Goal: Information Seeking & Learning: Learn about a topic

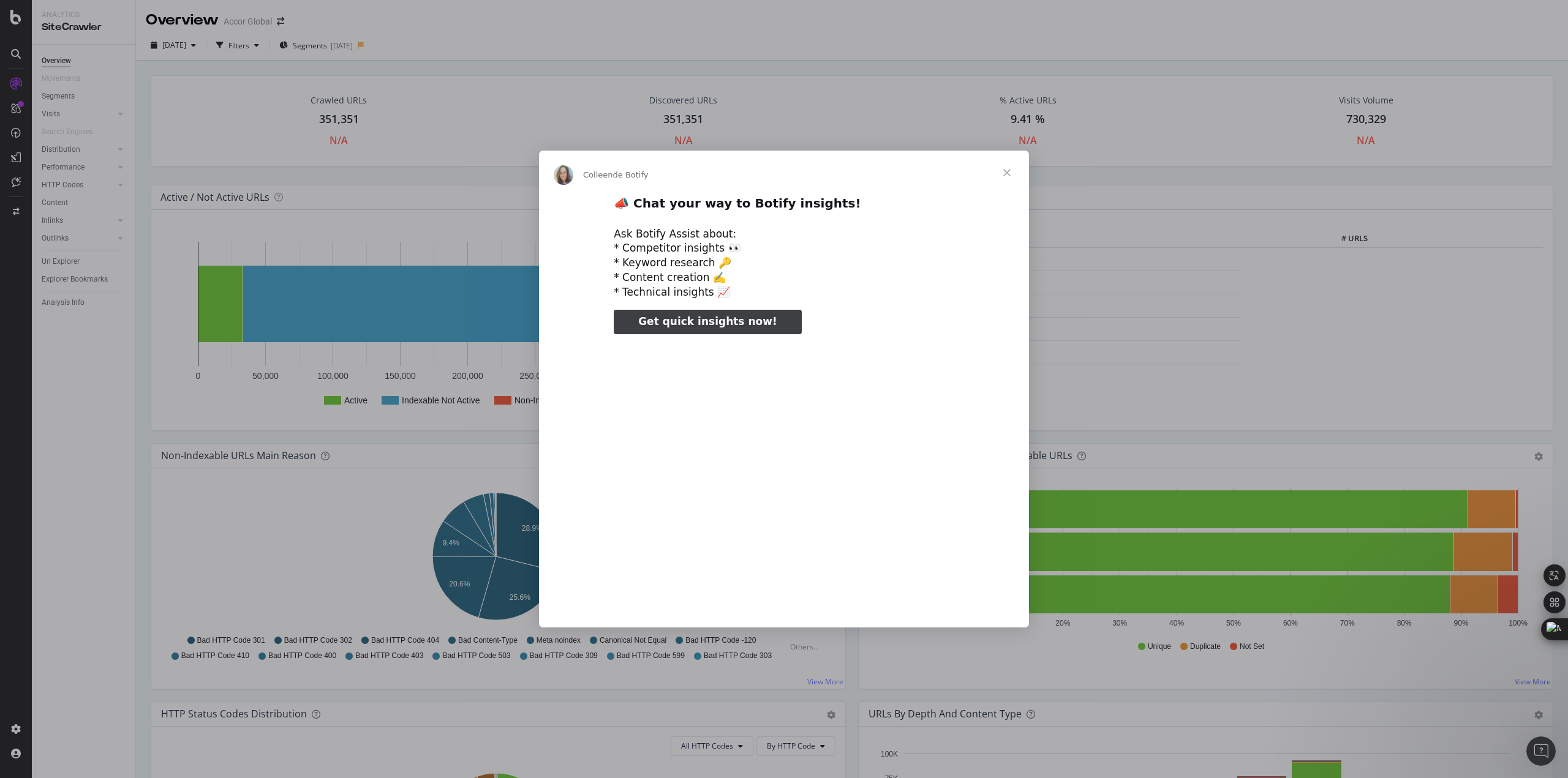
type input "212967"
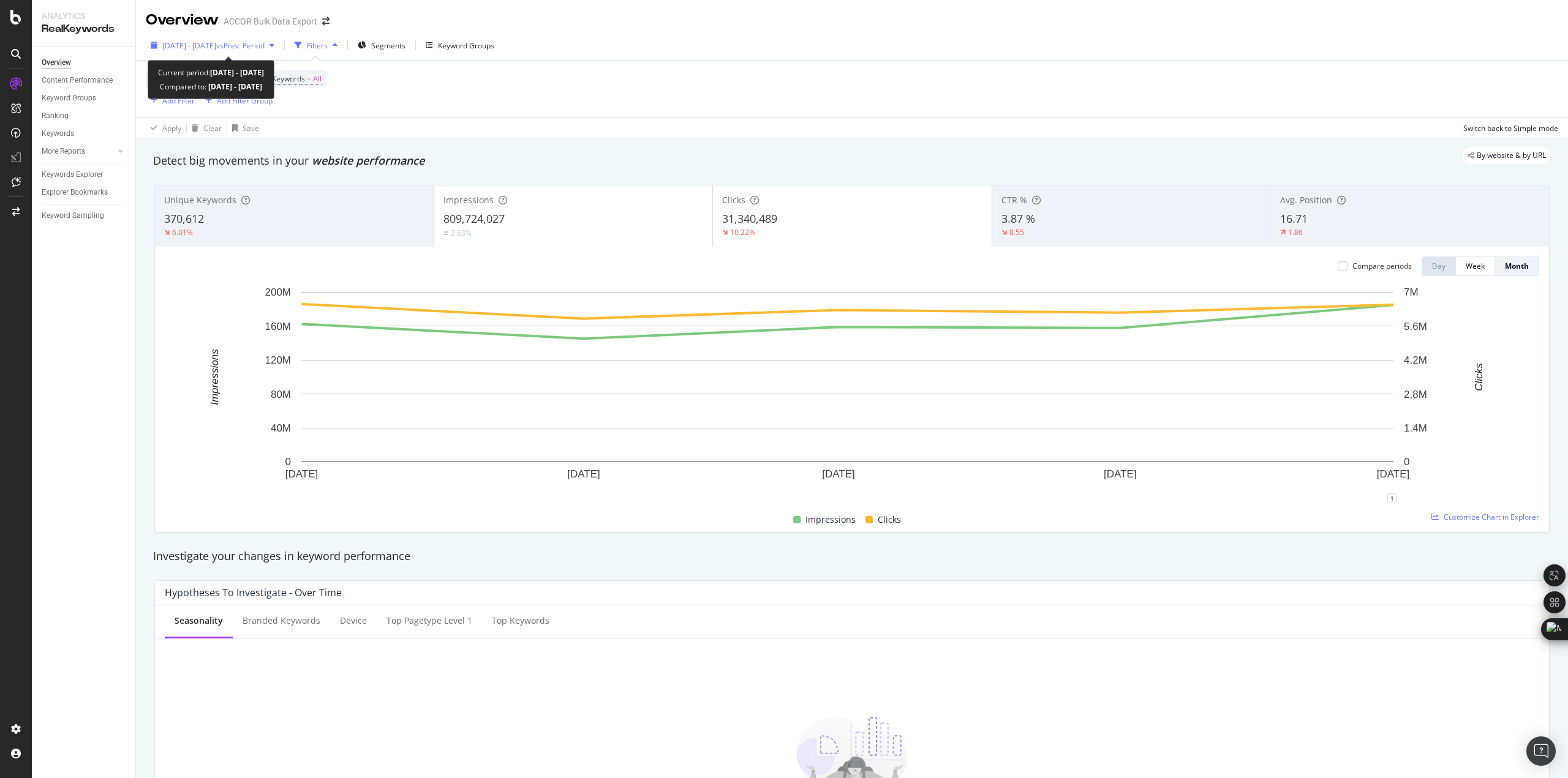
click at [253, 45] on span "vs Prev. Period" at bounding box center [241, 45] width 48 height 10
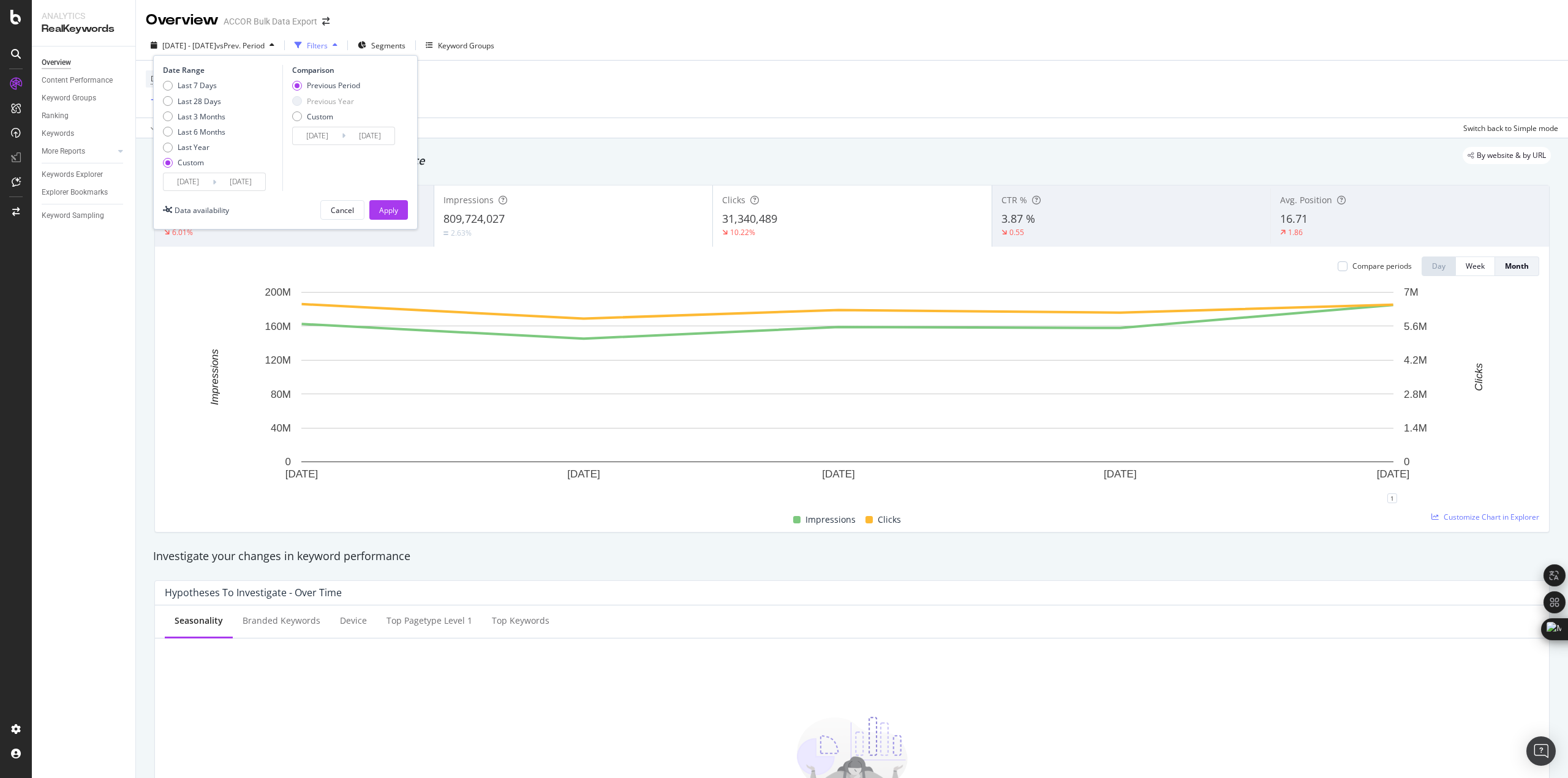
click at [193, 183] on input "2025/01/01" at bounding box center [188, 181] width 49 height 17
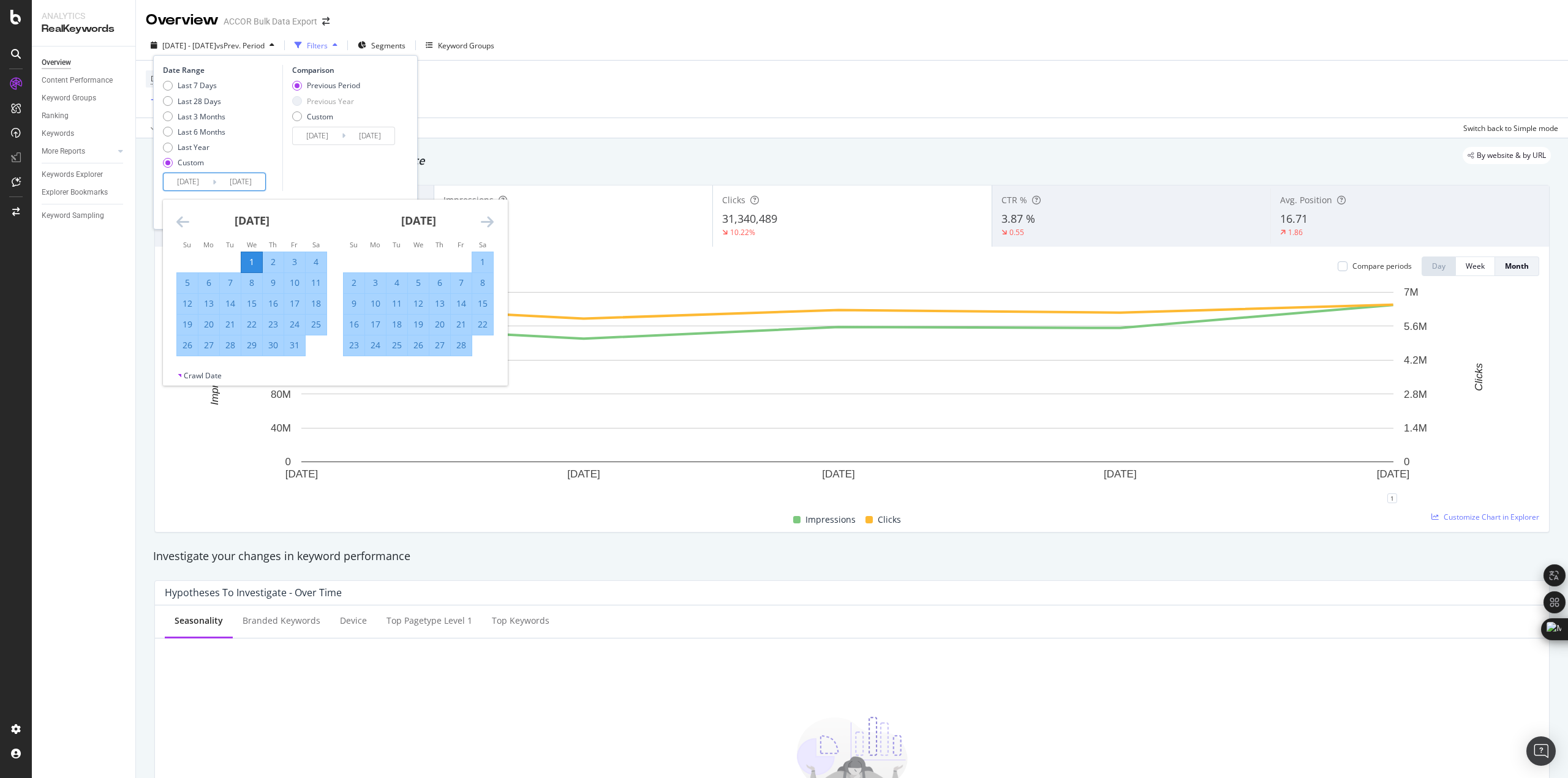
click at [498, 221] on div "February 2025 1 2 3 4 5 6 7 8 9 10 11 12 13 14 15 16 17 18 19 20 21 22 23 24 25…" at bounding box center [418, 278] width 166 height 157
click at [485, 220] on icon "Move forward to switch to the next month." at bounding box center [487, 222] width 13 height 15
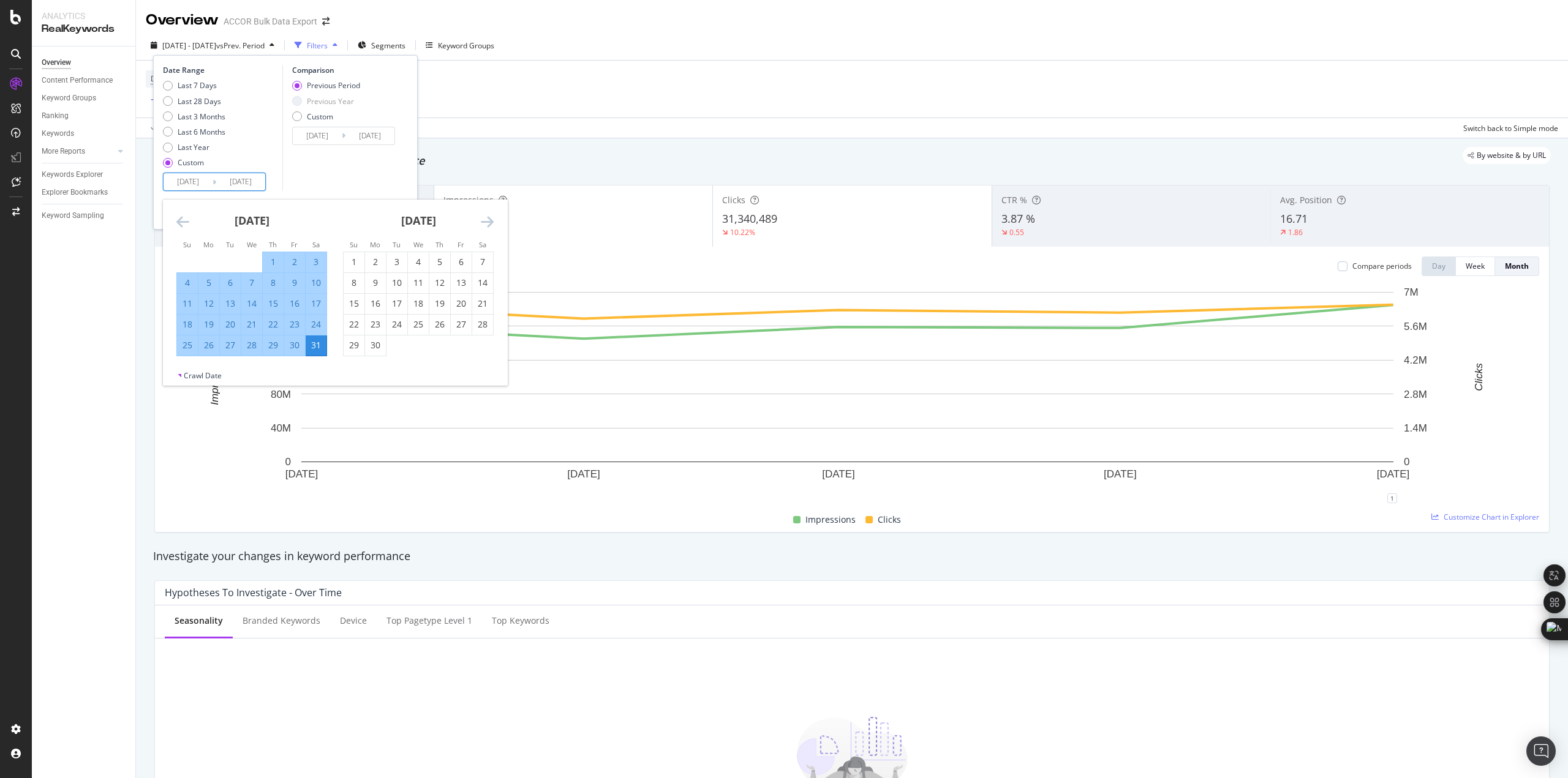
click at [485, 220] on icon "Move forward to switch to the next month." at bounding box center [487, 222] width 13 height 15
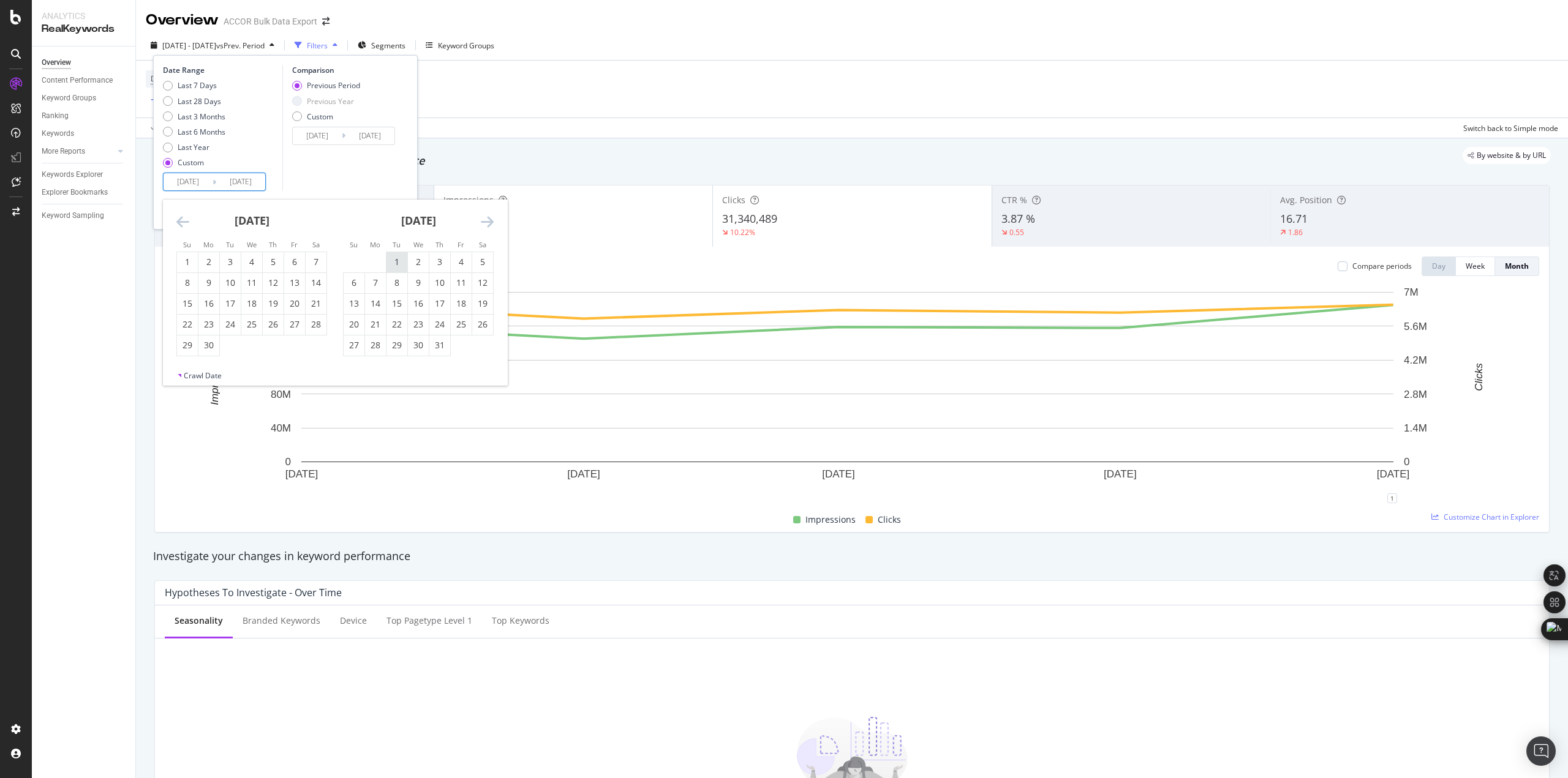
click at [392, 259] on div "1" at bounding box center [397, 261] width 20 height 12
type input "2025/07/01"
click at [488, 218] on icon "Move forward to switch to the next month." at bounding box center [487, 222] width 13 height 15
click at [486, 217] on icon "Move forward to switch to the next month." at bounding box center [487, 222] width 13 height 15
click at [484, 299] on div "20" at bounding box center [483, 303] width 20 height 12
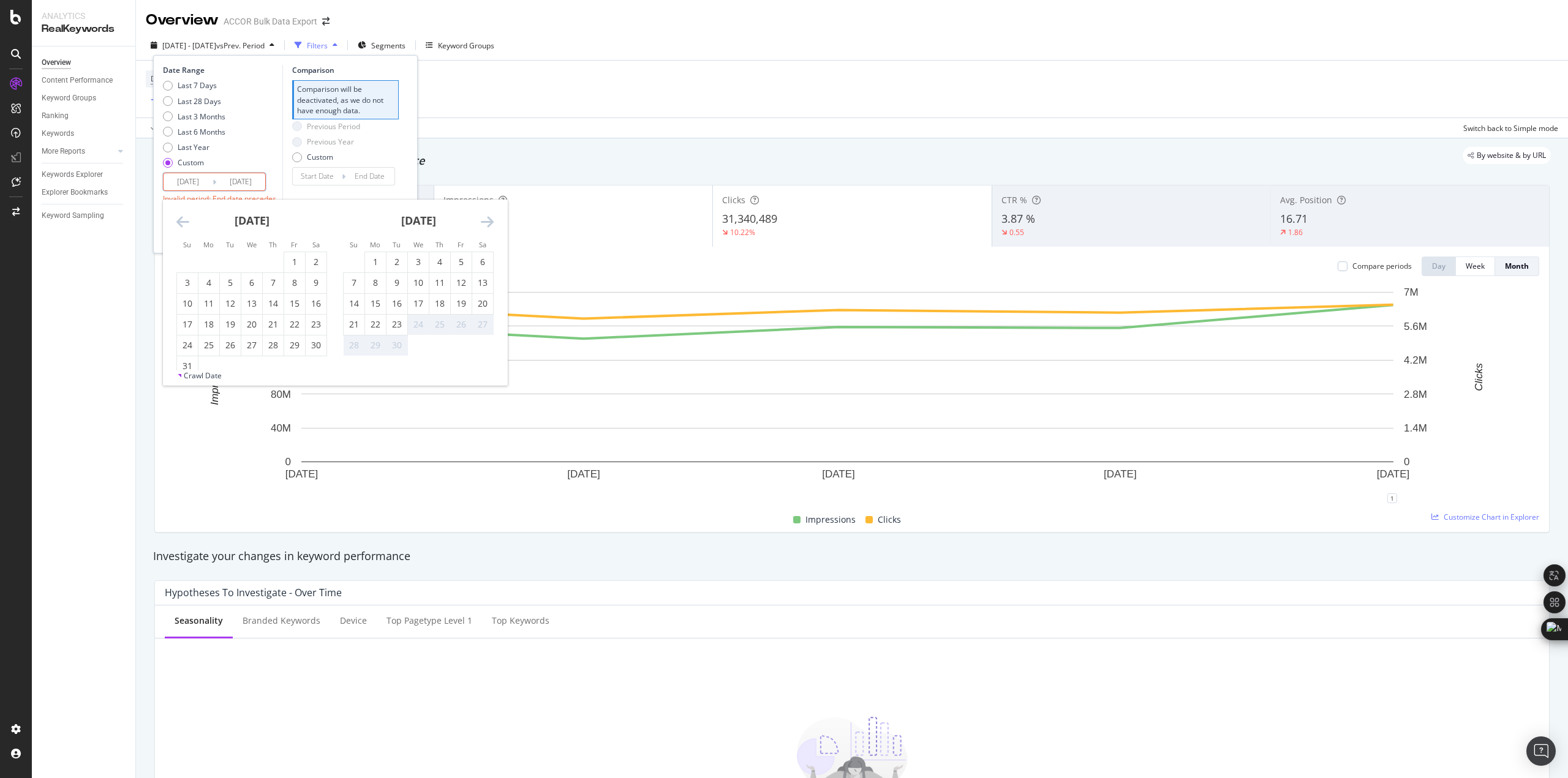
type input "2025/09/20"
type input "2025/04/10"
type input "2025/06/30"
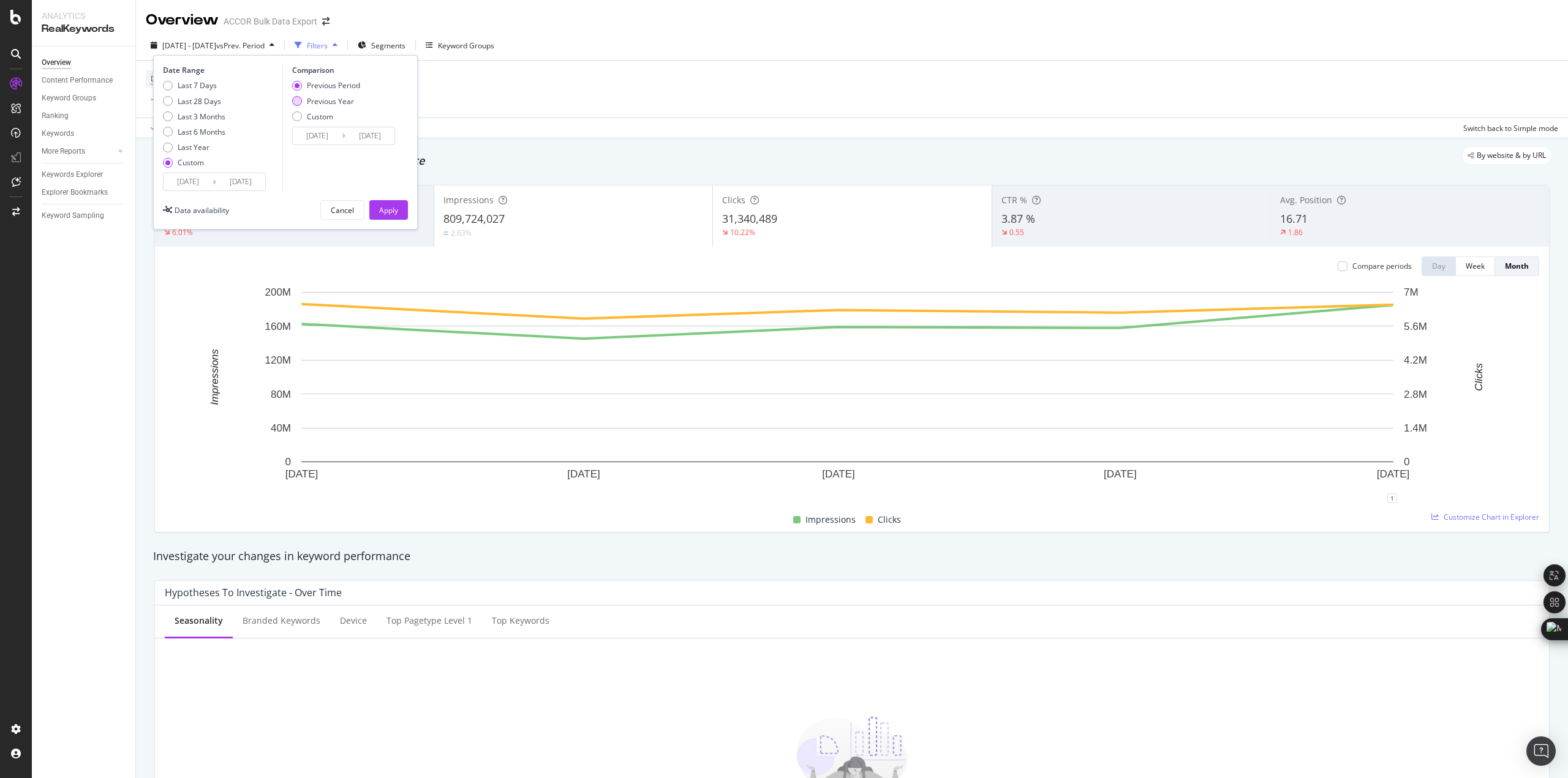
click at [318, 101] on div "Previous Year" at bounding box center [330, 100] width 47 height 10
type input "2024/07/02"
type input "2024/09/21"
click at [322, 141] on input "2024/07/02" at bounding box center [317, 136] width 49 height 17
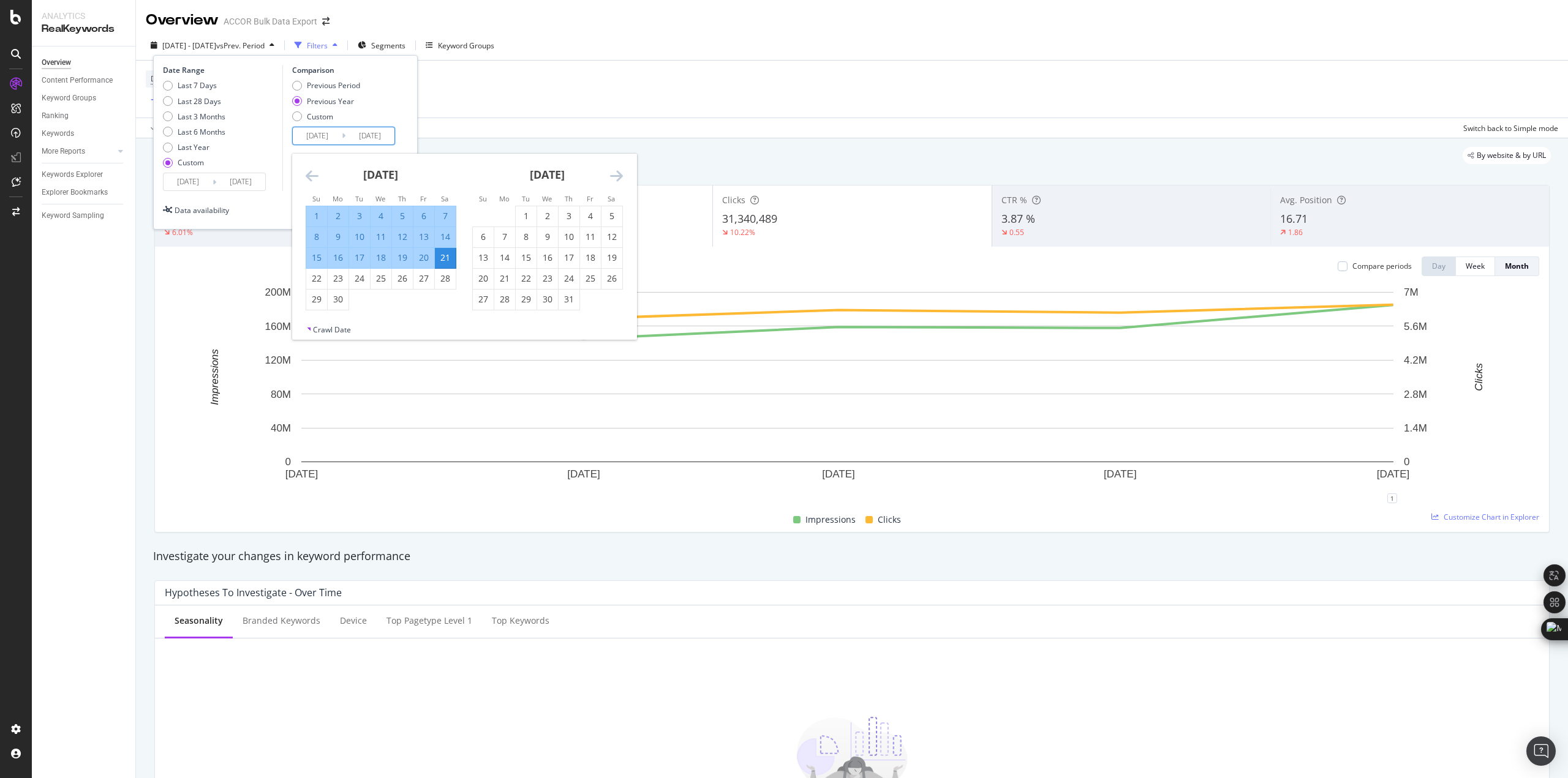
click at [300, 180] on div "September 2024 1 2 3 4 5 6 7 8 9 10 11 12 13 14 15 16 17 18 19 20 21 22 23 24 2…" at bounding box center [380, 231] width 166 height 157
click at [308, 180] on icon "Move backward to switch to the previous month." at bounding box center [312, 176] width 13 height 15
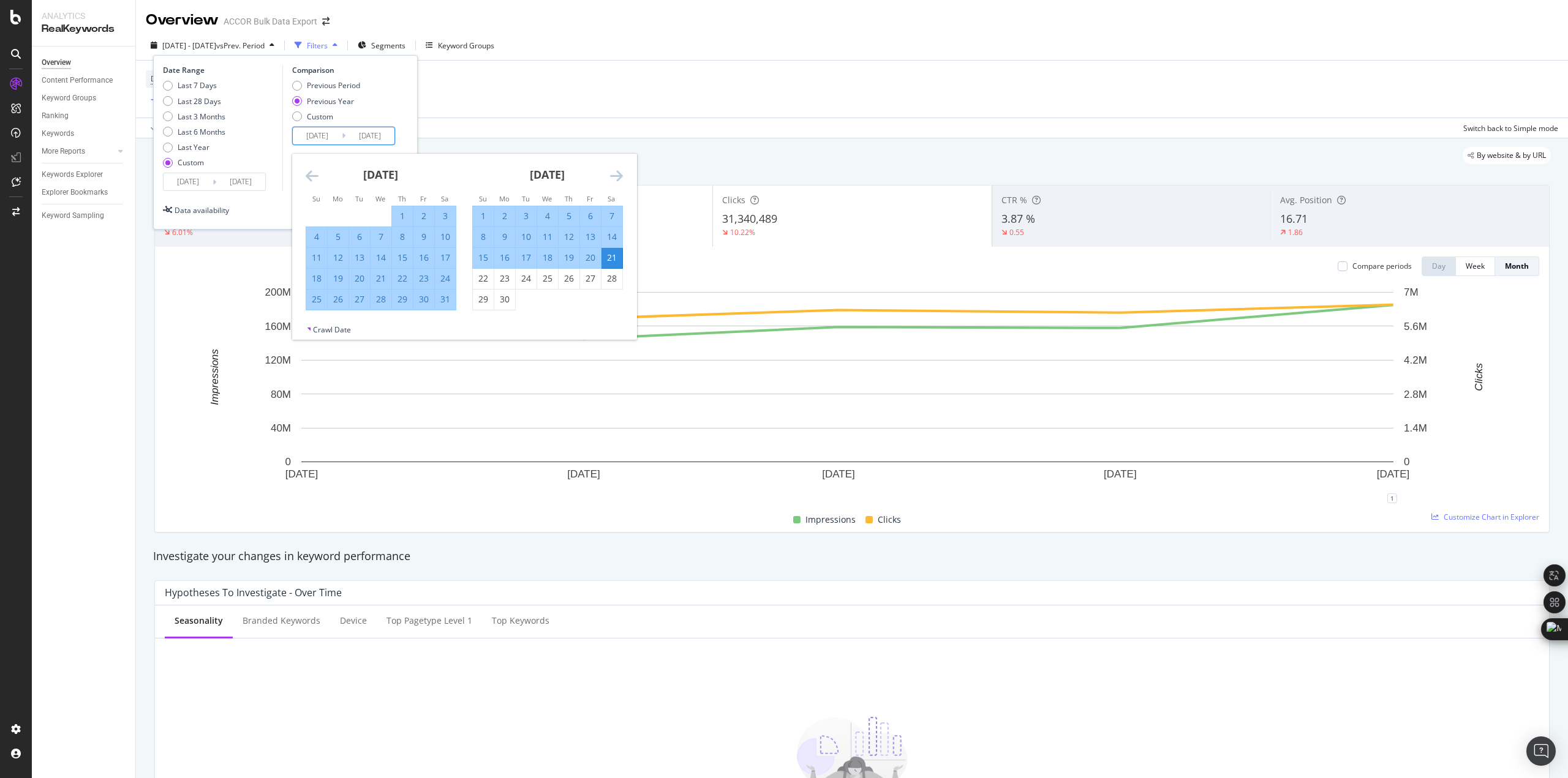
click at [312, 179] on icon "Move backward to switch to the previous month." at bounding box center [312, 176] width 13 height 15
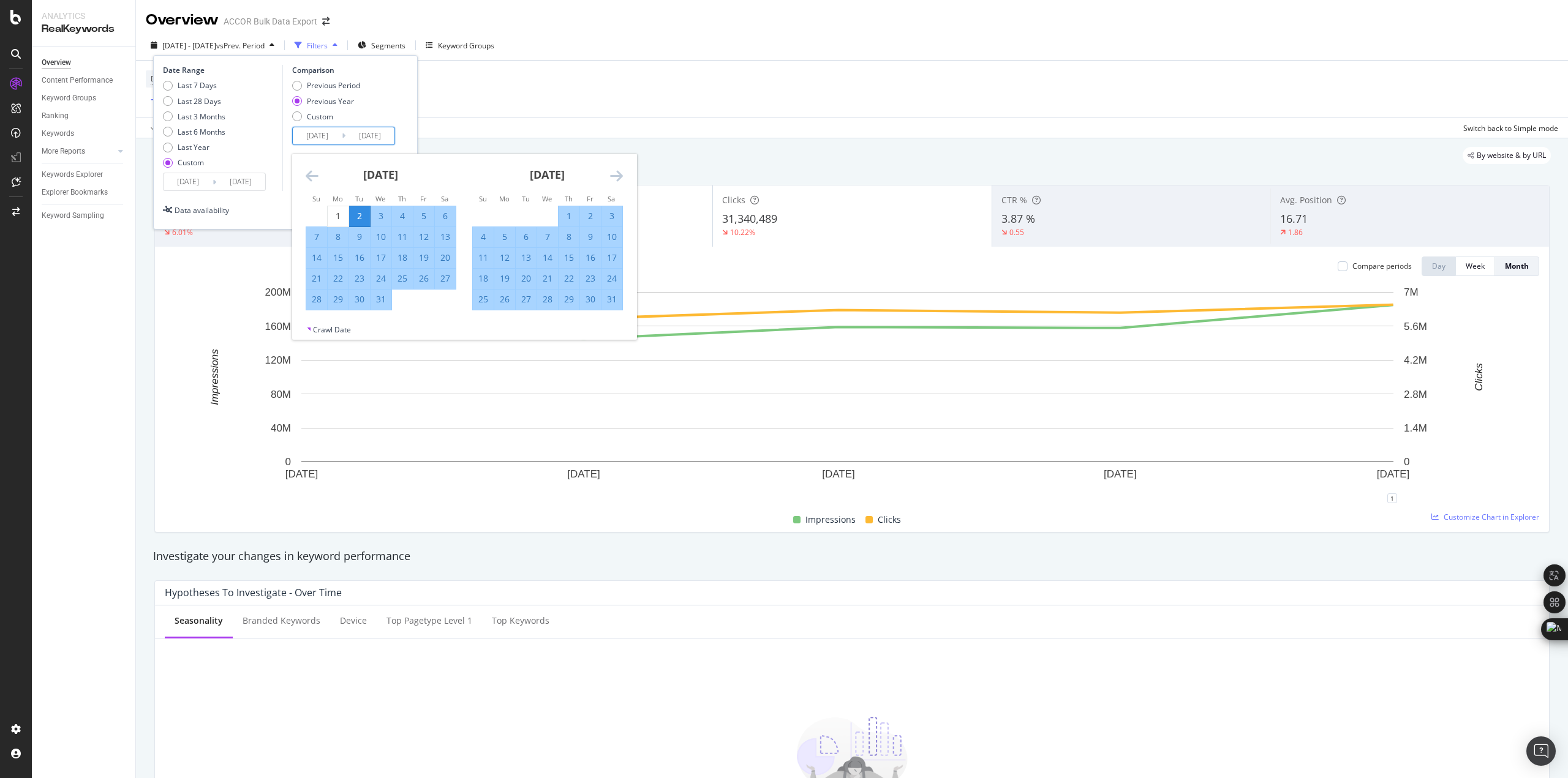
click at [312, 179] on icon "Move backward to switch to the previous month." at bounding box center [312, 176] width 13 height 15
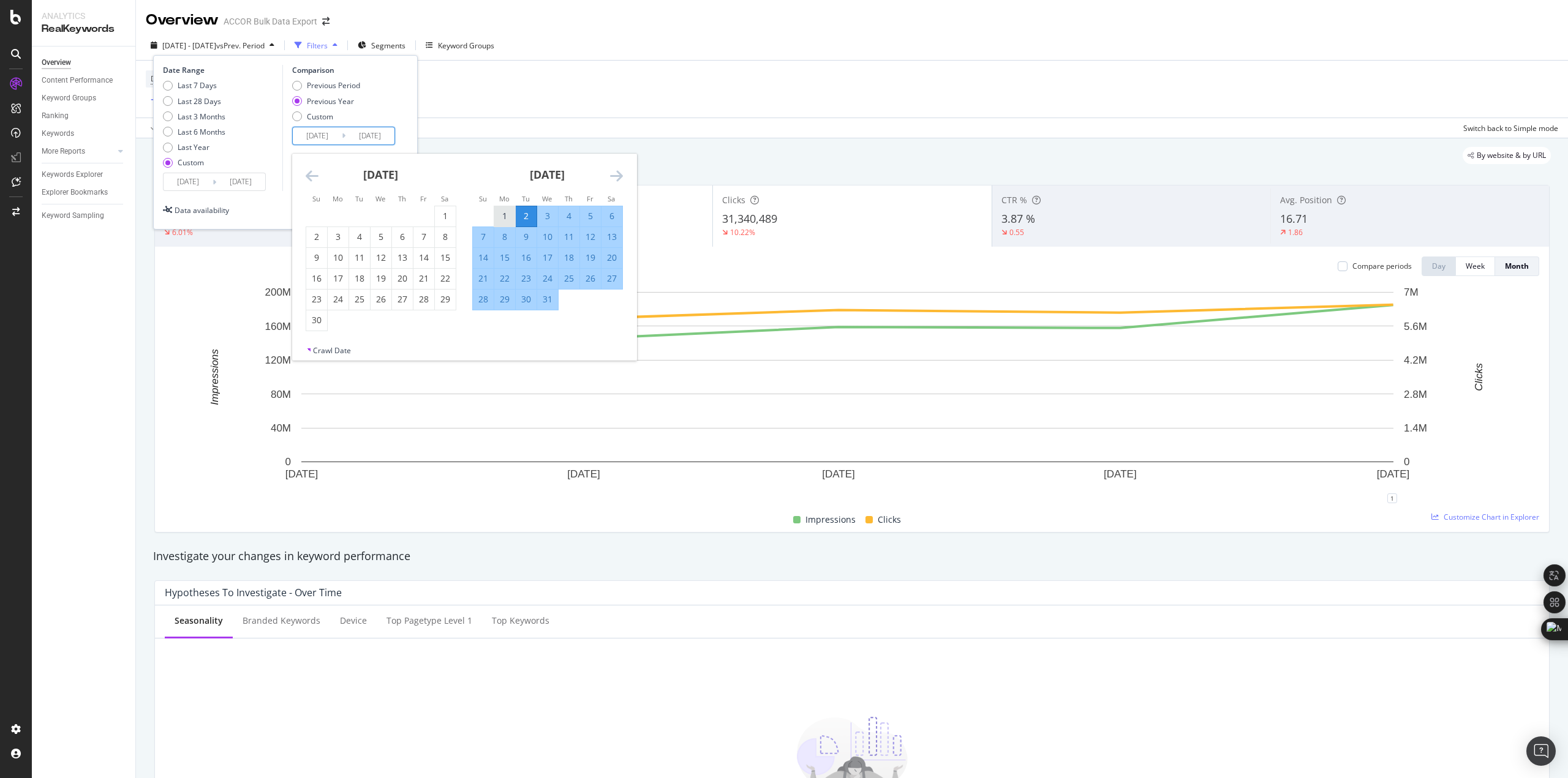
click at [498, 211] on div "1" at bounding box center [505, 216] width 20 height 12
type input "2024/07/01"
click at [613, 173] on icon "Move forward to switch to the next month." at bounding box center [617, 176] width 13 height 15
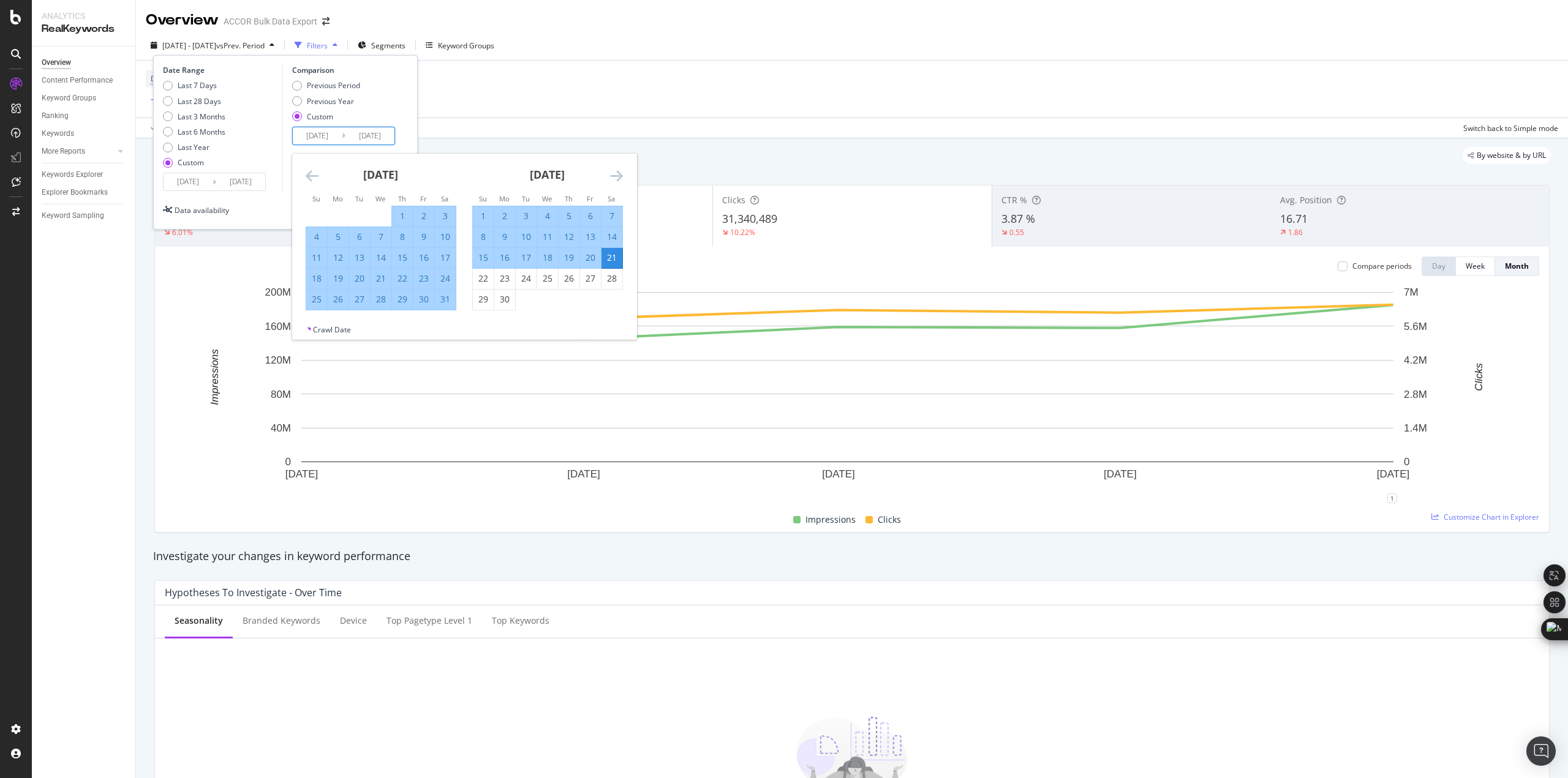
click at [598, 263] on div "20" at bounding box center [591, 257] width 20 height 12
type input "2024/09/20"
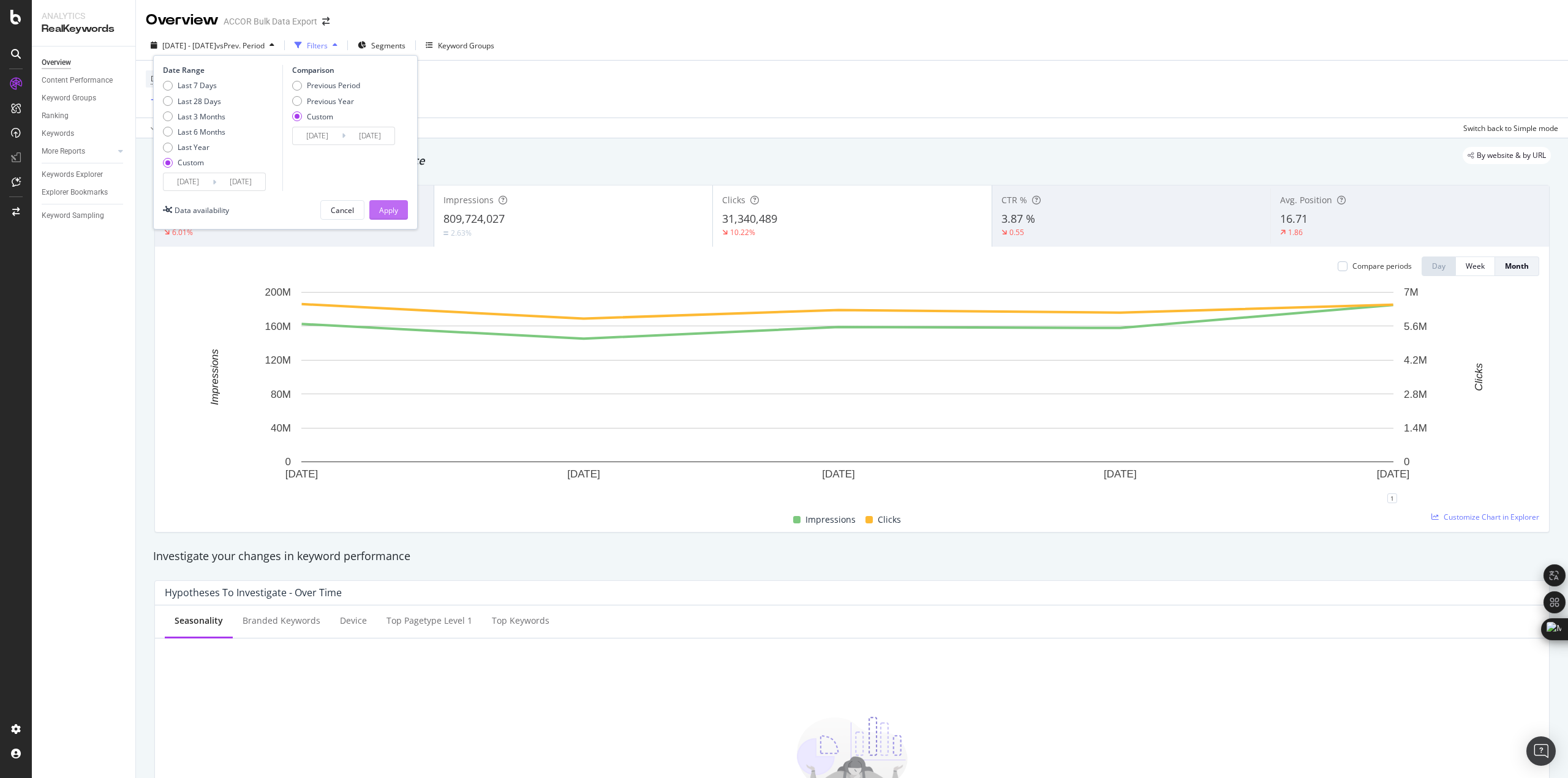
click at [383, 218] on div "Apply" at bounding box center [389, 210] width 19 height 19
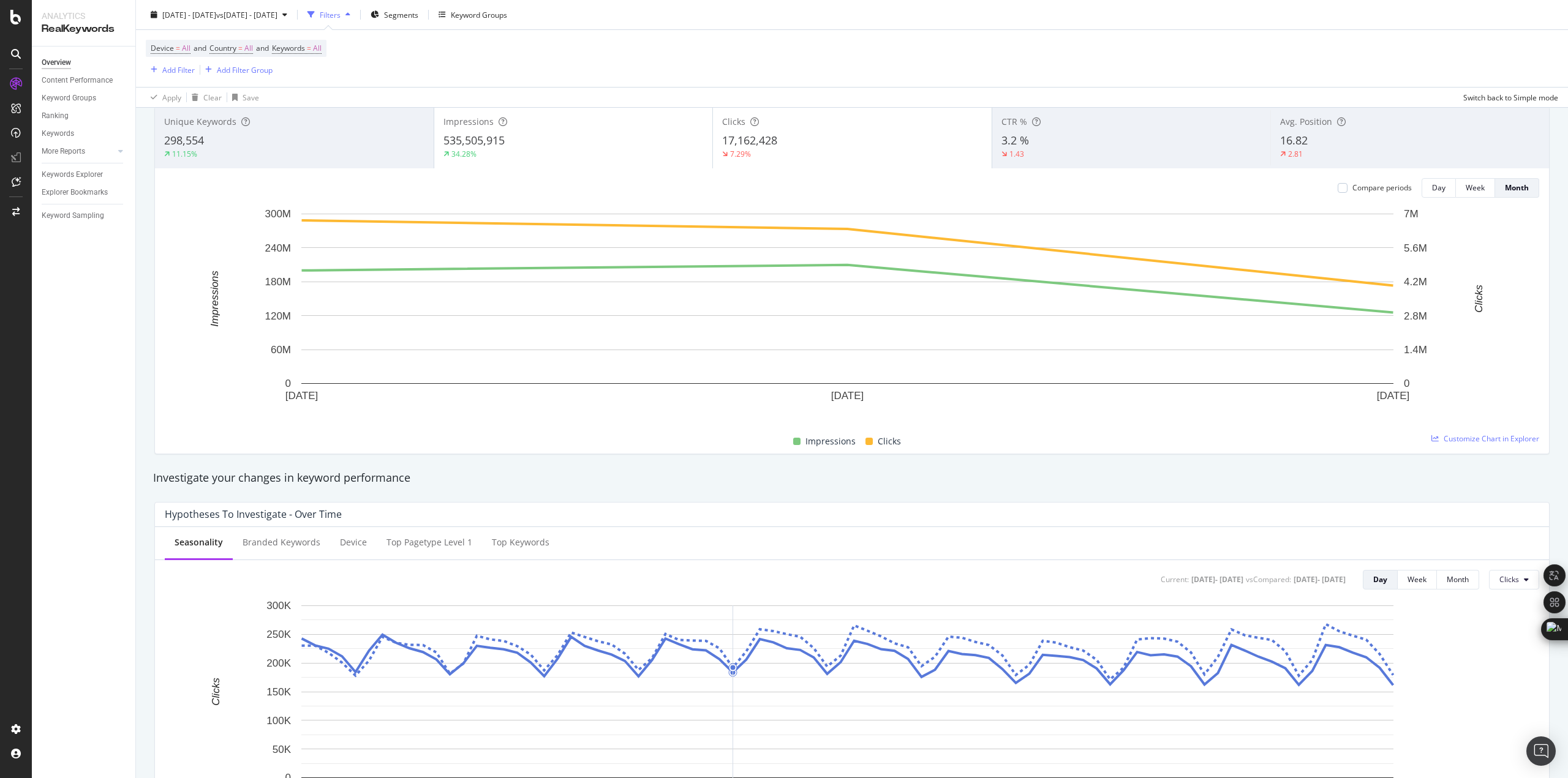
scroll to position [37, 0]
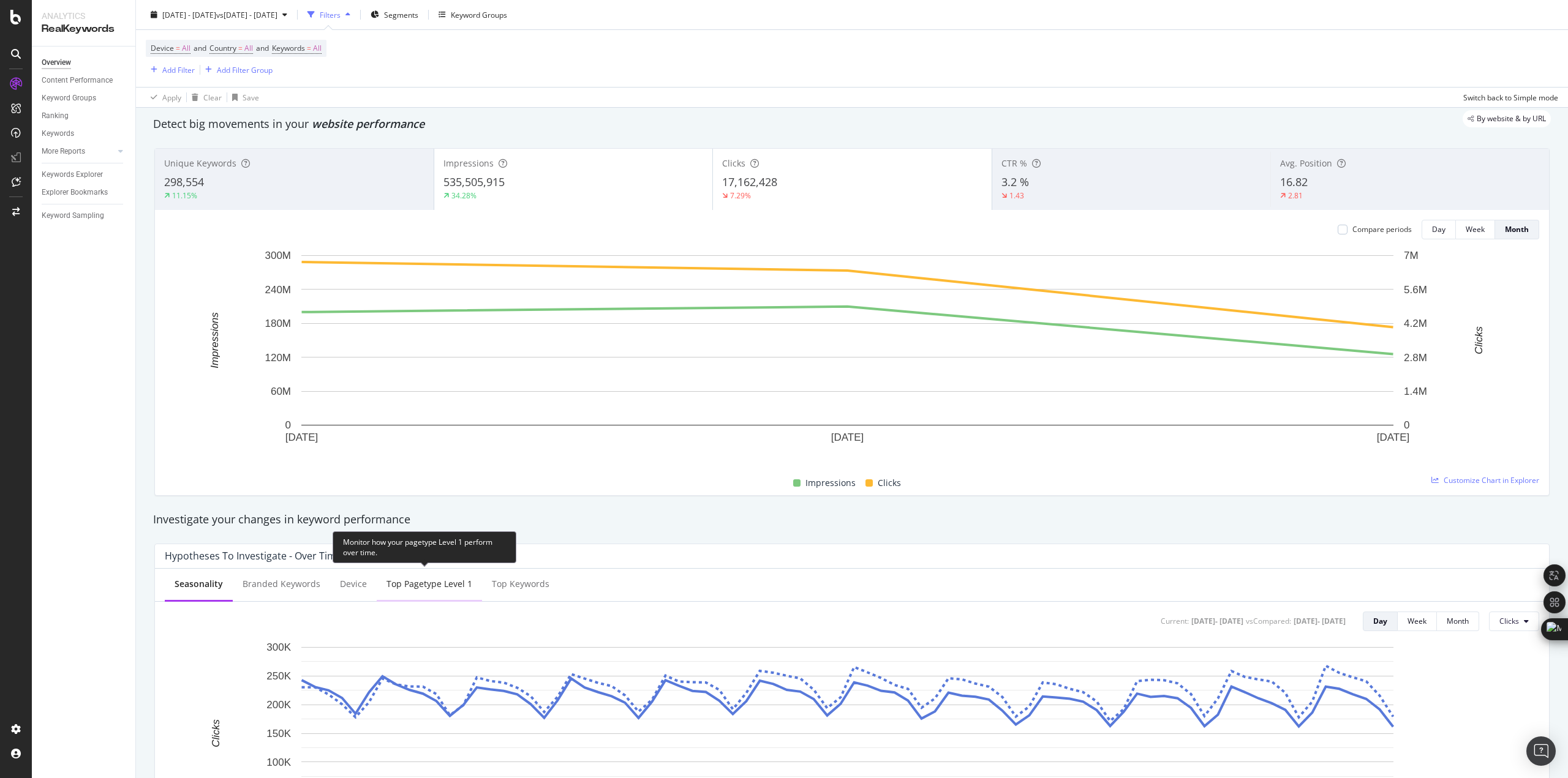
click at [443, 584] on div "Top pagetype Level 1" at bounding box center [430, 584] width 86 height 12
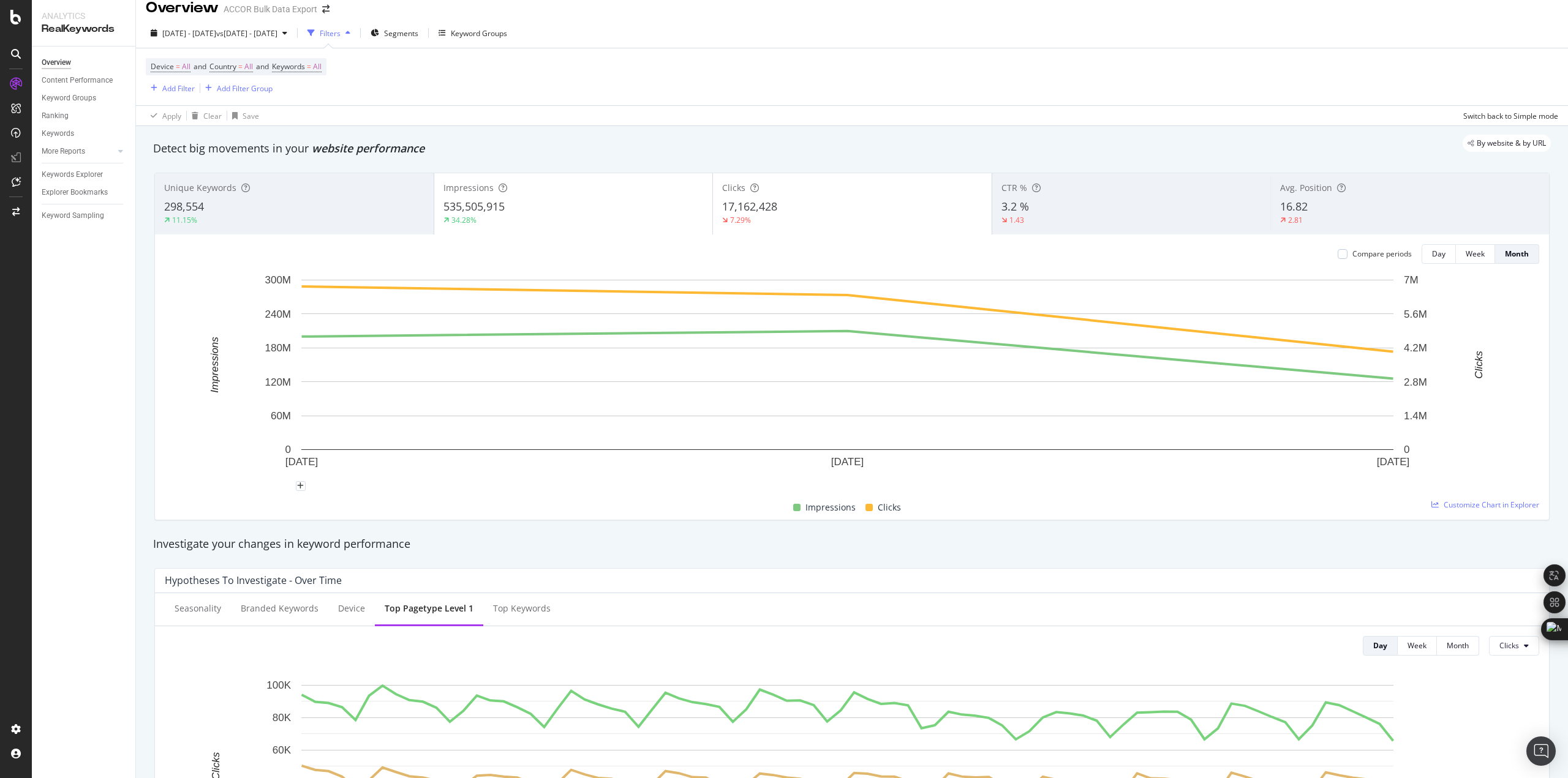
scroll to position [0, 0]
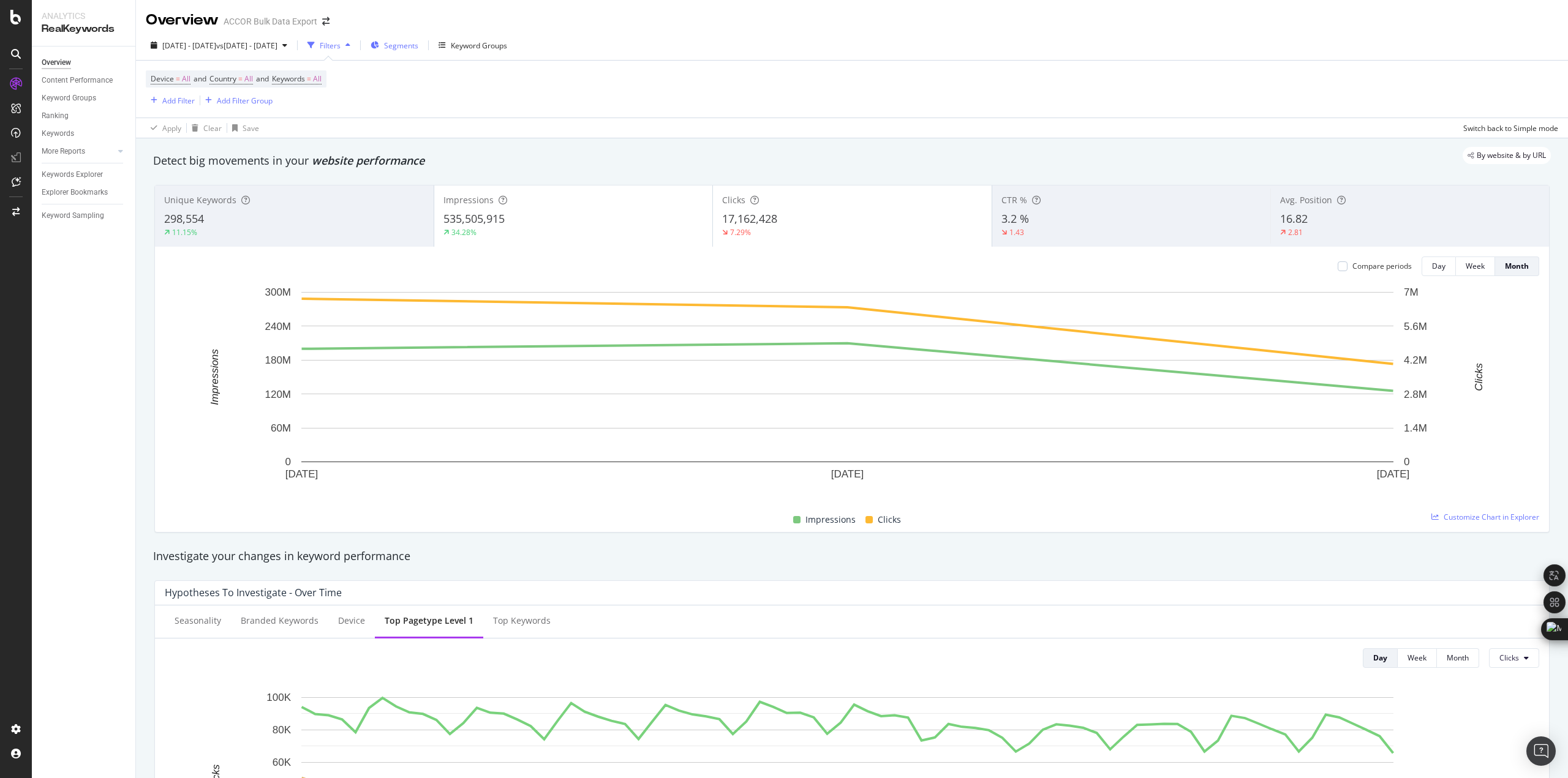
click at [419, 47] on span "Segments" at bounding box center [401, 45] width 34 height 10
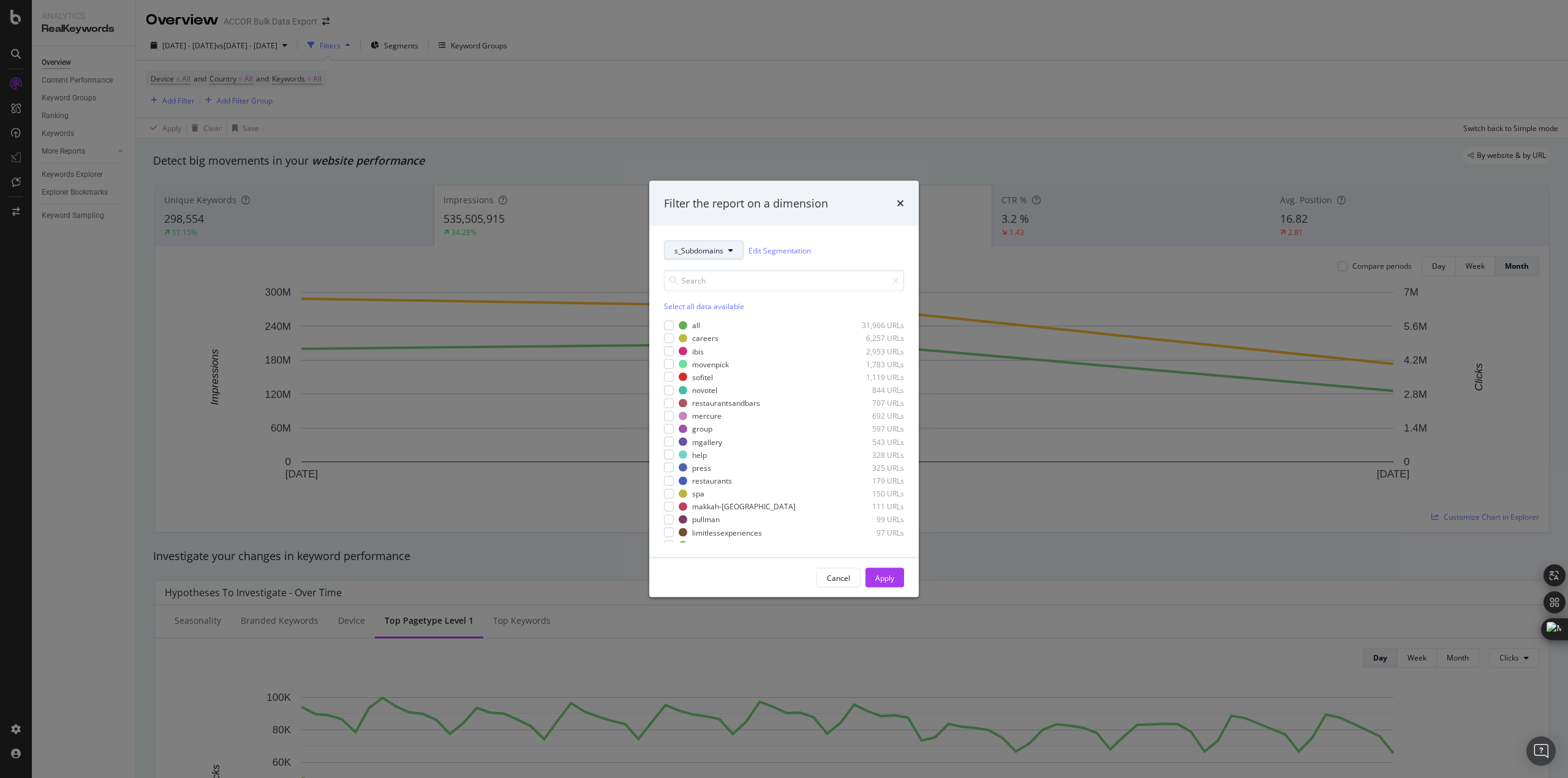
click at [697, 252] on span "s_Subdomains" at bounding box center [698, 249] width 49 height 10
click at [695, 298] on span "pagetype" at bounding box center [713, 295] width 79 height 11
click at [677, 325] on div "modal" at bounding box center [676, 324] width 10 height 10
click at [889, 574] on div "Apply" at bounding box center [884, 576] width 19 height 10
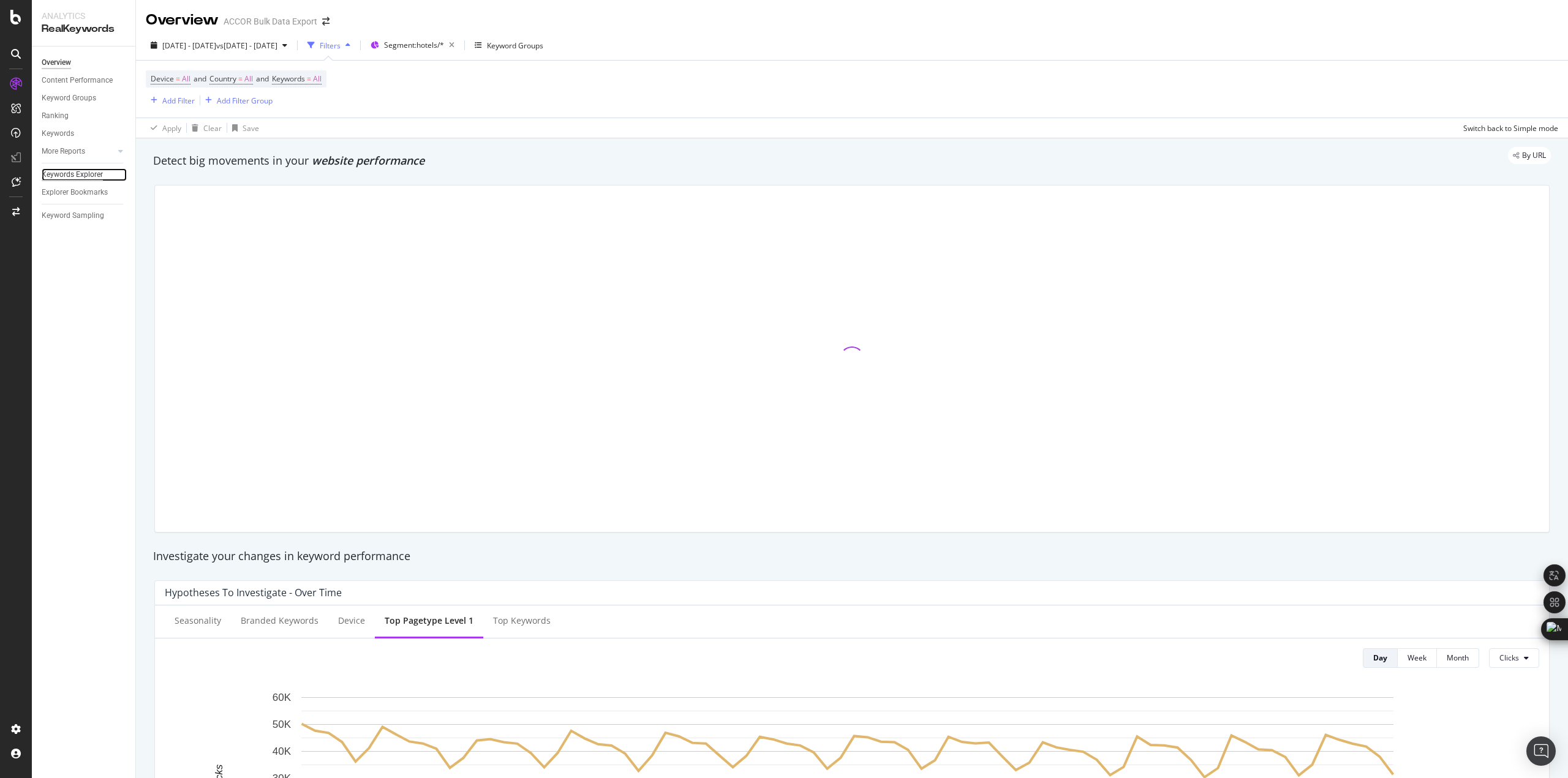
click at [90, 171] on div "Keywords Explorer" at bounding box center [73, 175] width 61 height 13
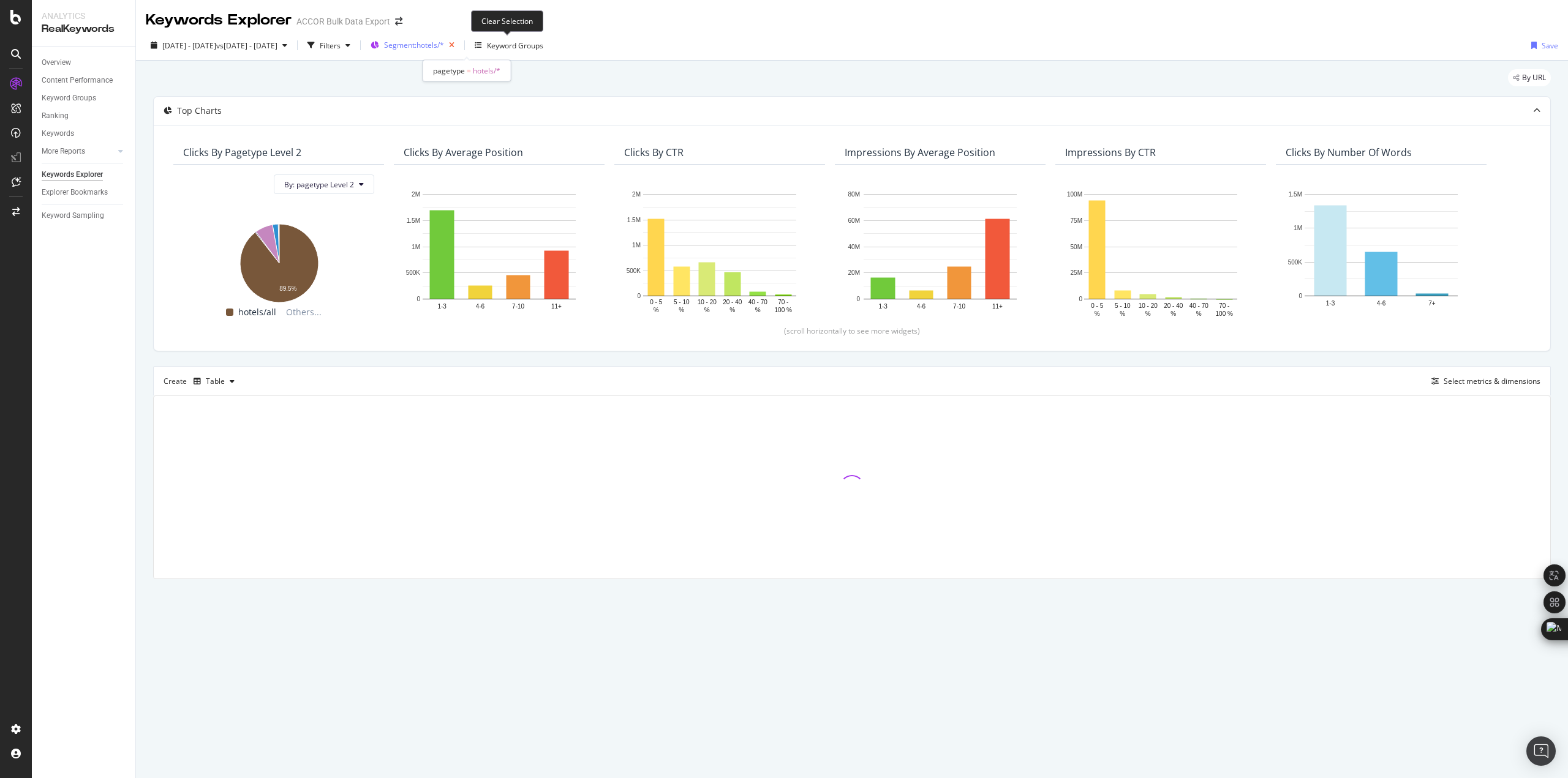
click at [459, 46] on icon "button" at bounding box center [452, 46] width 15 height 17
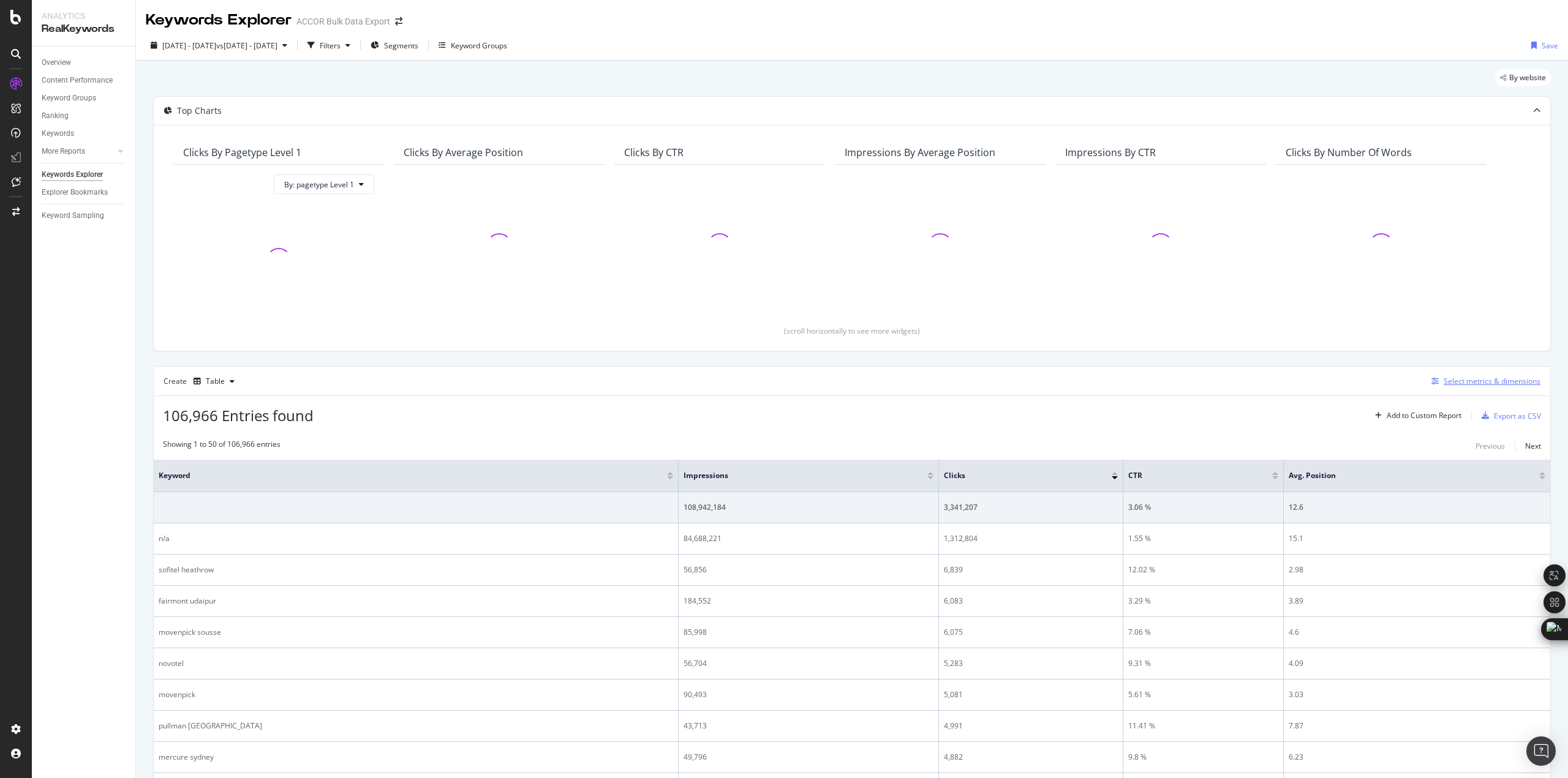
click at [1504, 380] on div "Select metrics & dimensions" at bounding box center [1492, 380] width 97 height 10
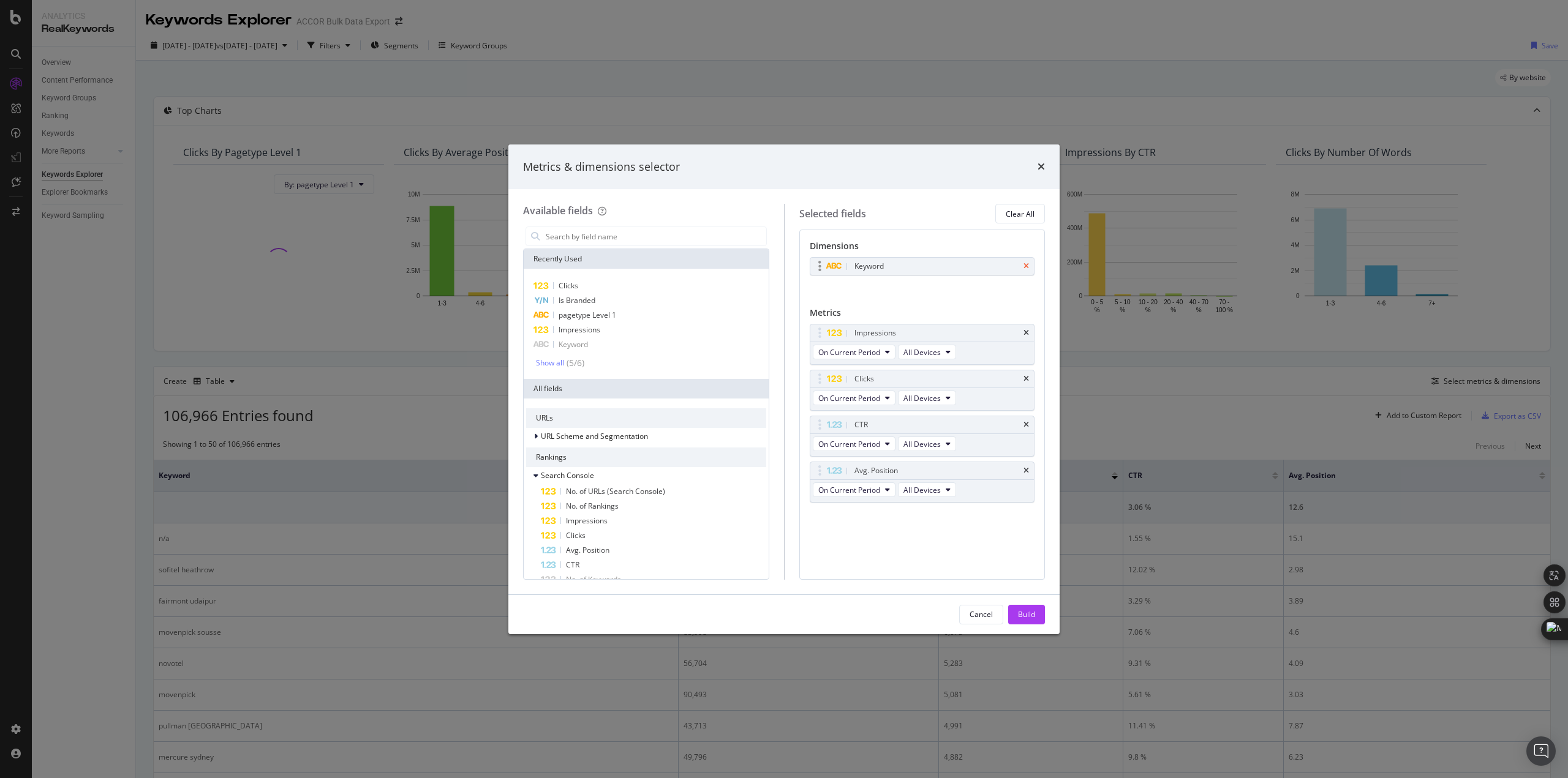
click at [1024, 263] on icon "times" at bounding box center [1027, 267] width 6 height 7
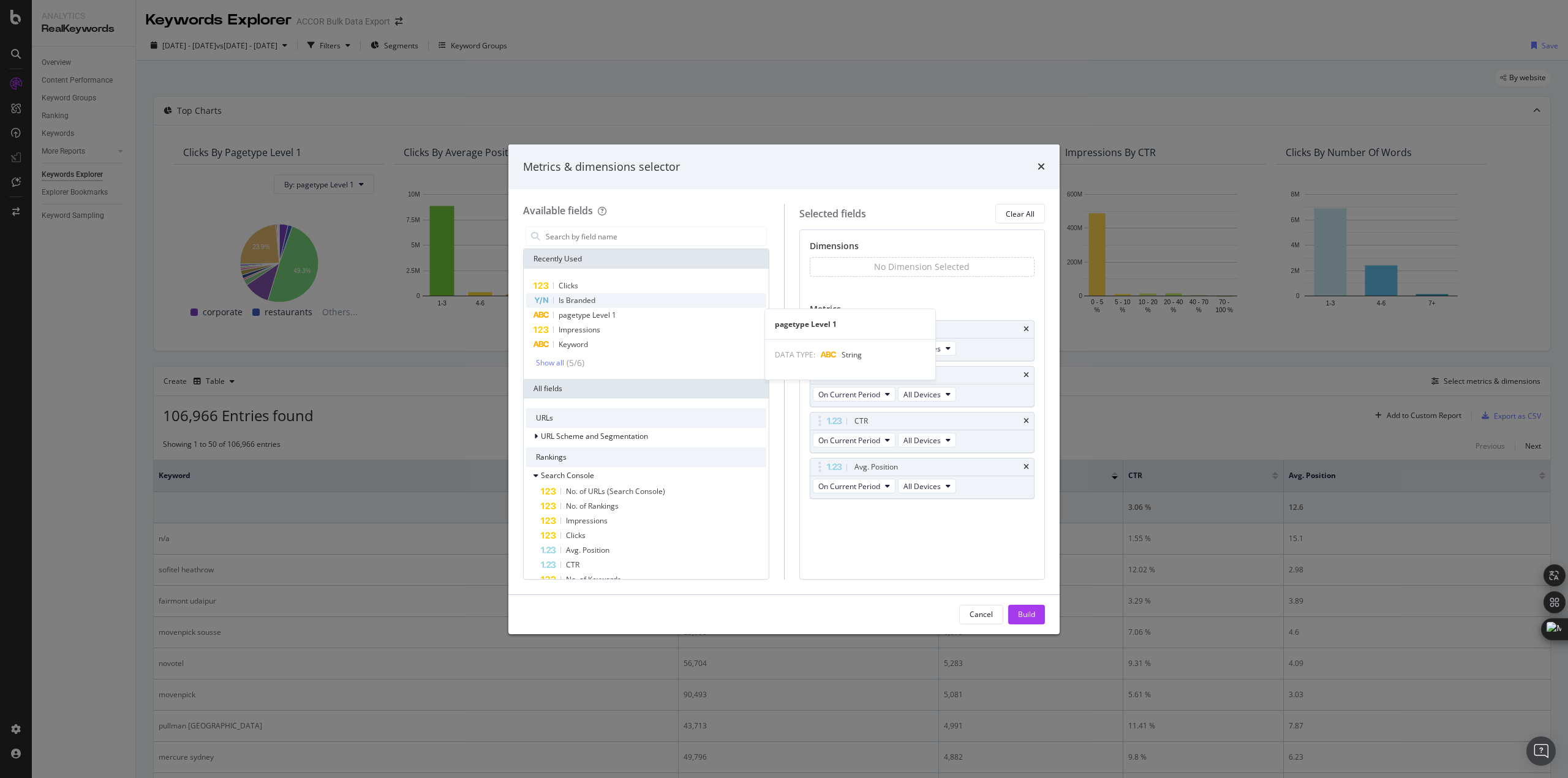
drag, startPoint x: 579, startPoint y: 310, endPoint x: 616, endPoint y: 298, distance: 38.9
click at [578, 310] on span "pagetype Level 1" at bounding box center [588, 314] width 58 height 10
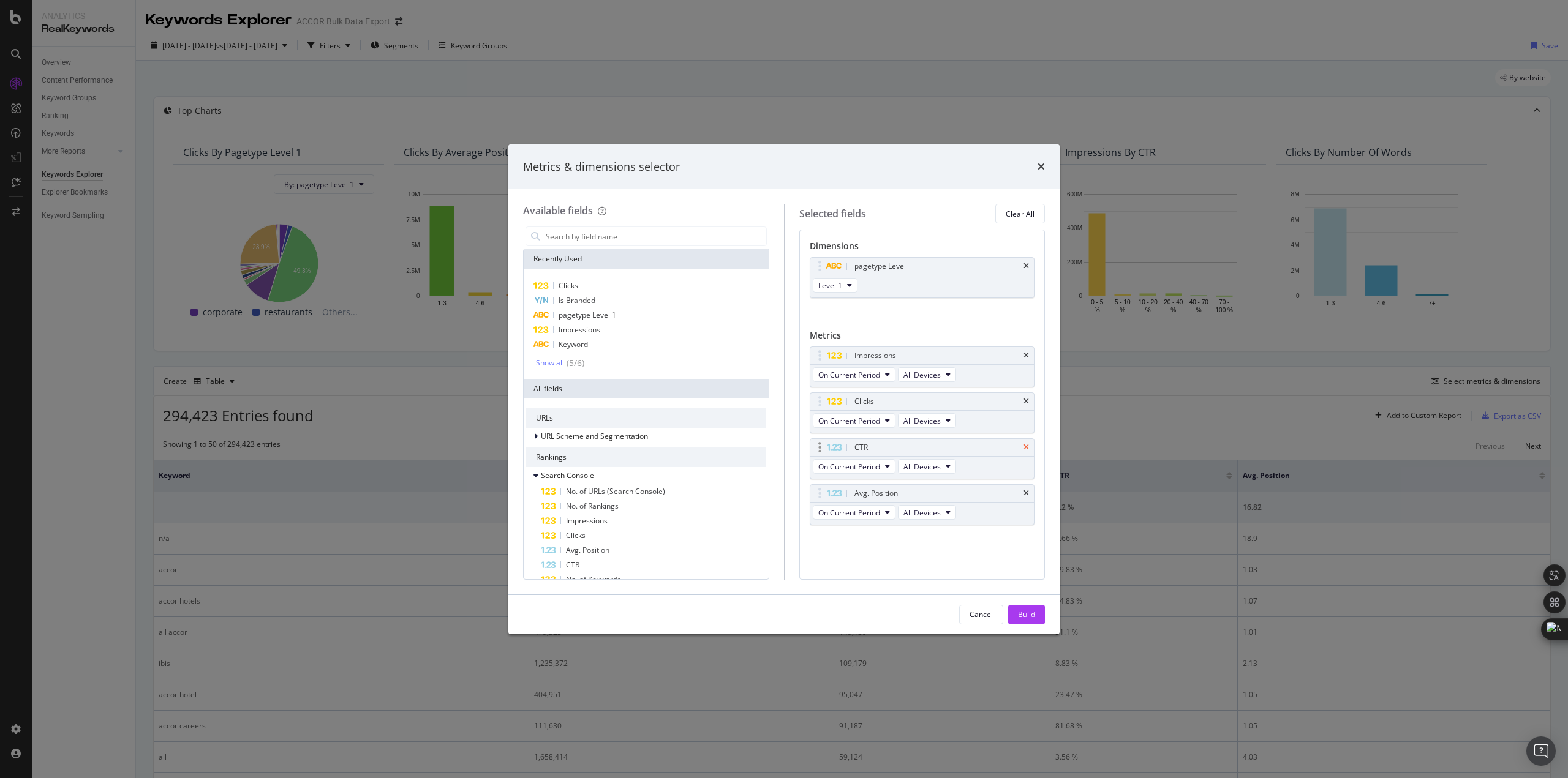
click at [1026, 446] on icon "times" at bounding box center [1027, 448] width 6 height 7
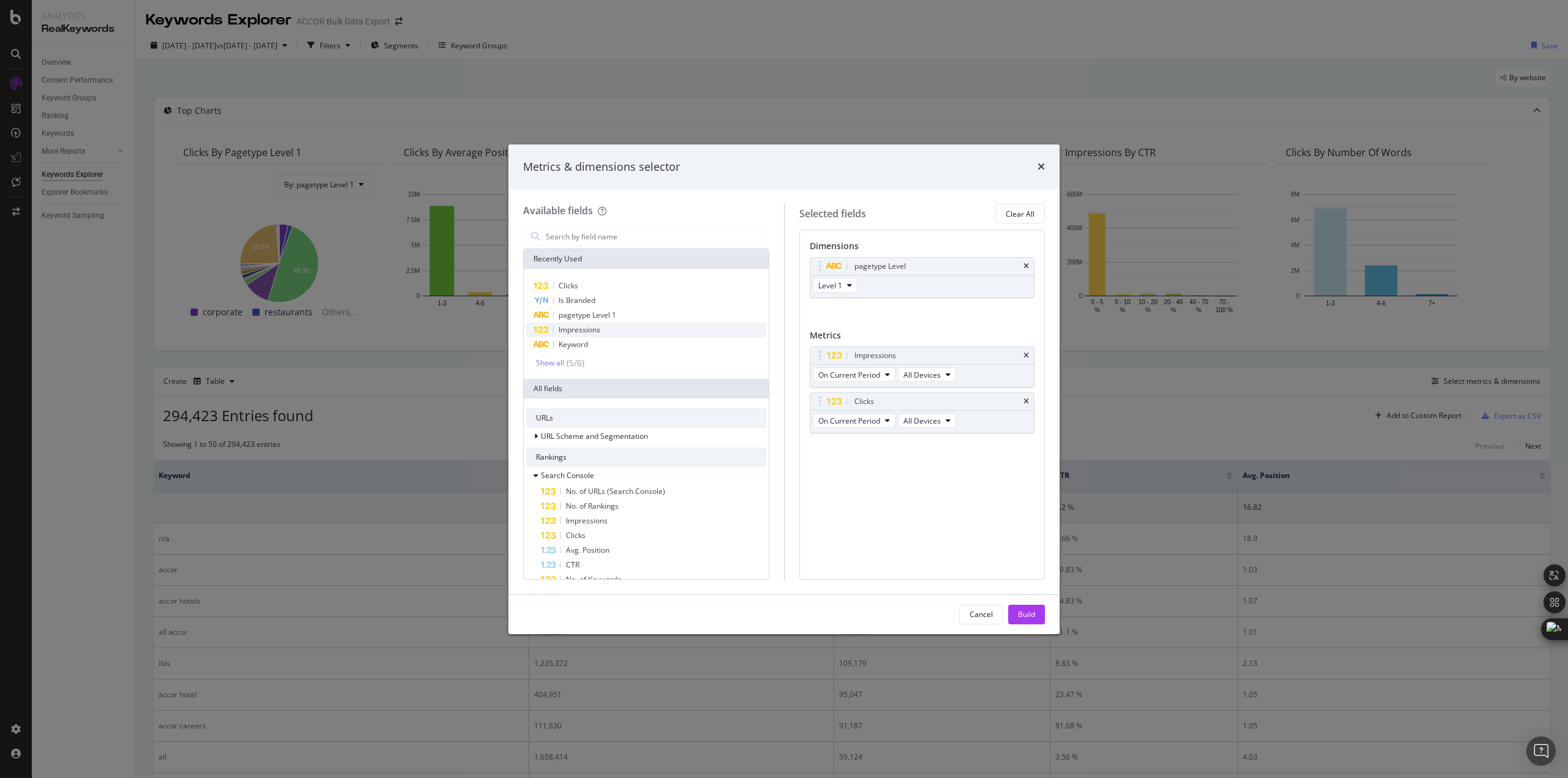
click at [578, 331] on span "Impressions" at bounding box center [579, 329] width 42 height 10
click at [595, 288] on div "Clicks" at bounding box center [646, 286] width 240 height 15
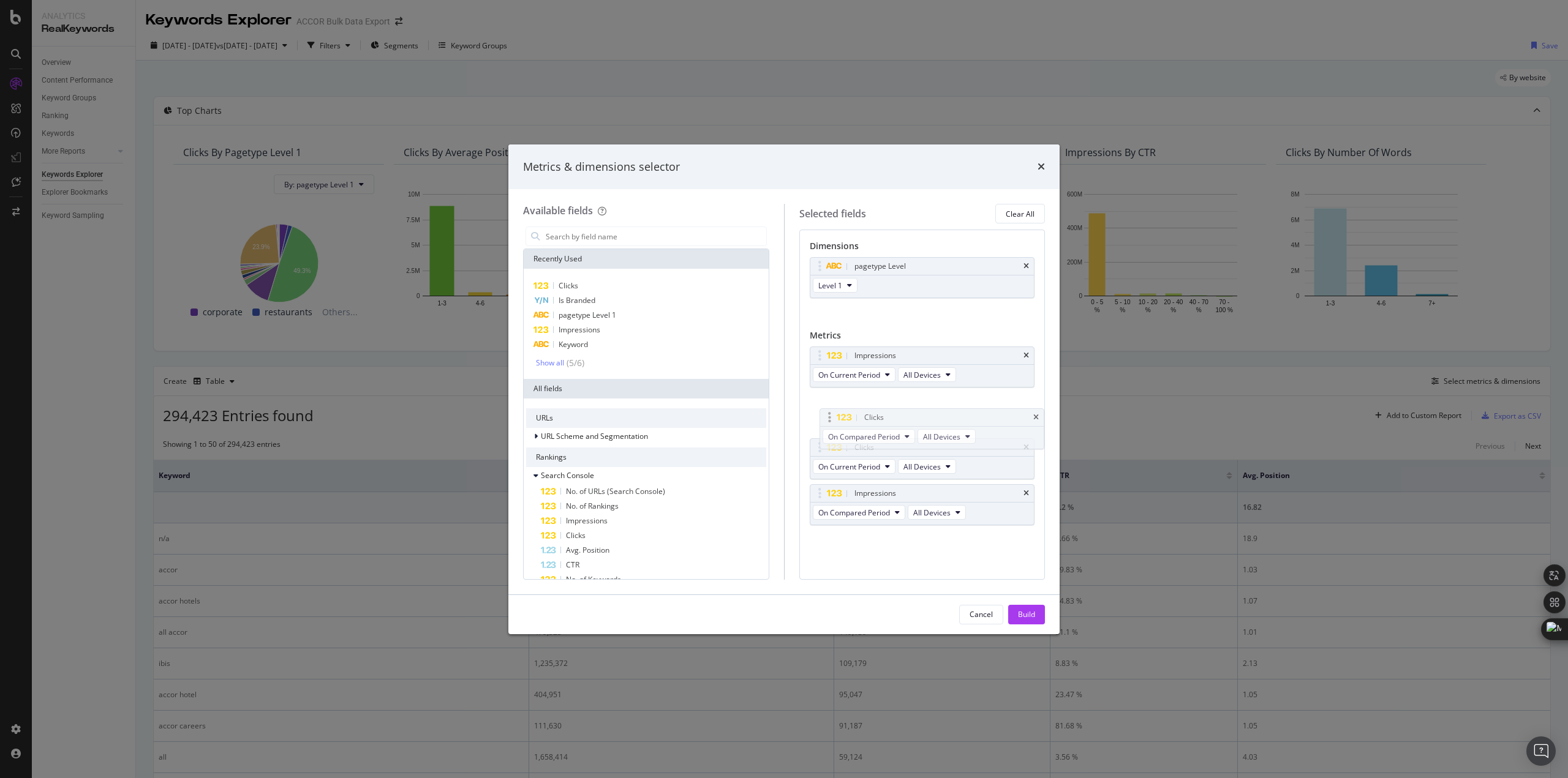
drag, startPoint x: 816, startPoint y: 493, endPoint x: 825, endPoint y: 416, distance: 77.5
click at [825, 416] on body "Analytics RealKeywords Overview Content Performance Keyword Groups Ranking Keyw…" at bounding box center [784, 389] width 1568 height 778
drag, startPoint x: 817, startPoint y: 359, endPoint x: 839, endPoint y: 456, distance: 99.5
click at [551, 330] on div "Impressions" at bounding box center [646, 330] width 240 height 15
drag, startPoint x: 563, startPoint y: 287, endPoint x: 584, endPoint y: 297, distance: 23.3
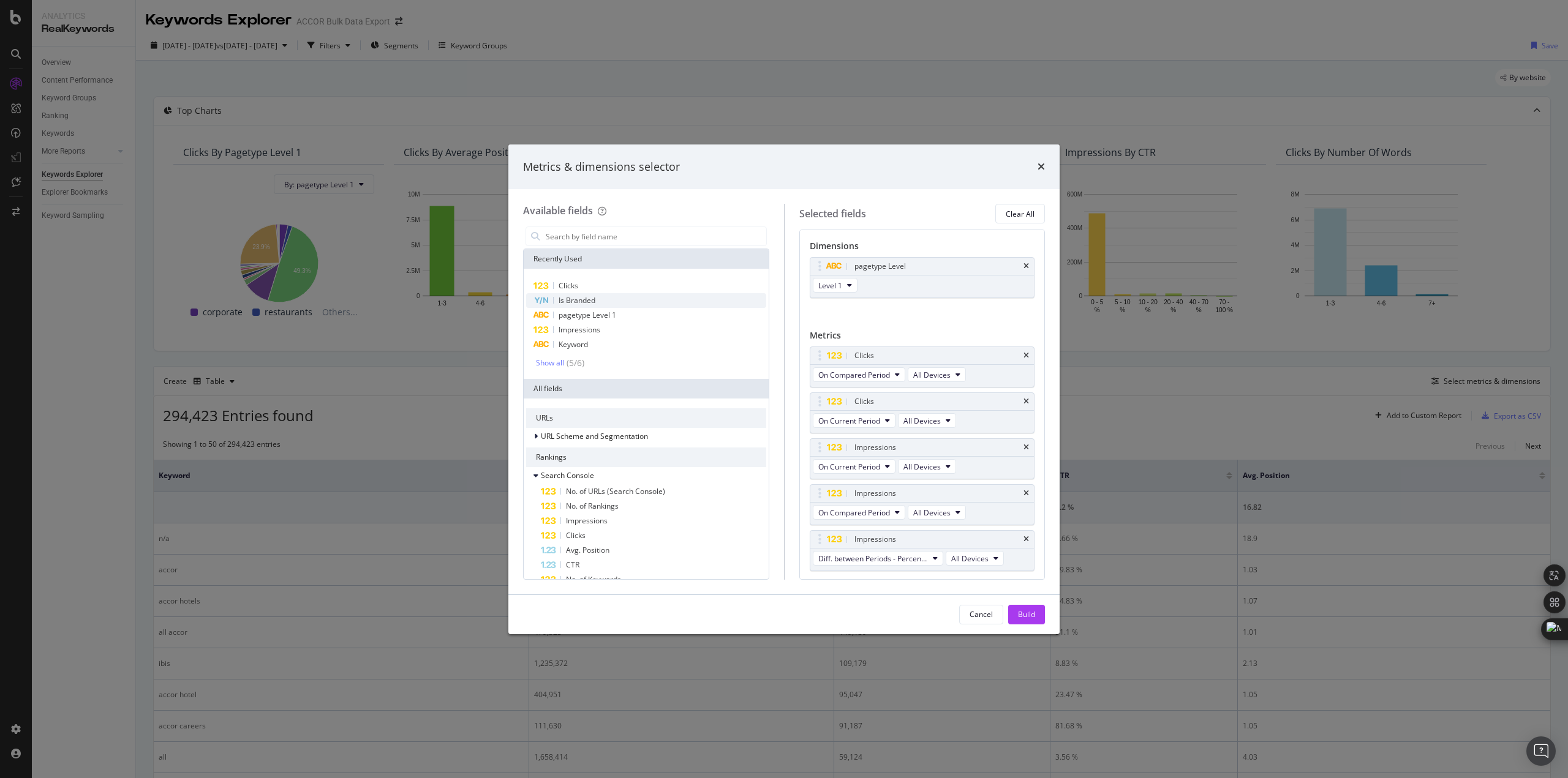
click at [564, 287] on span "Clicks" at bounding box center [568, 285] width 20 height 10
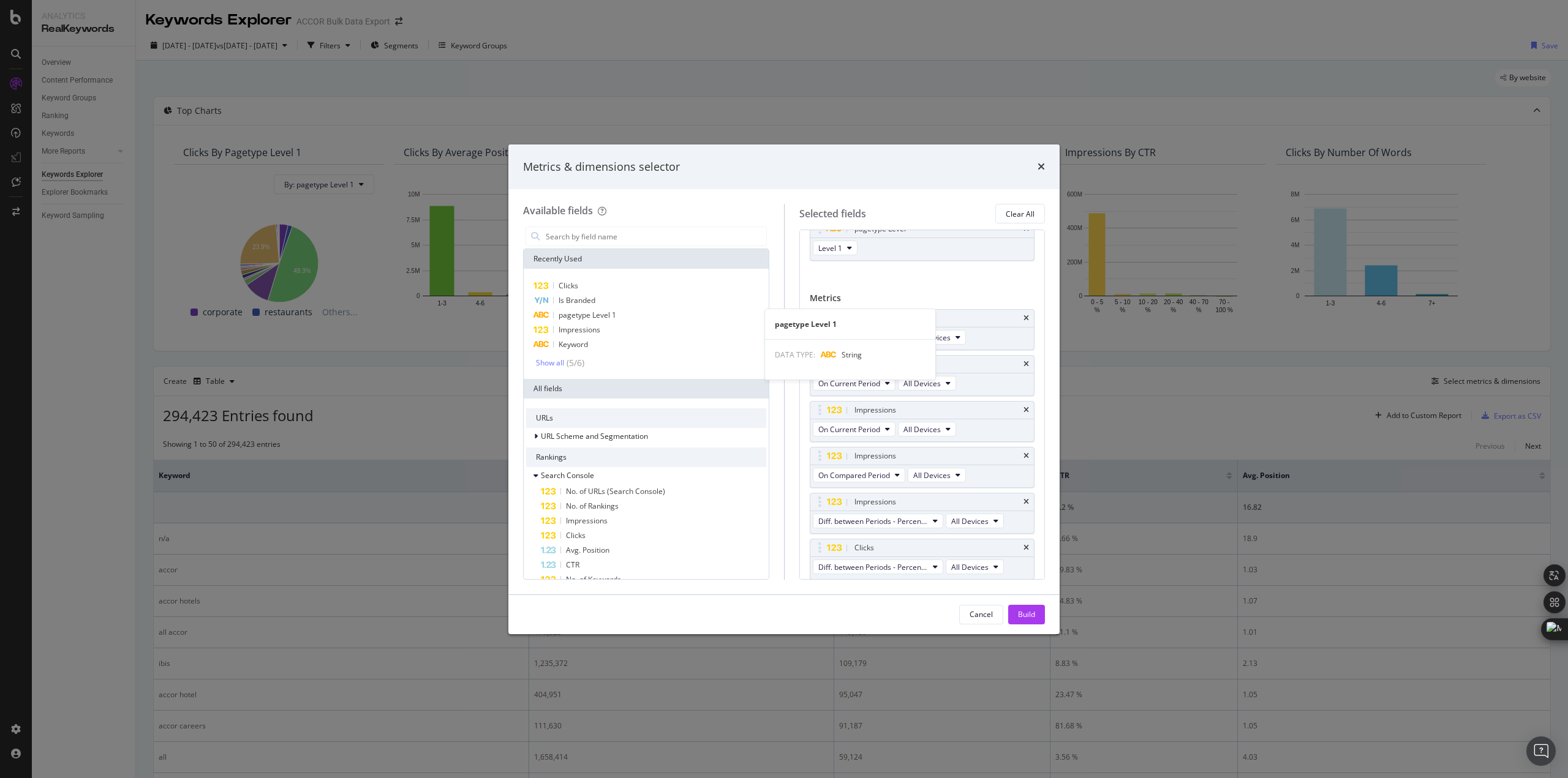
scroll to position [38, 0]
drag, startPoint x: 823, startPoint y: 540, endPoint x: 831, endPoint y: 418, distance: 122.3
click at [831, 418] on body "Analytics RealKeywords Overview Content Performance Keyword Groups Ranking Keyw…" at bounding box center [784, 389] width 1568 height 778
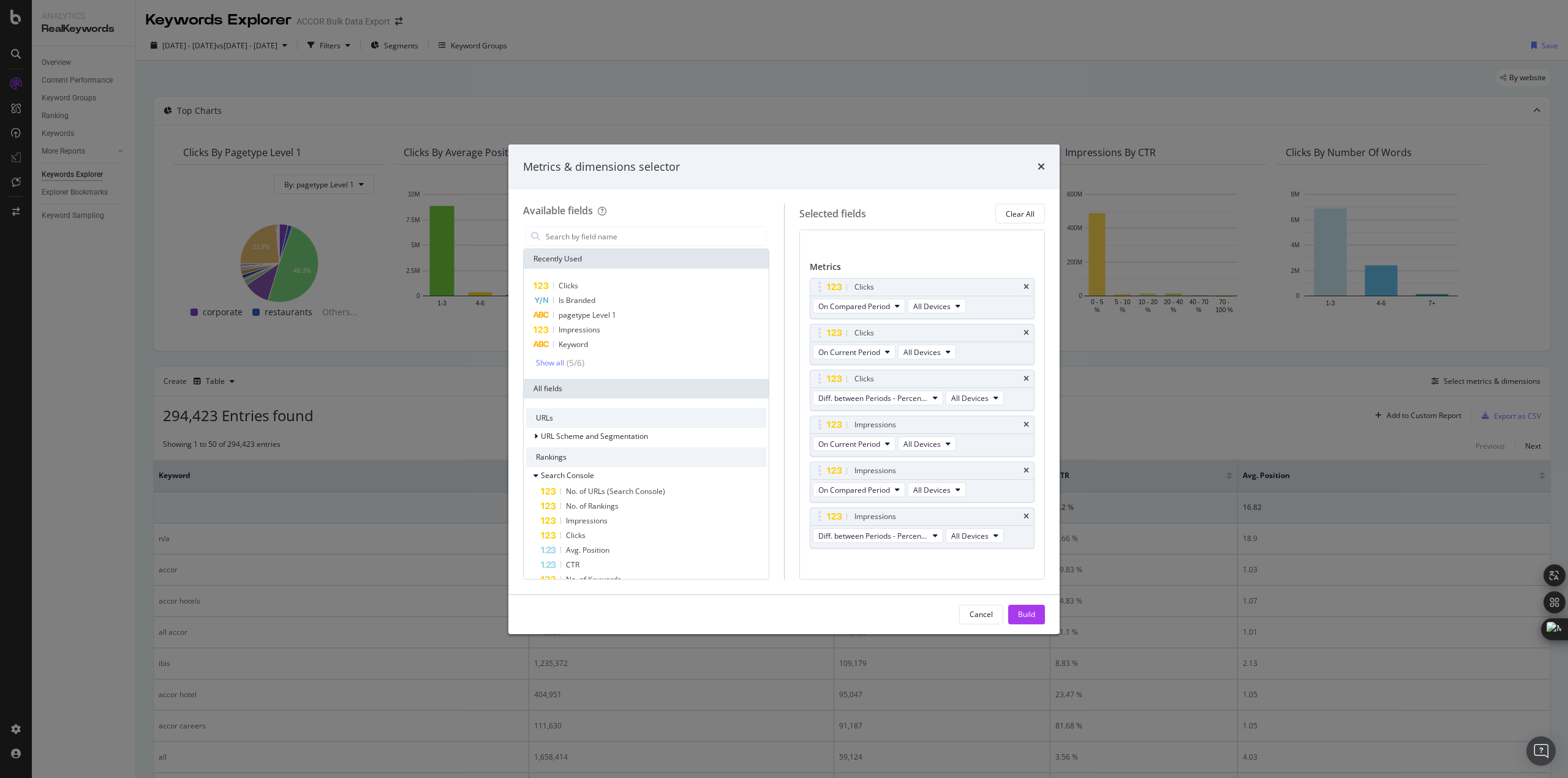
scroll to position [79, 0]
click at [1027, 612] on div "Build" at bounding box center [1027, 613] width 17 height 10
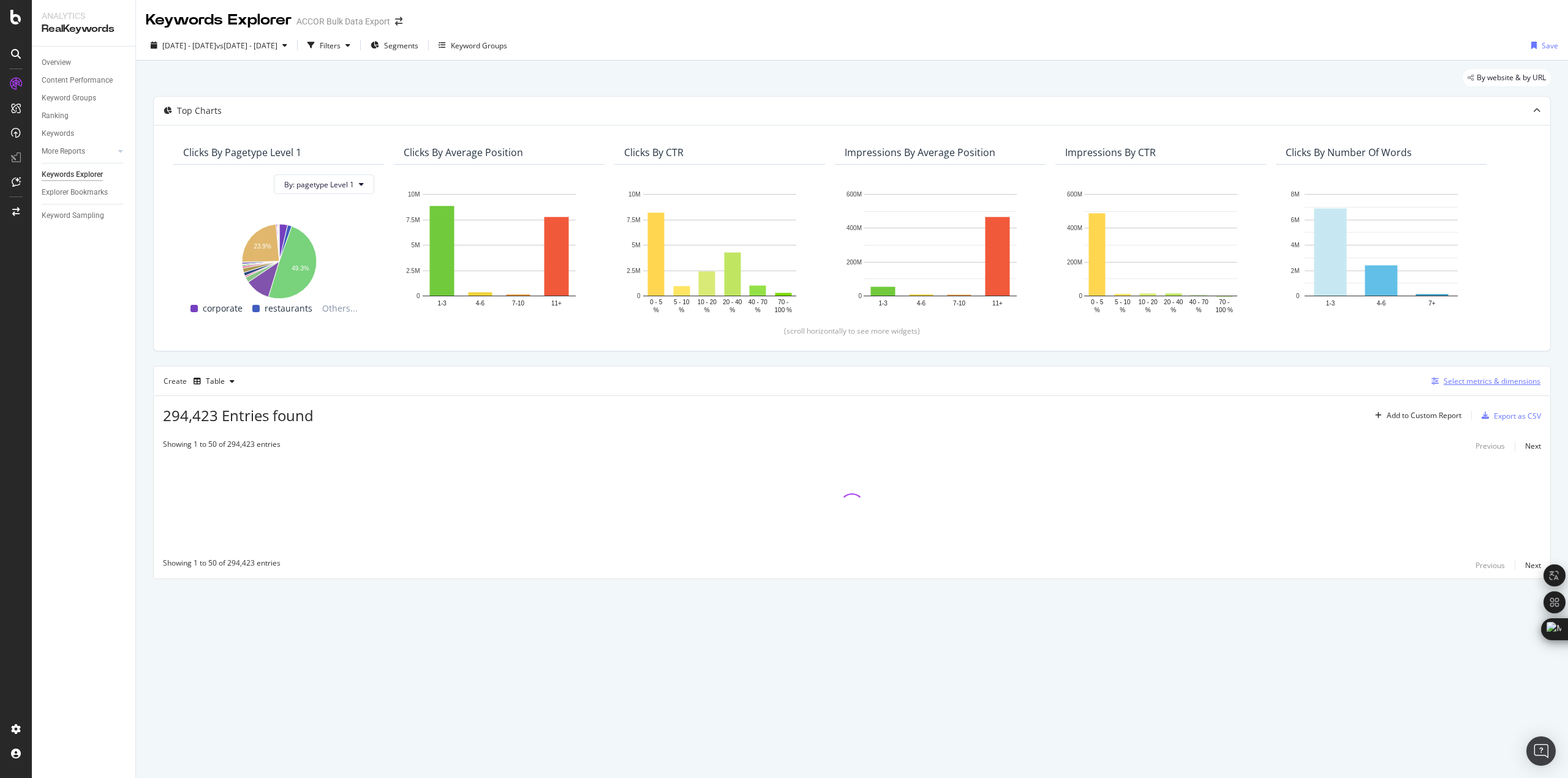
click at [1505, 378] on div "Select metrics & dimensions" at bounding box center [1492, 380] width 97 height 10
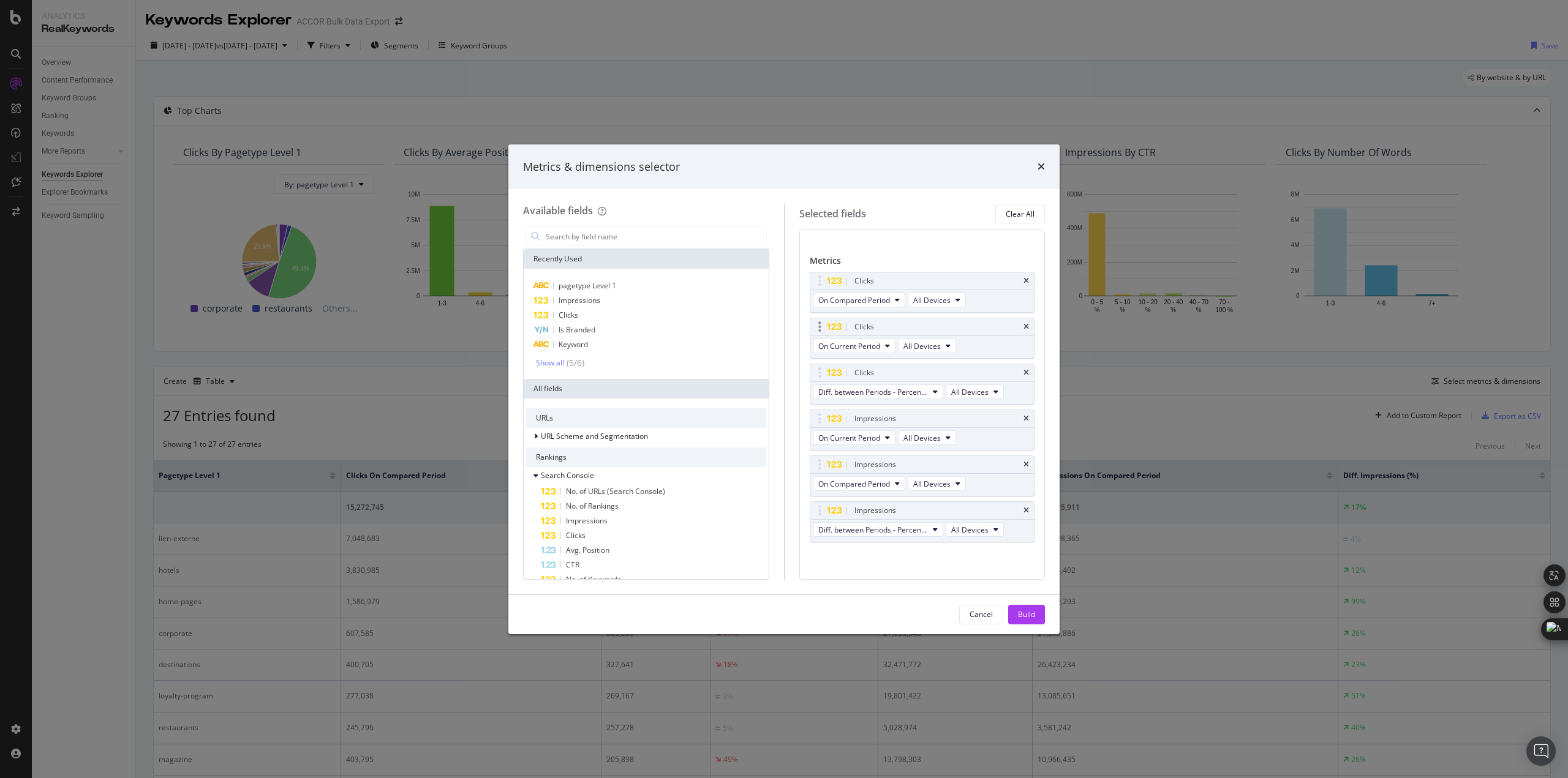
scroll to position [79, 0]
drag, startPoint x: 819, startPoint y: 327, endPoint x: 823, endPoint y: 294, distance: 33.2
click at [823, 294] on body "Analytics RealKeywords Overview Content Performance Keyword Groups Ranking Keyw…" at bounding box center [784, 389] width 1568 height 778
click at [1024, 324] on icon "times" at bounding box center [1027, 326] width 6 height 7
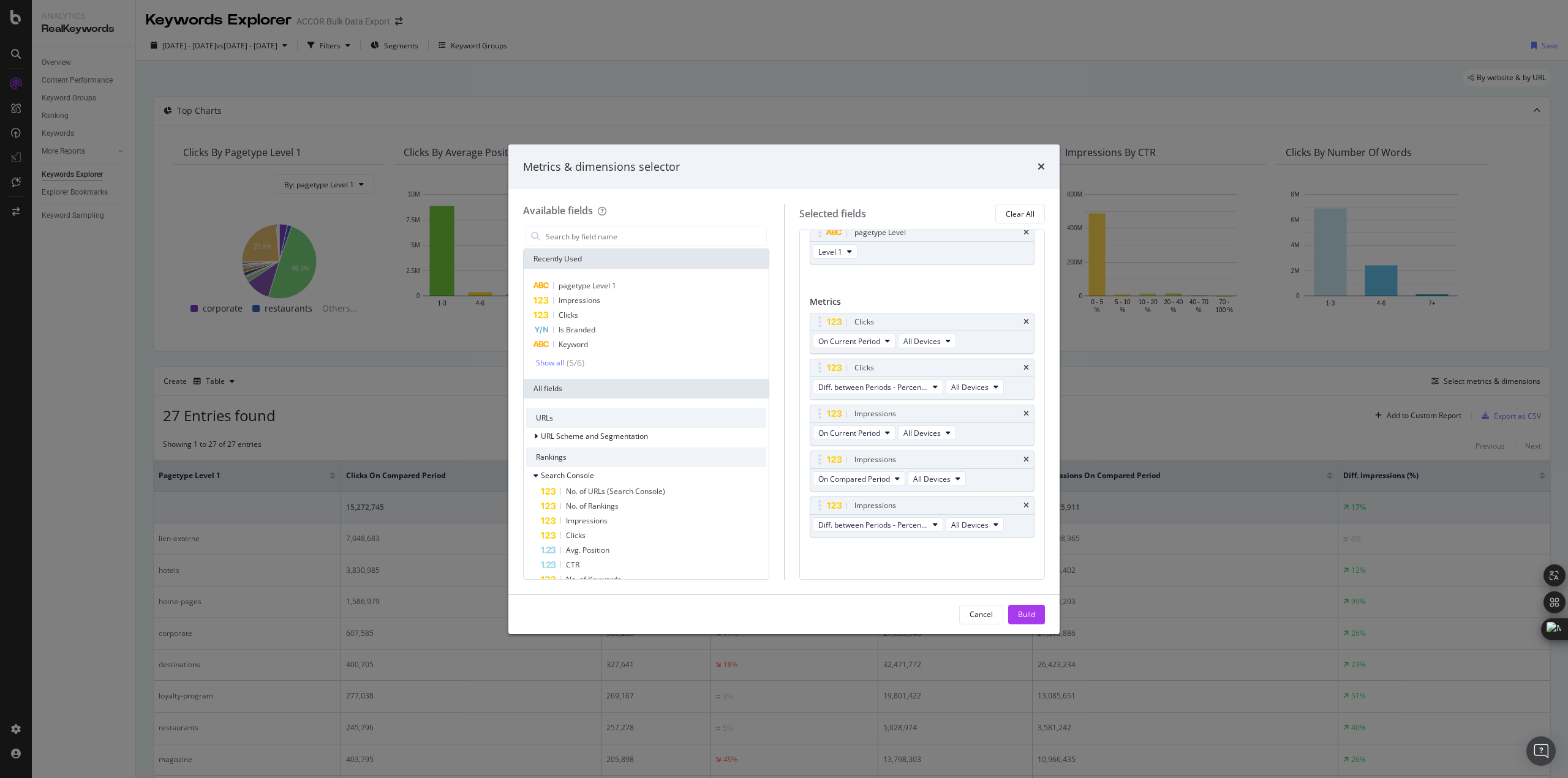
scroll to position [33, 0]
click at [1024, 462] on icon "times" at bounding box center [1027, 460] width 6 height 7
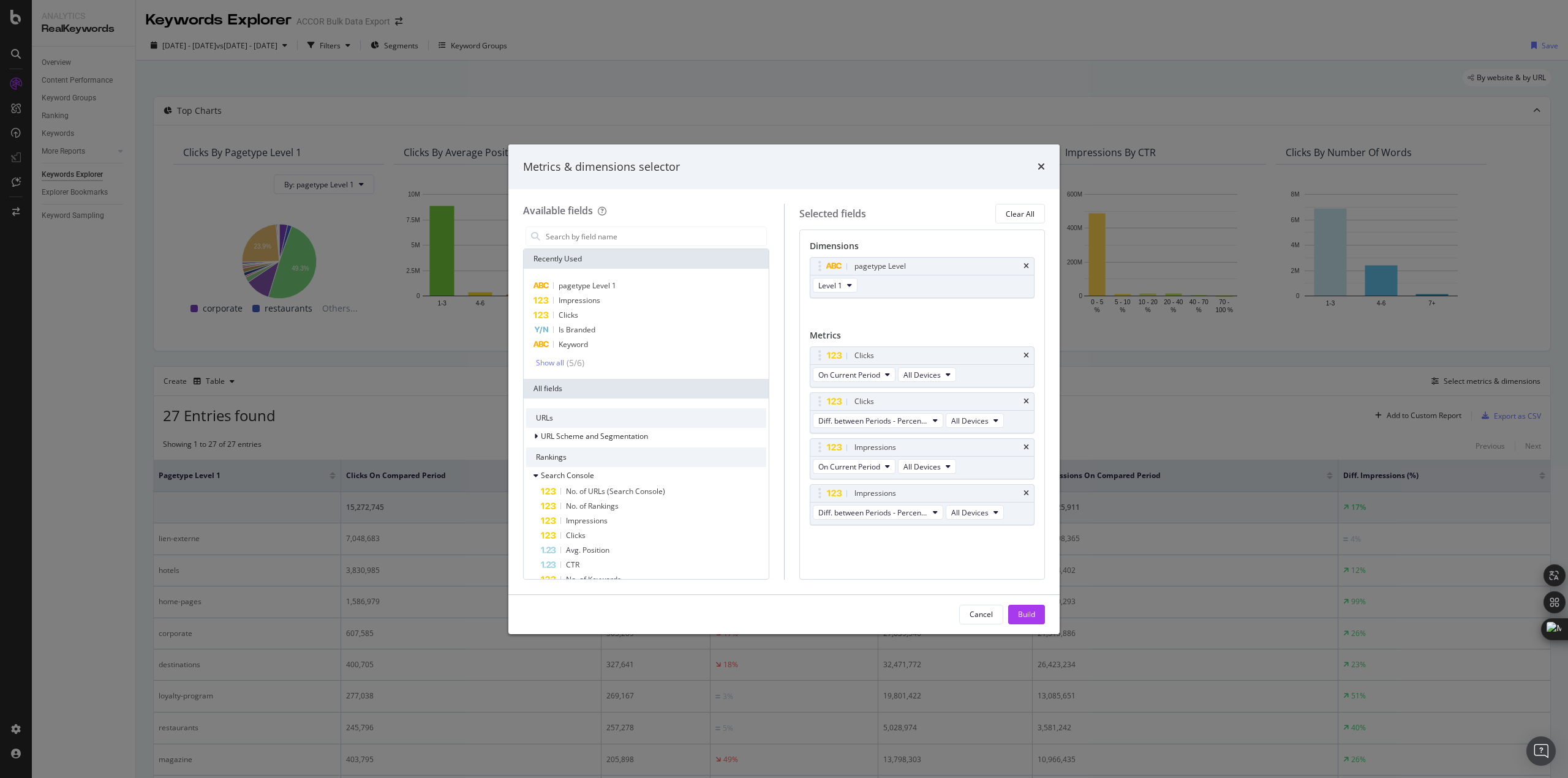
scroll to position [0, 0]
drag, startPoint x: 1028, startPoint y: 614, endPoint x: 929, endPoint y: 617, distance: 99.0
click at [1027, 614] on div "Build" at bounding box center [1027, 613] width 17 height 10
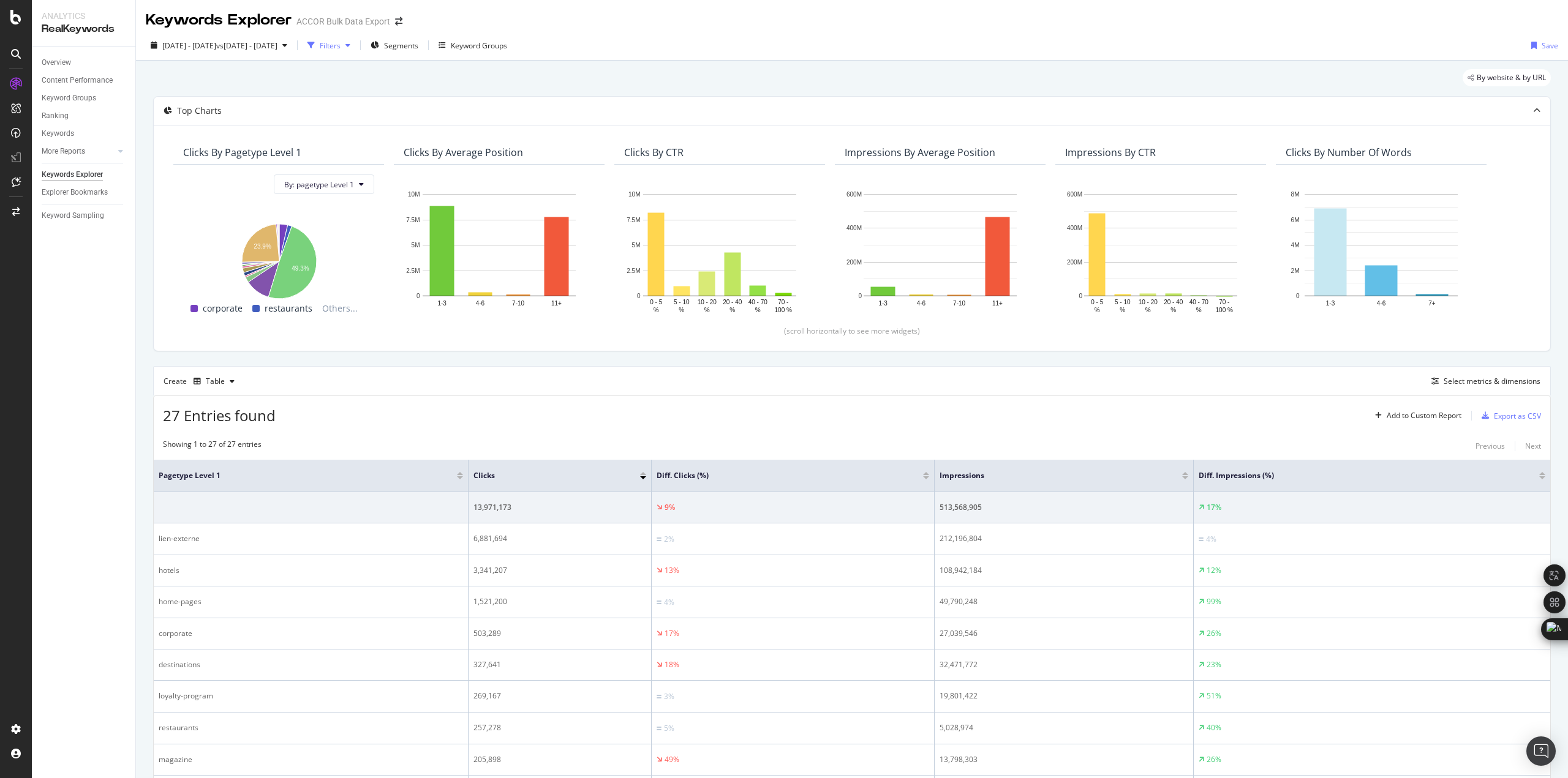
click at [355, 52] on div "Filters" at bounding box center [328, 46] width 53 height 19
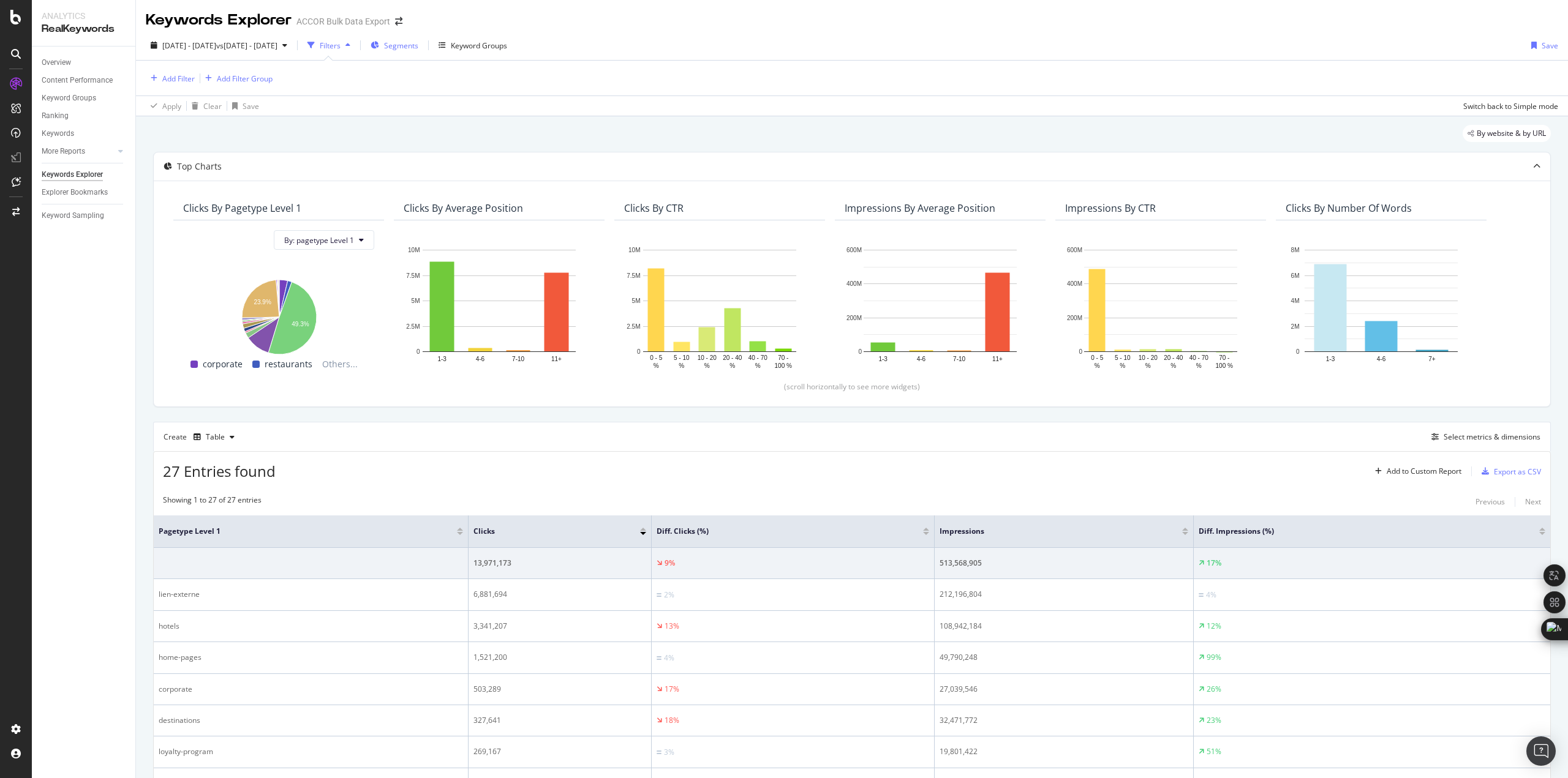
click at [419, 49] on span "Segments" at bounding box center [401, 45] width 34 height 10
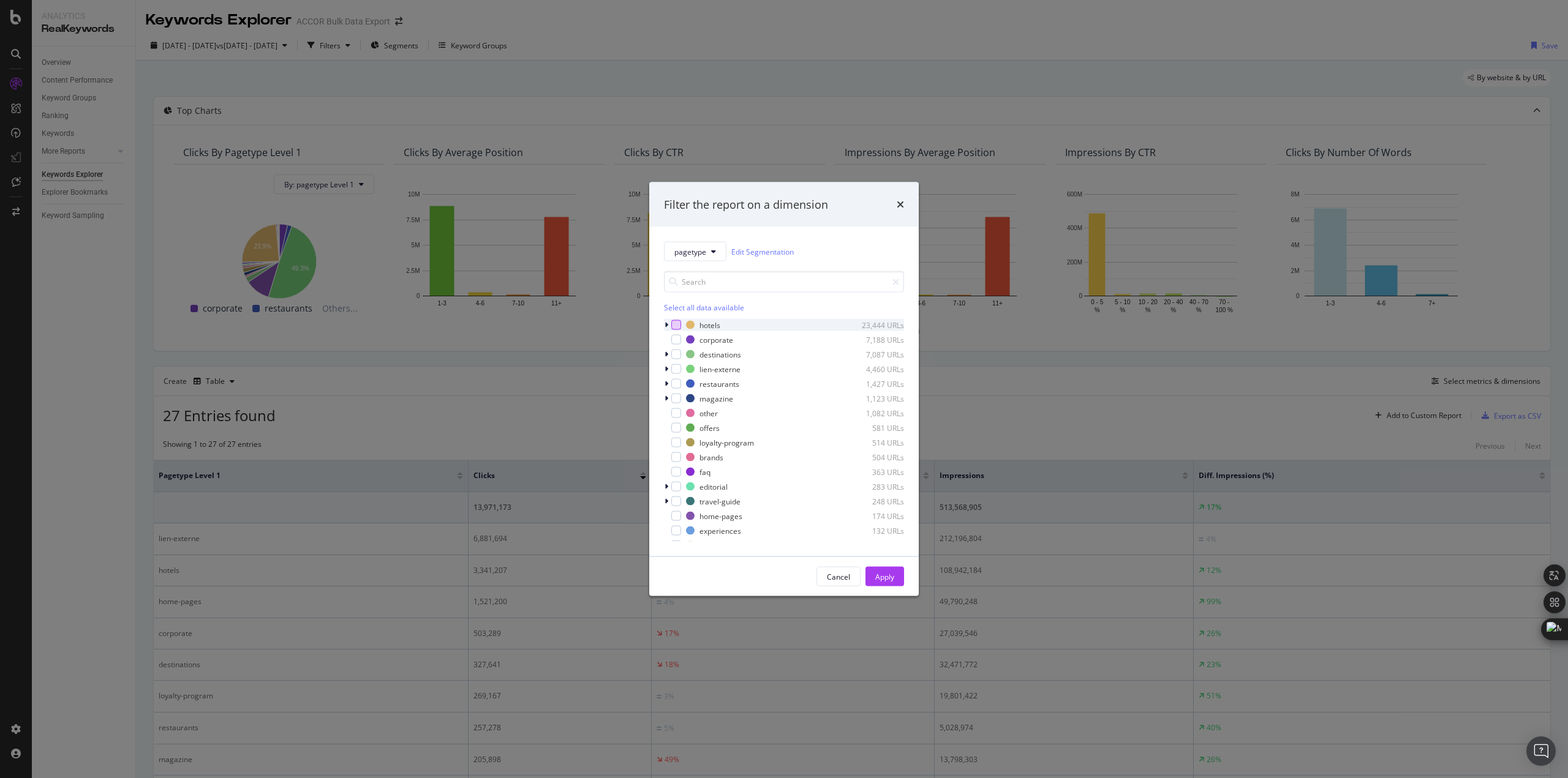
click at [673, 324] on div "modal" at bounding box center [676, 324] width 10 height 10
click at [884, 579] on div "Apply" at bounding box center [884, 576] width 19 height 10
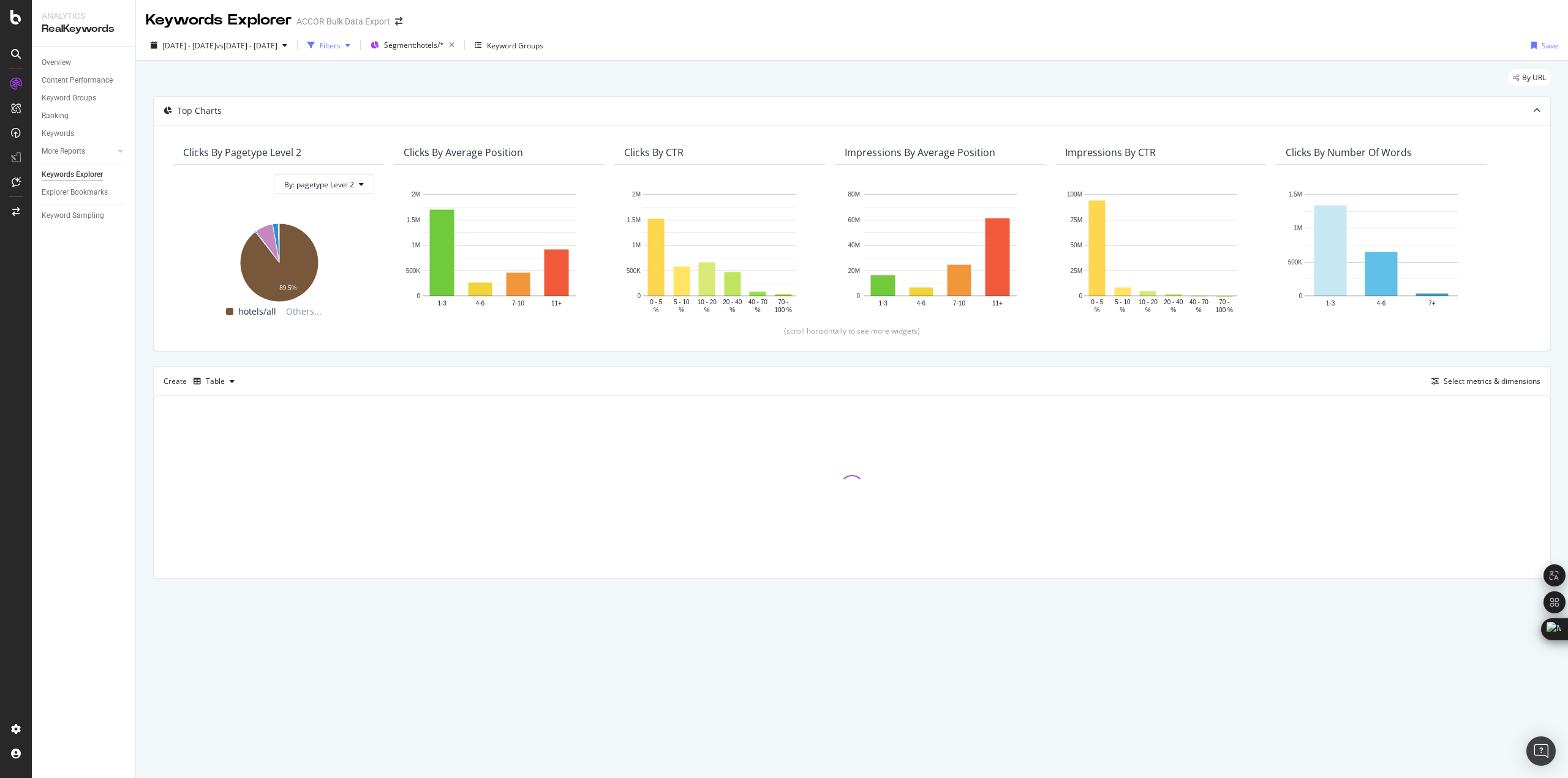
click at [340, 49] on div "Filters" at bounding box center [330, 45] width 20 height 10
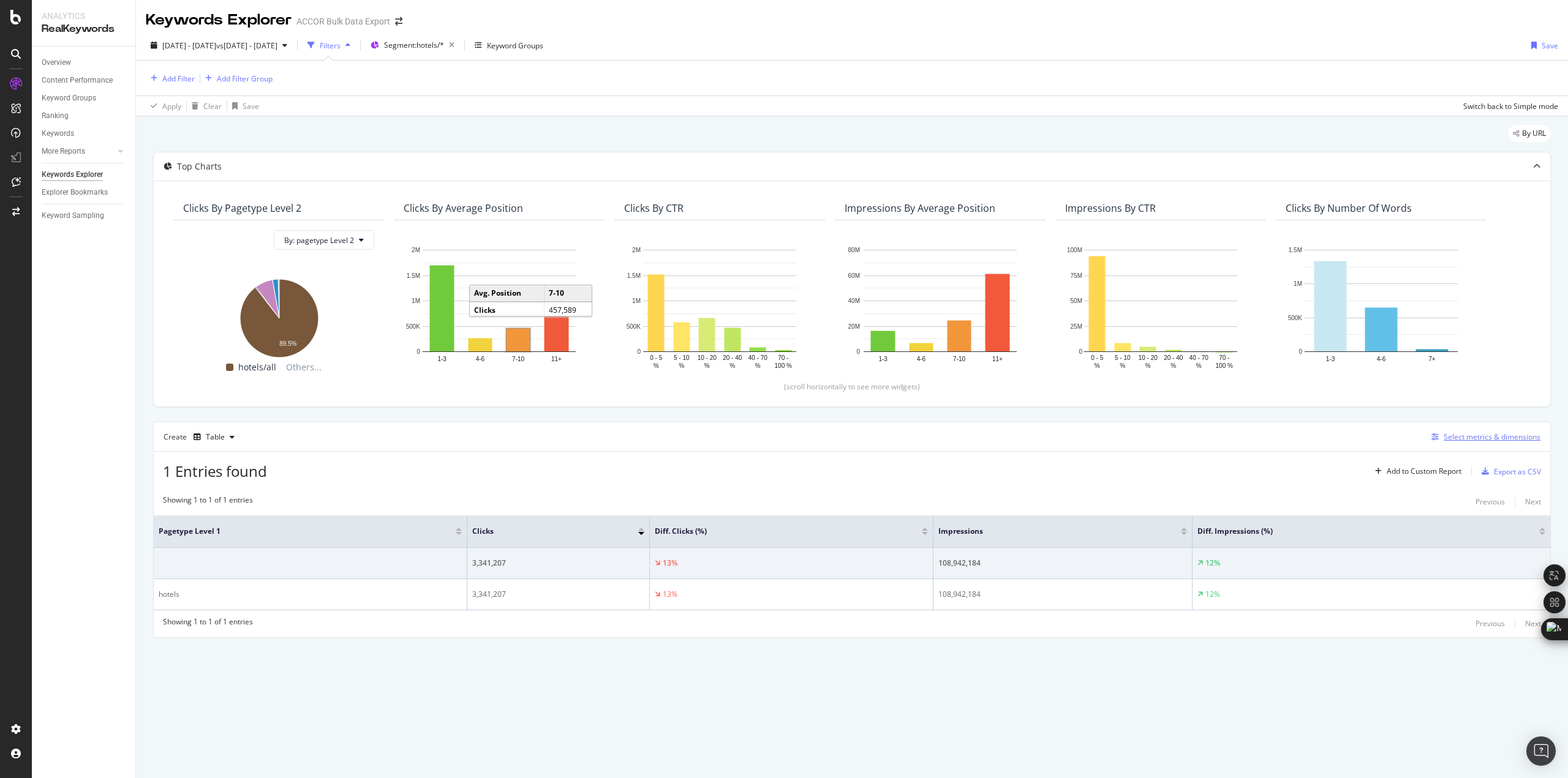
click at [1468, 437] on div "Select metrics & dimensions" at bounding box center [1492, 436] width 97 height 10
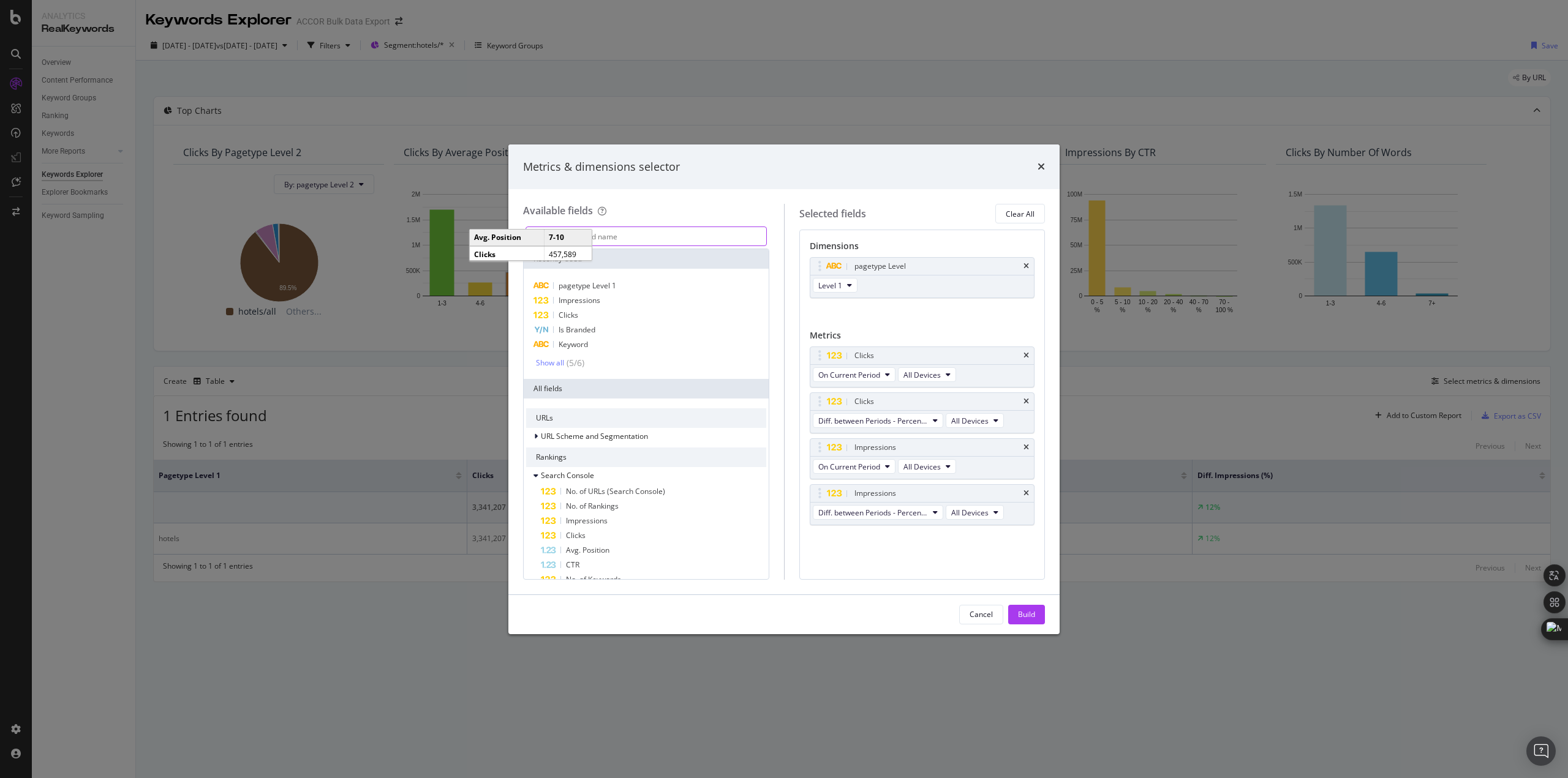
click at [641, 244] on input "modal" at bounding box center [656, 236] width 221 height 19
click at [643, 239] on input "modal" at bounding box center [656, 236] width 221 height 19
click at [1026, 261] on div "pagetype Level" at bounding box center [922, 266] width 224 height 17
click at [705, 238] on input "modal" at bounding box center [656, 236] width 221 height 19
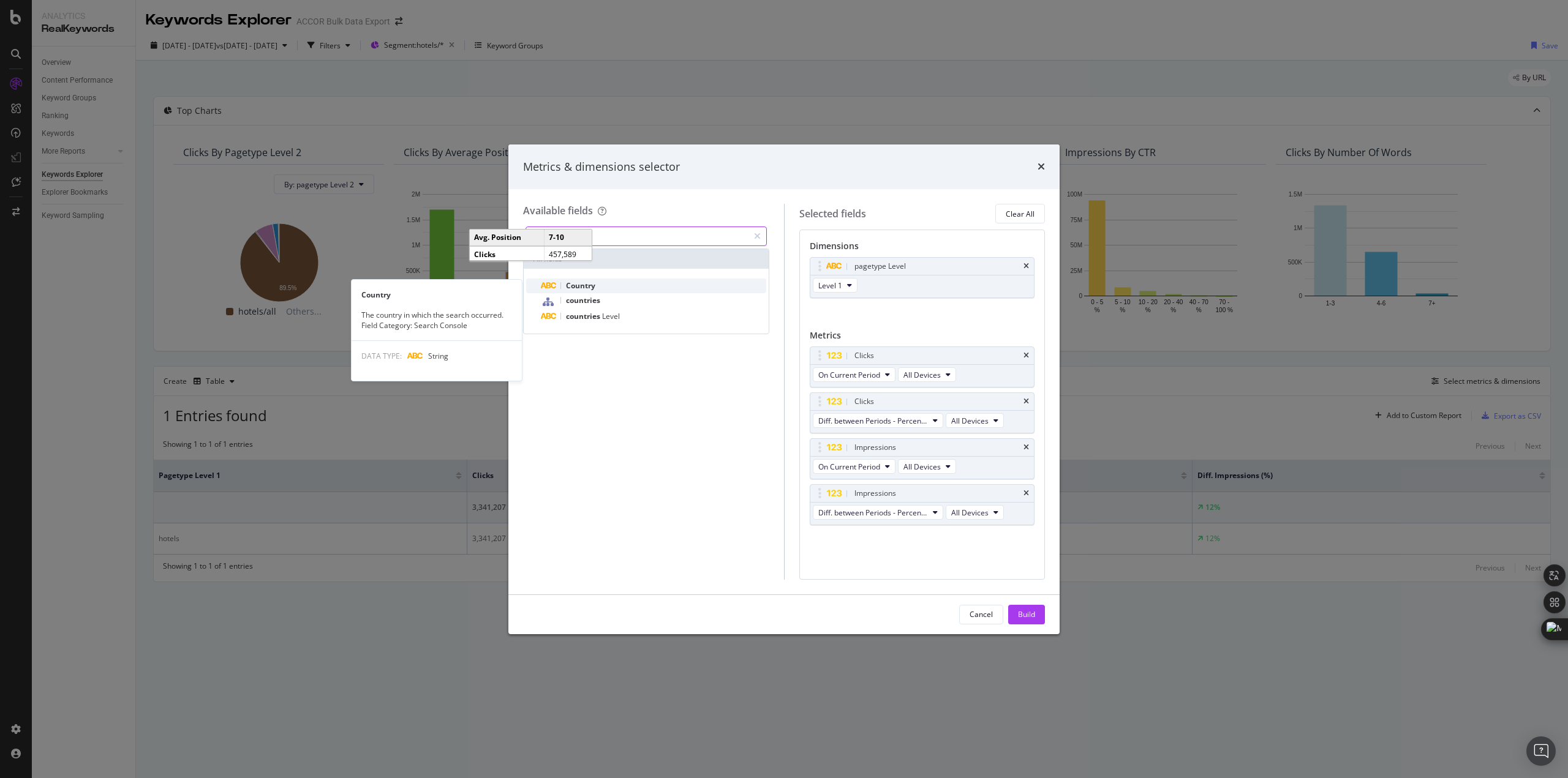
type input "countr"
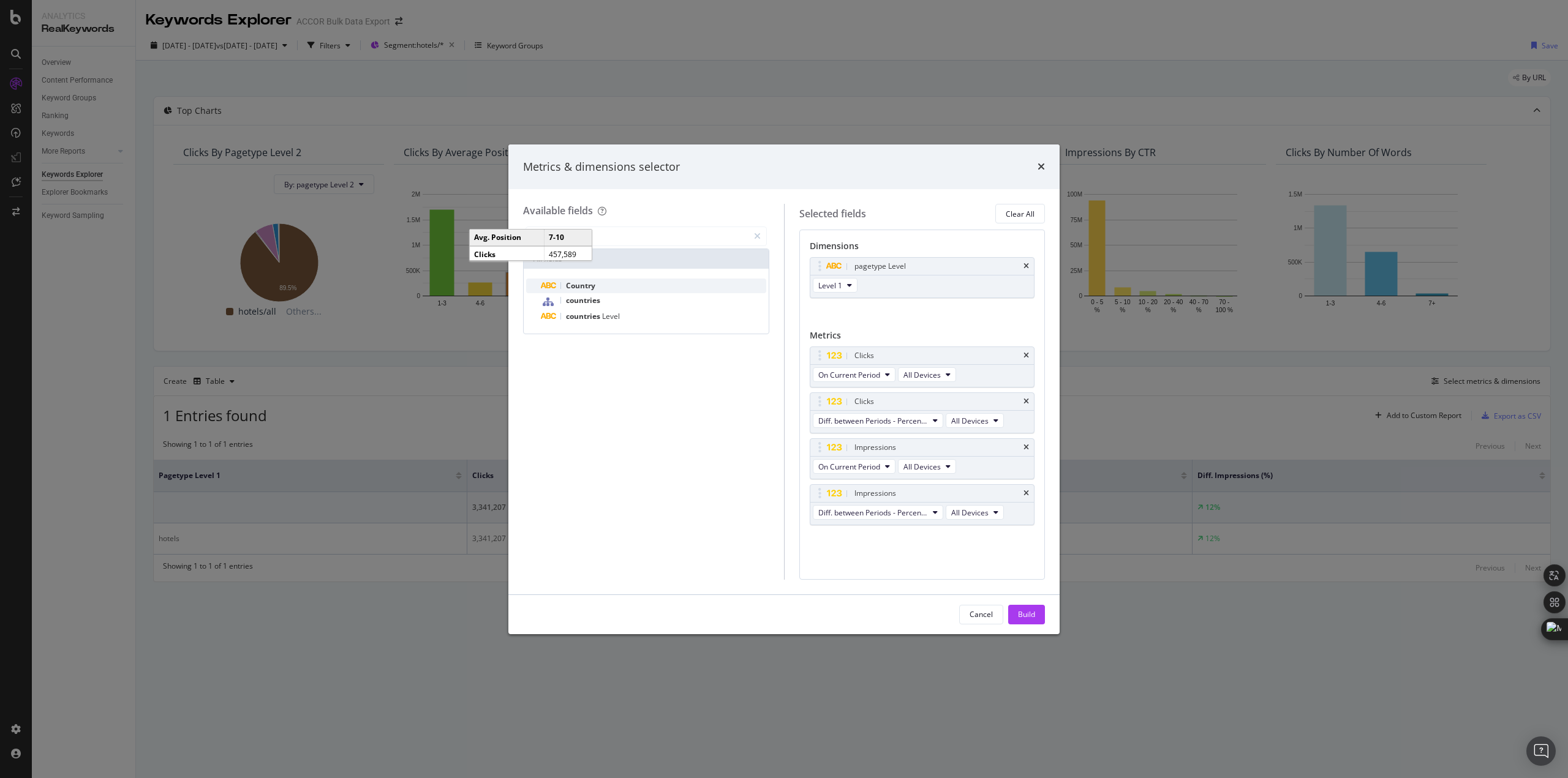
click at [646, 284] on div "Country" at bounding box center [654, 286] width 225 height 15
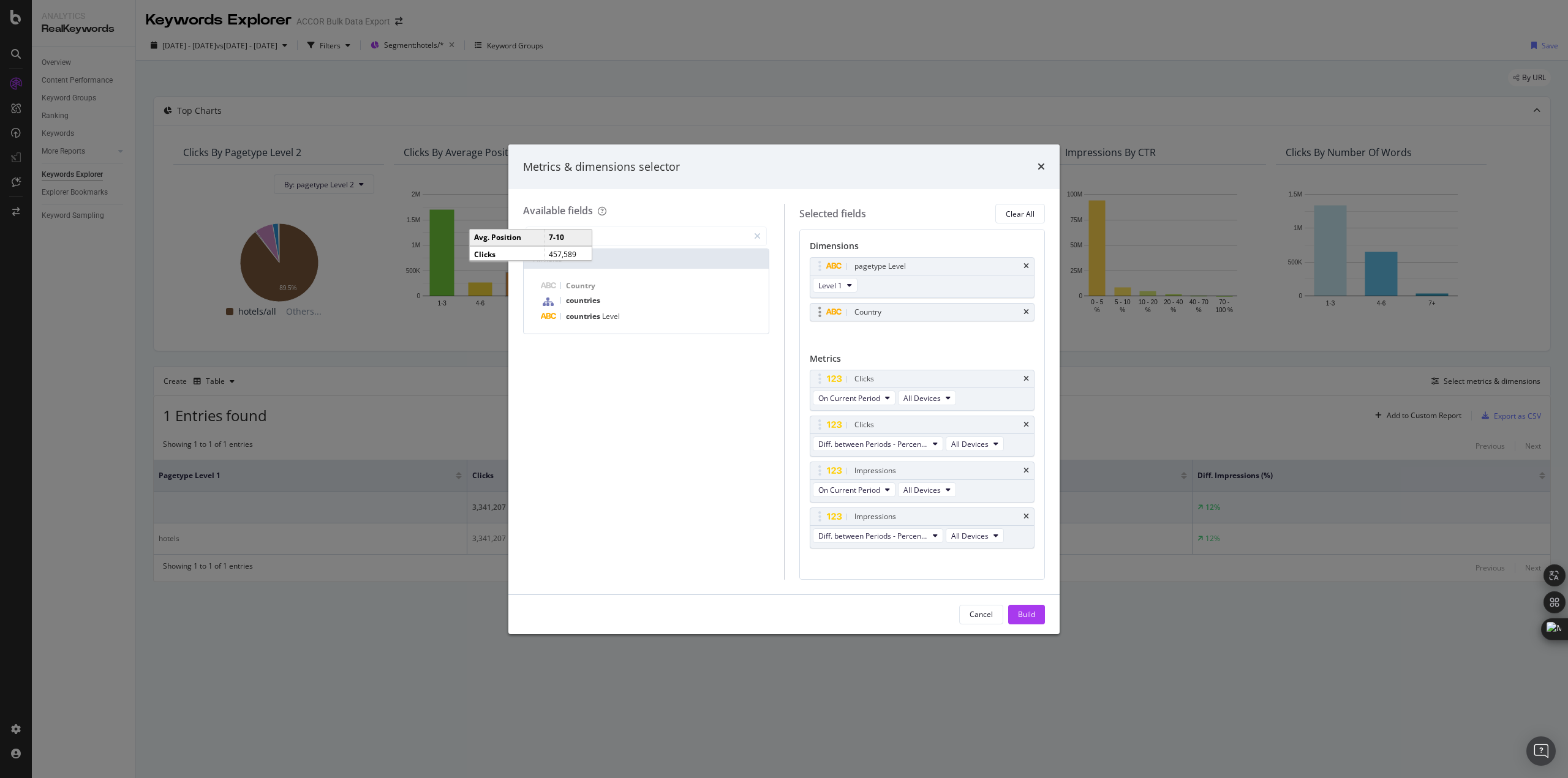
click at [1024, 268] on icon "times" at bounding box center [1027, 267] width 6 height 7
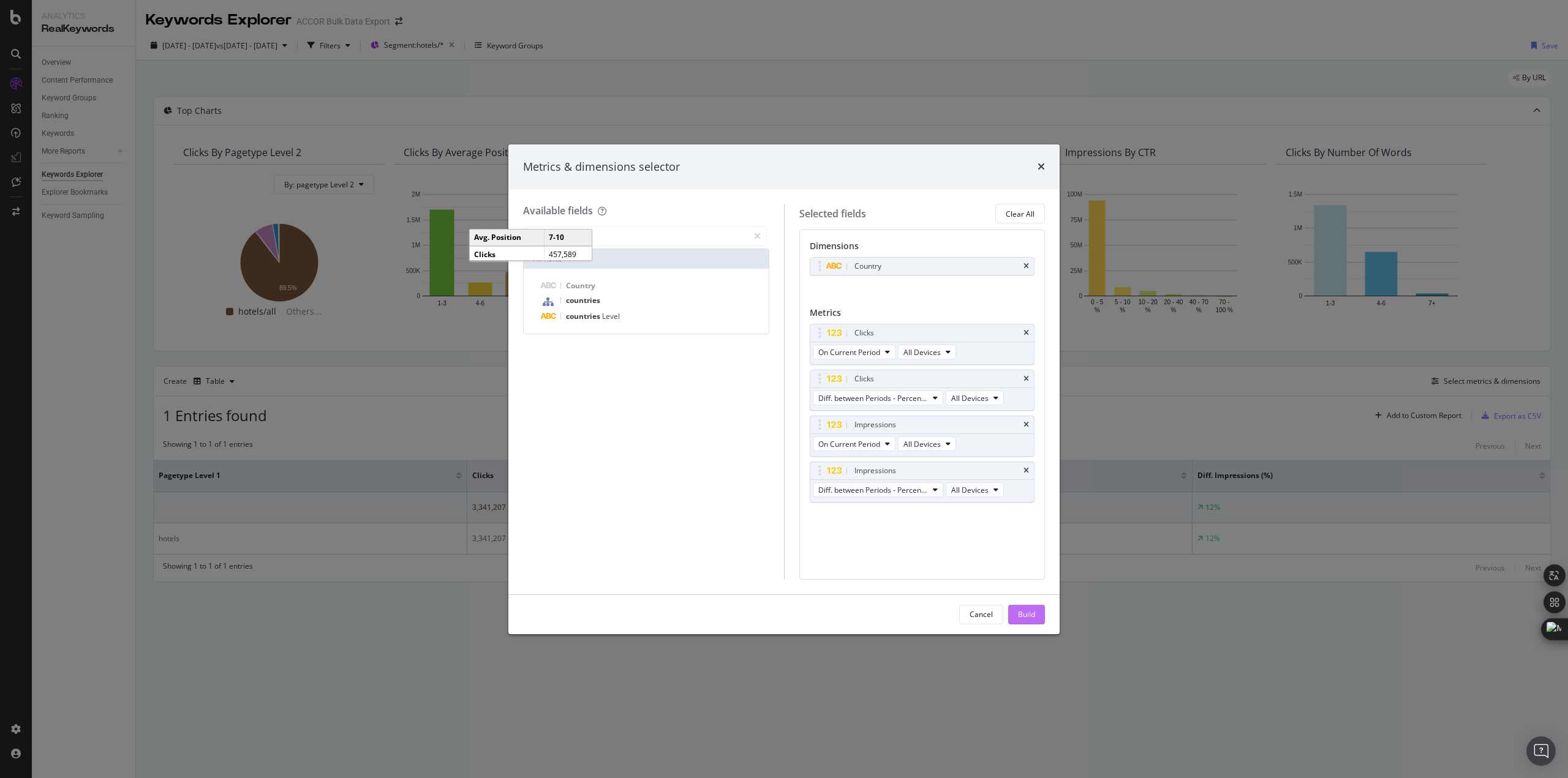
click at [1024, 613] on div "Build" at bounding box center [1027, 613] width 17 height 10
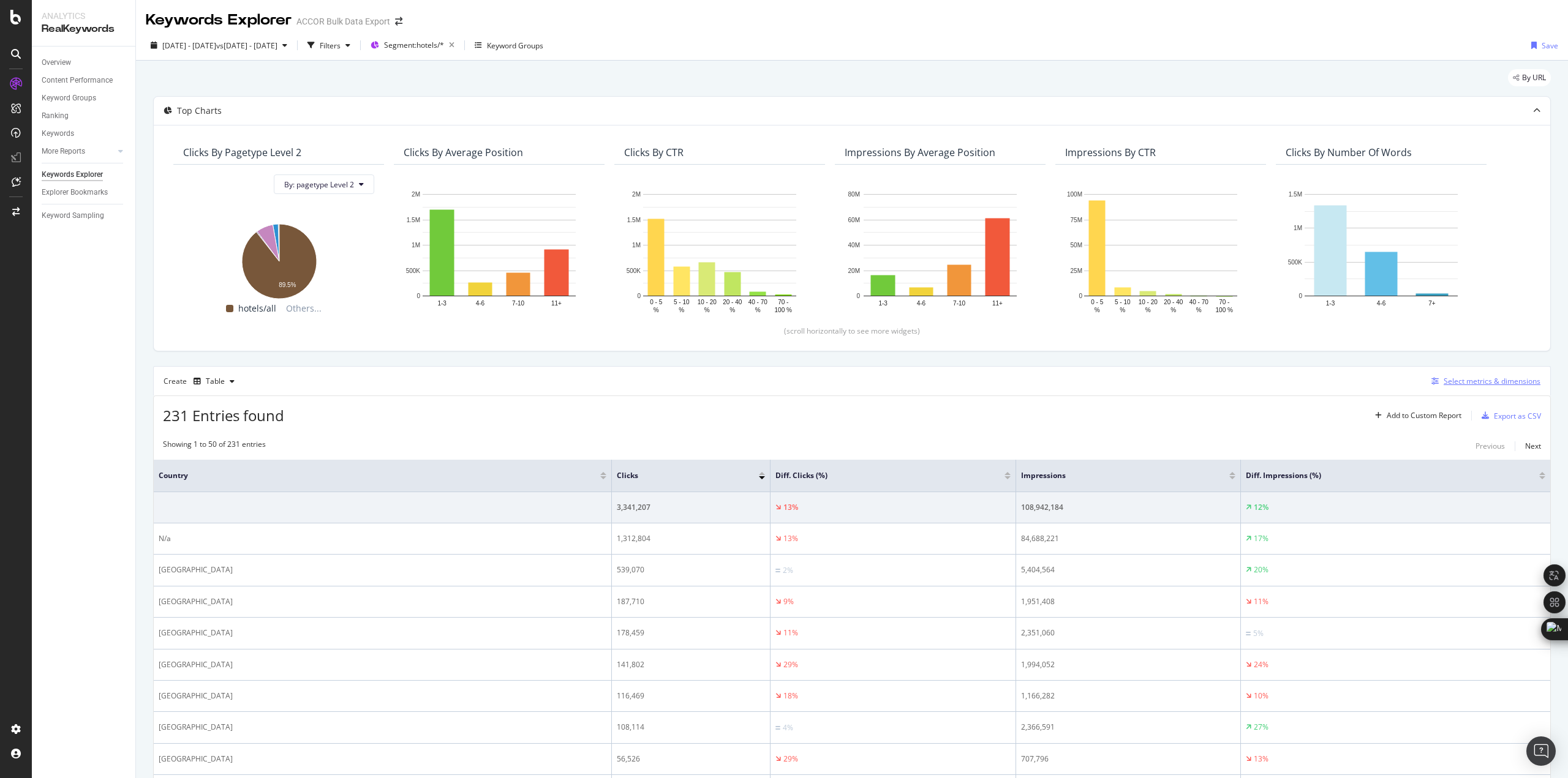
click at [1468, 379] on div "Select metrics & dimensions" at bounding box center [1492, 380] width 97 height 10
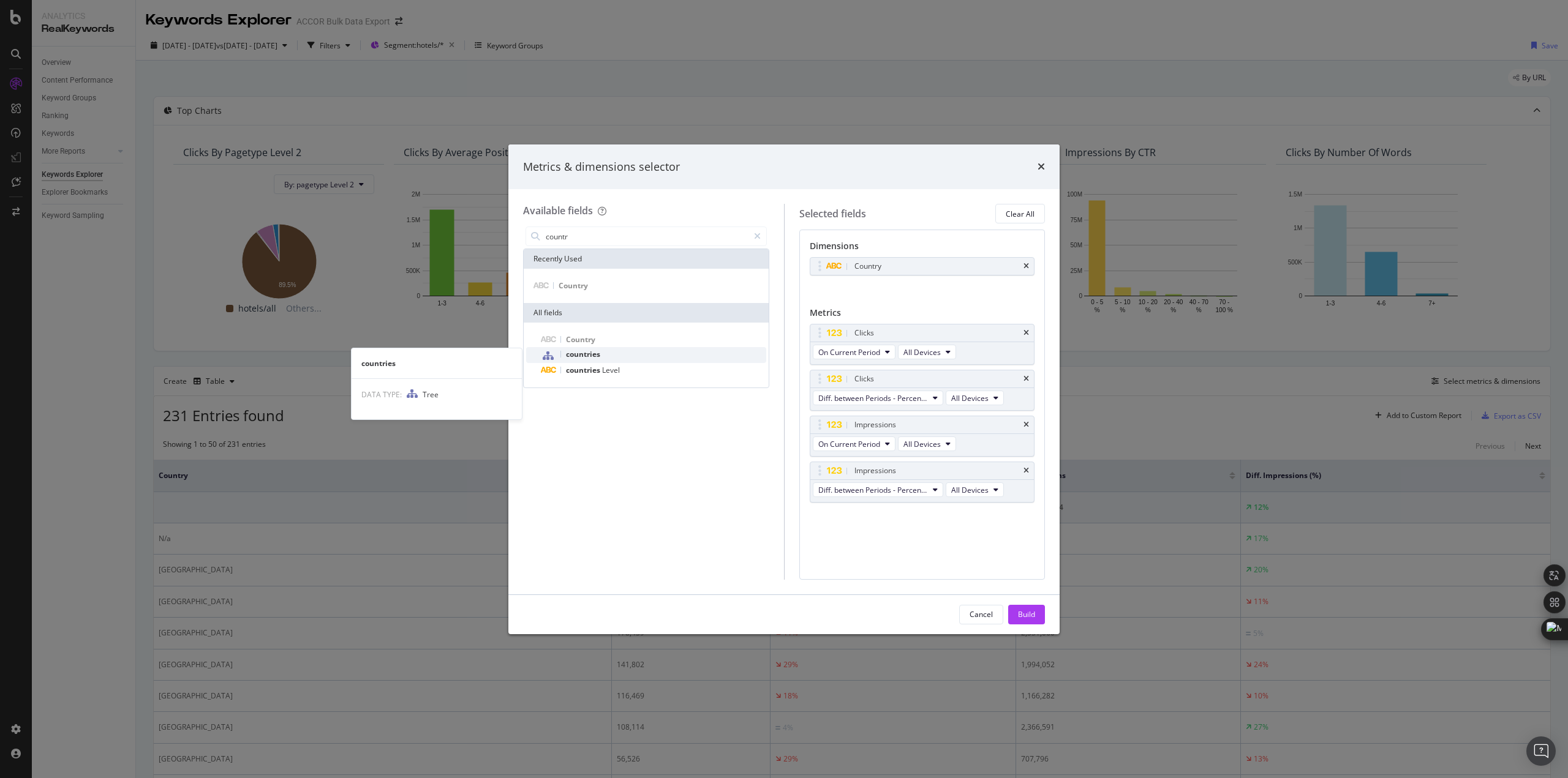
type input "countr"
click at [656, 349] on div "countries" at bounding box center [654, 354] width 225 height 16
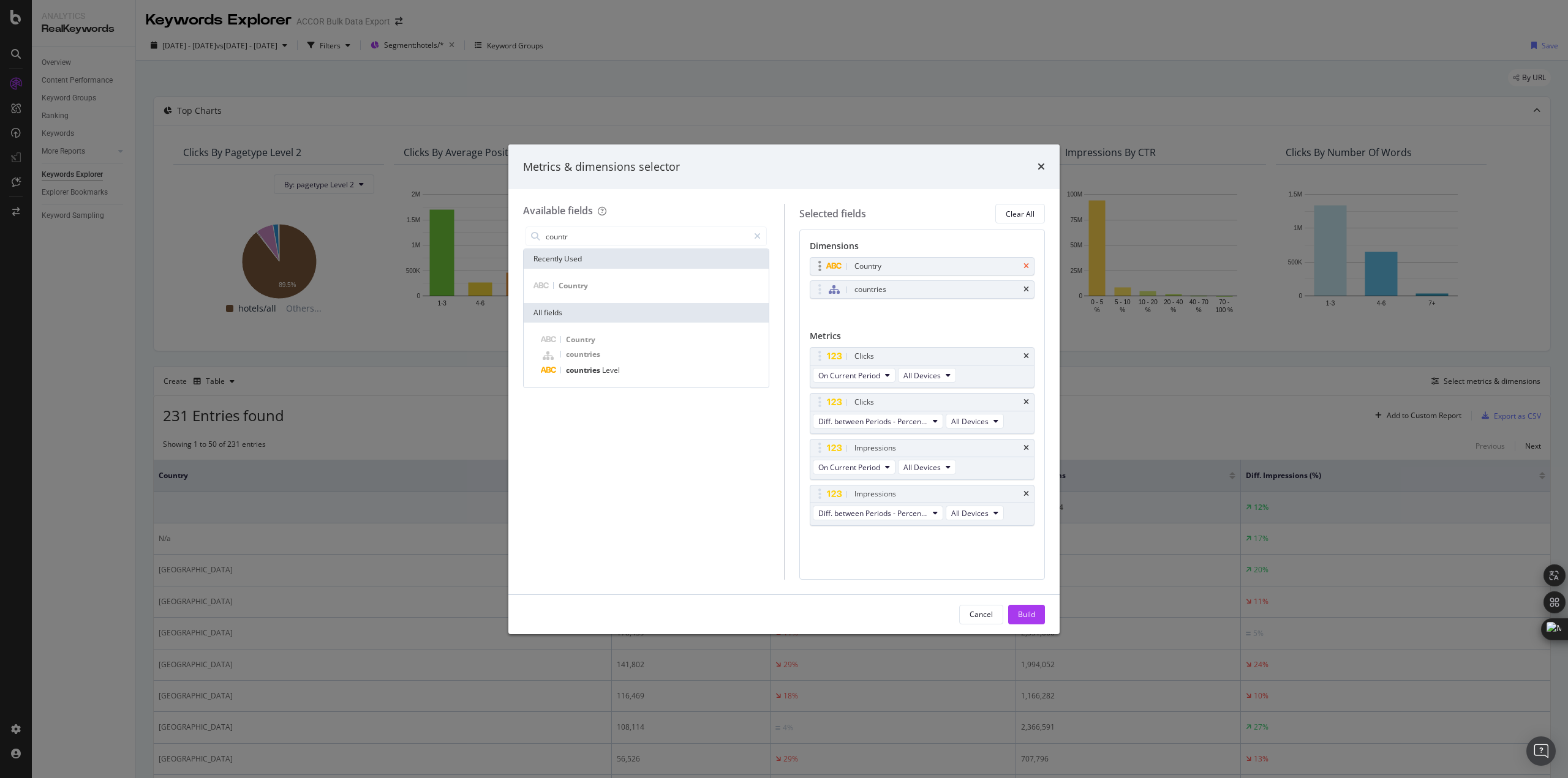
click at [1028, 265] on icon "times" at bounding box center [1027, 267] width 6 height 7
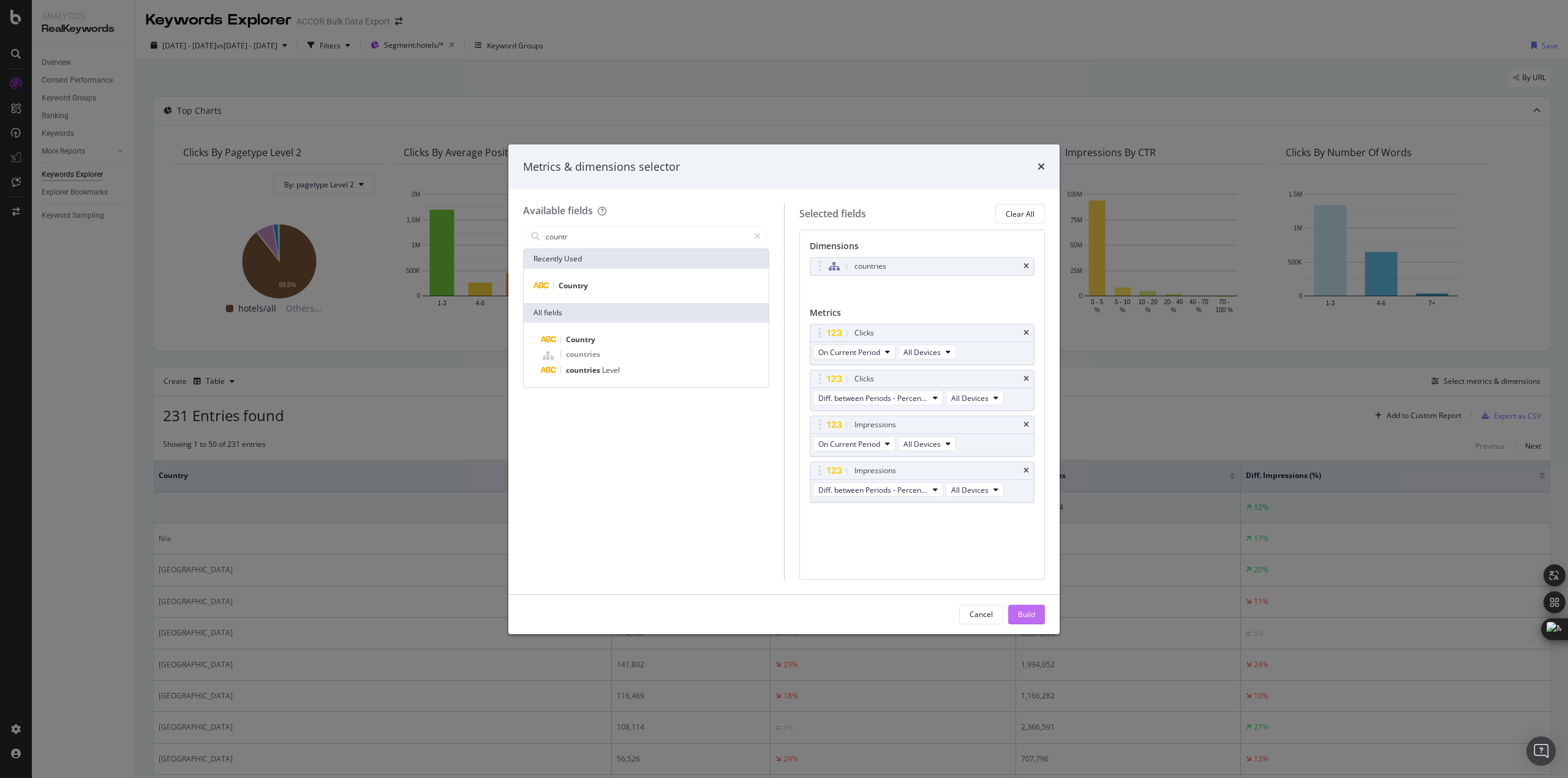
click at [1024, 606] on div "Build" at bounding box center [1027, 614] width 17 height 19
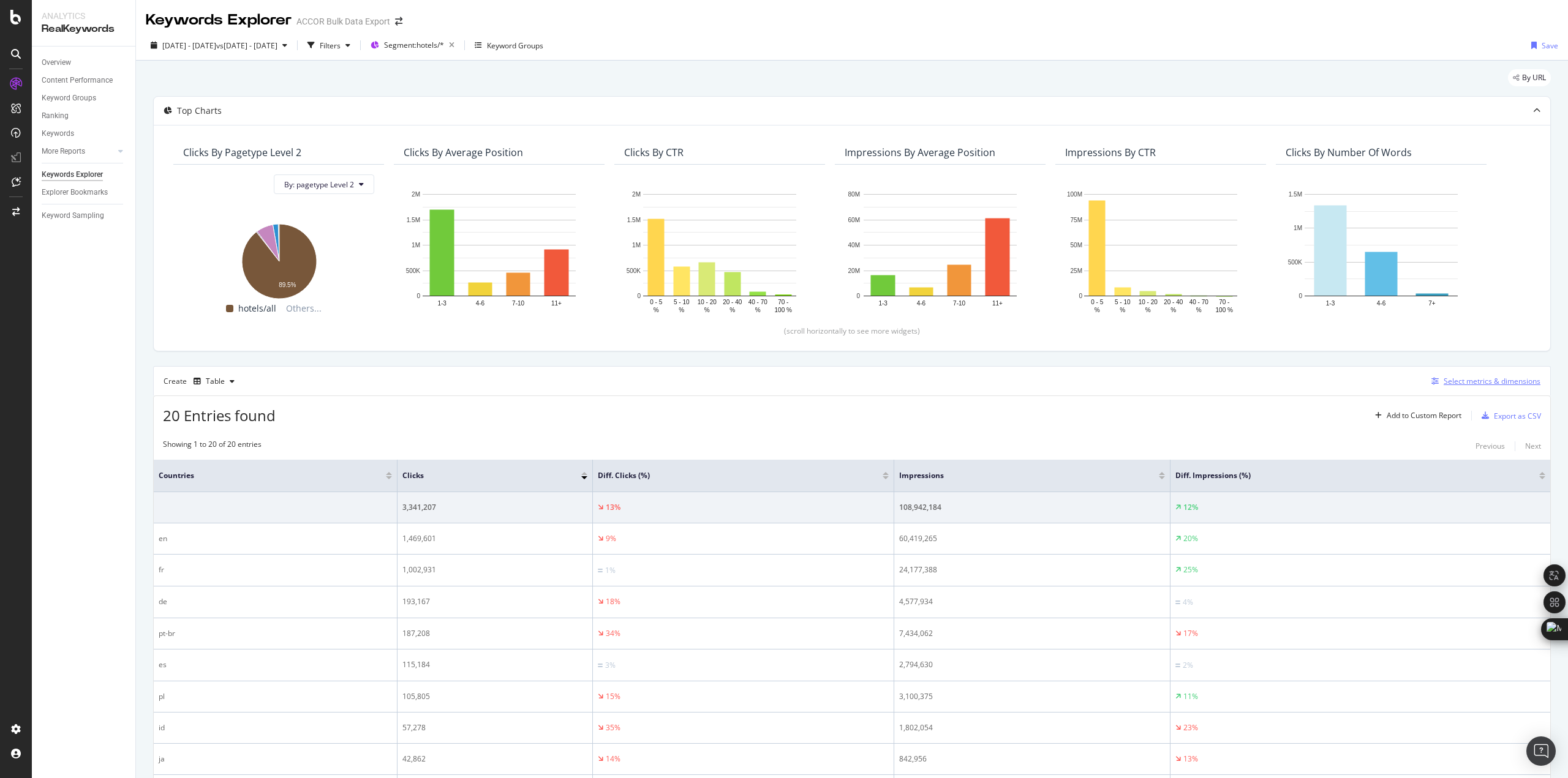
click at [1472, 386] on div "Select metrics & dimensions" at bounding box center [1492, 380] width 97 height 10
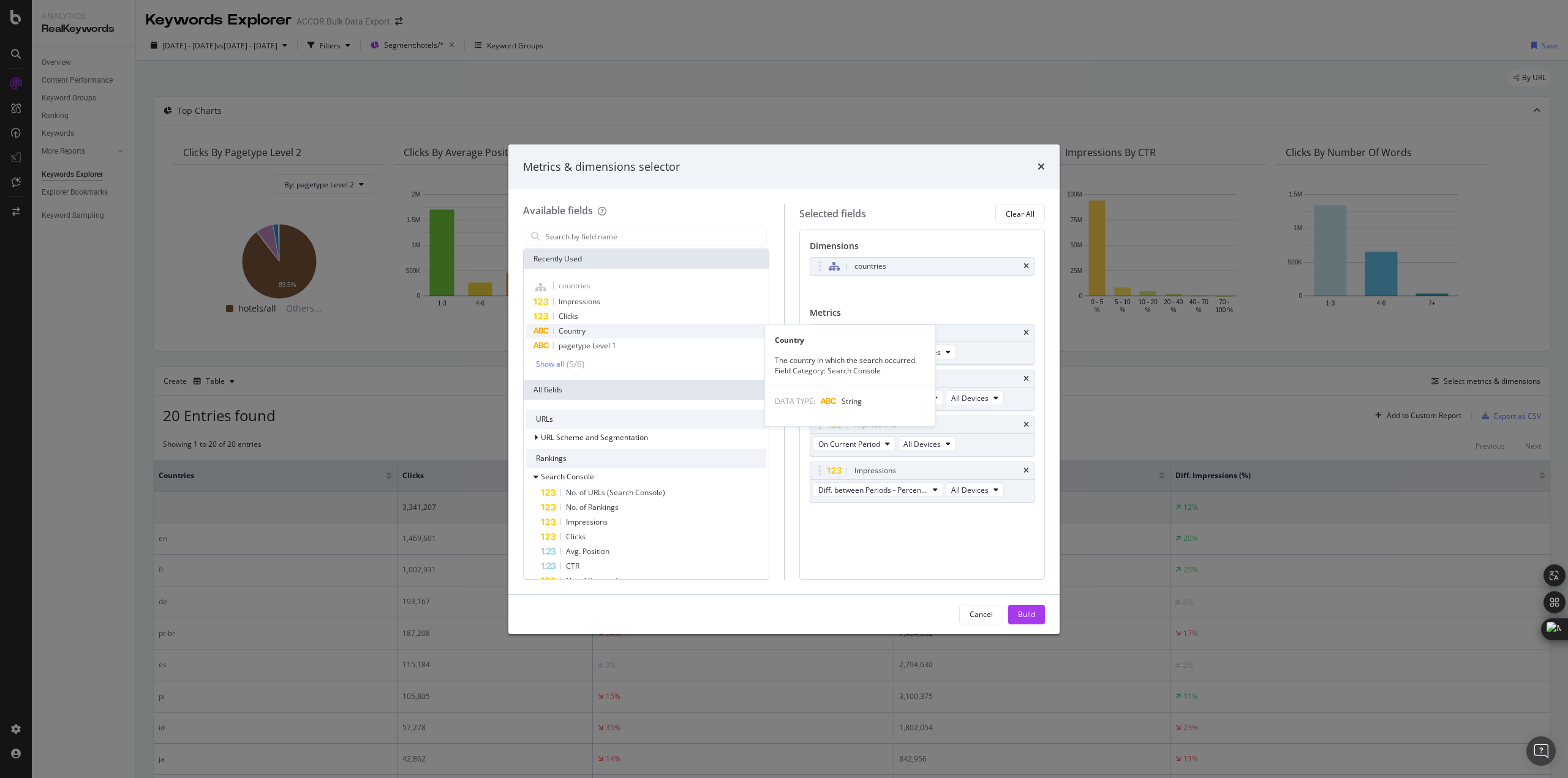
click at [596, 334] on div "Country" at bounding box center [646, 331] width 240 height 15
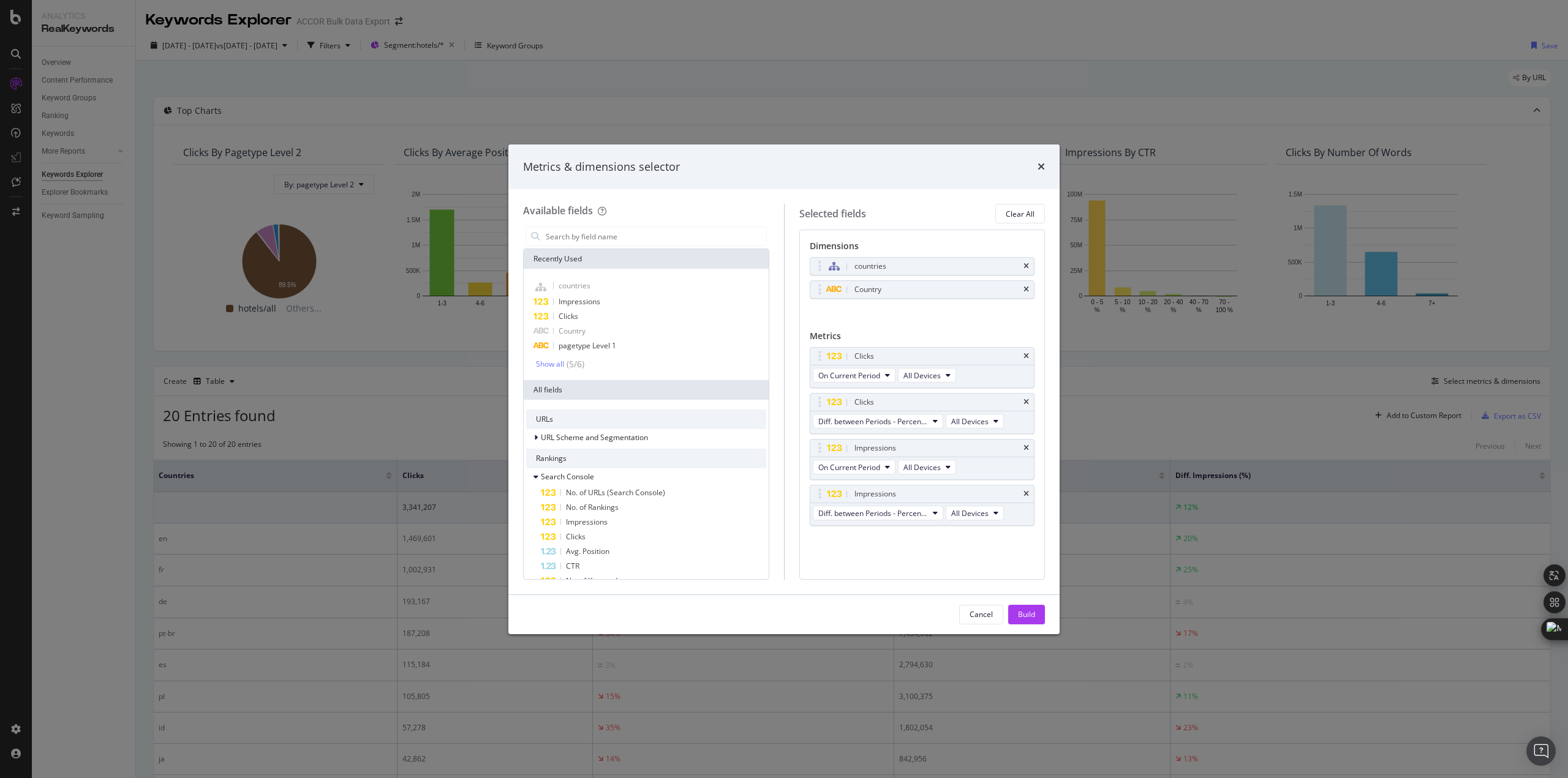
click at [1026, 268] on icon "times" at bounding box center [1027, 267] width 6 height 7
click at [1045, 613] on div "Cancel Build" at bounding box center [784, 614] width 551 height 39
click at [1030, 613] on div "Build" at bounding box center [1027, 613] width 17 height 10
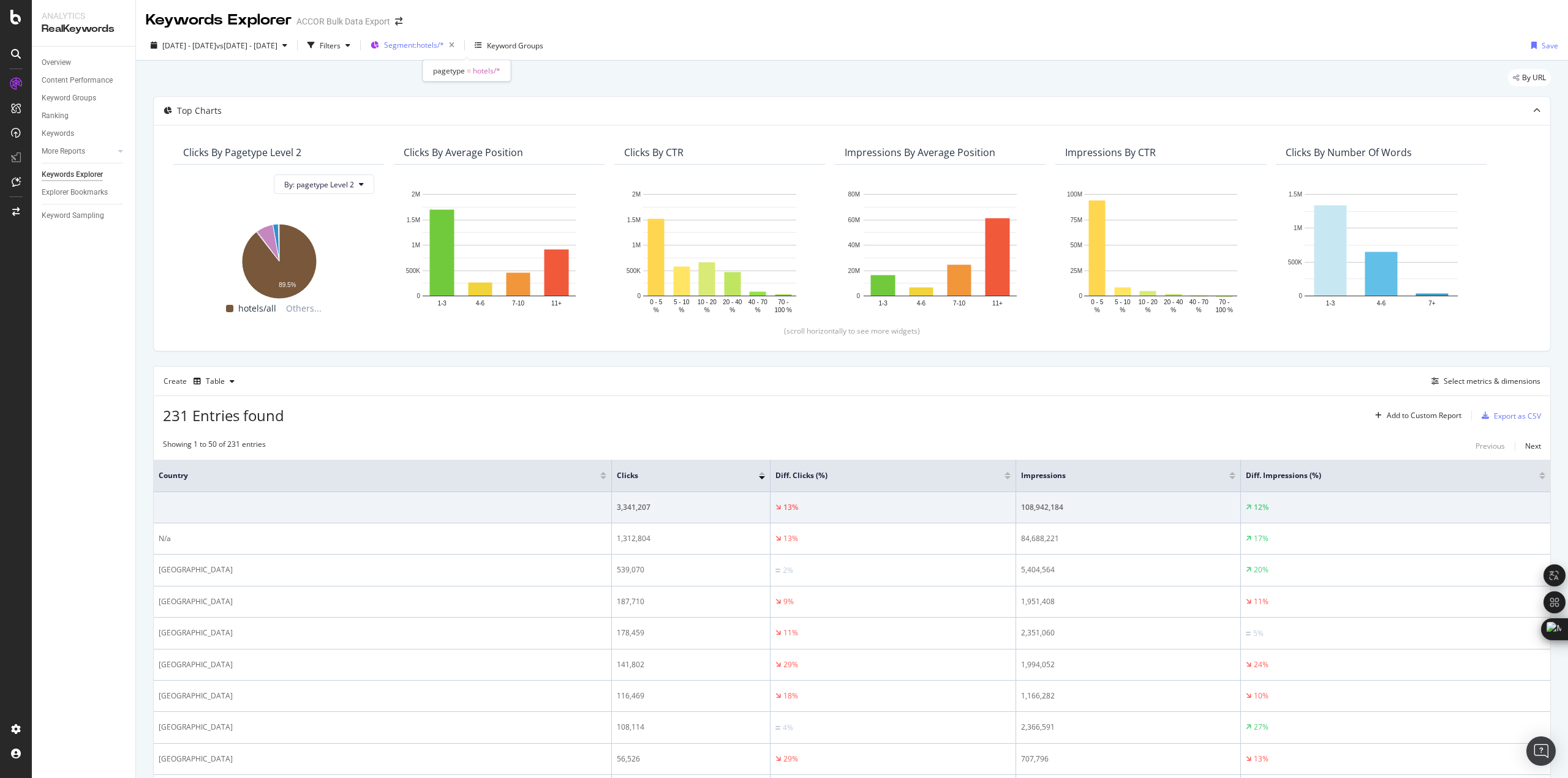
click at [445, 46] on span "Segment: hotels/*" at bounding box center [414, 45] width 60 height 10
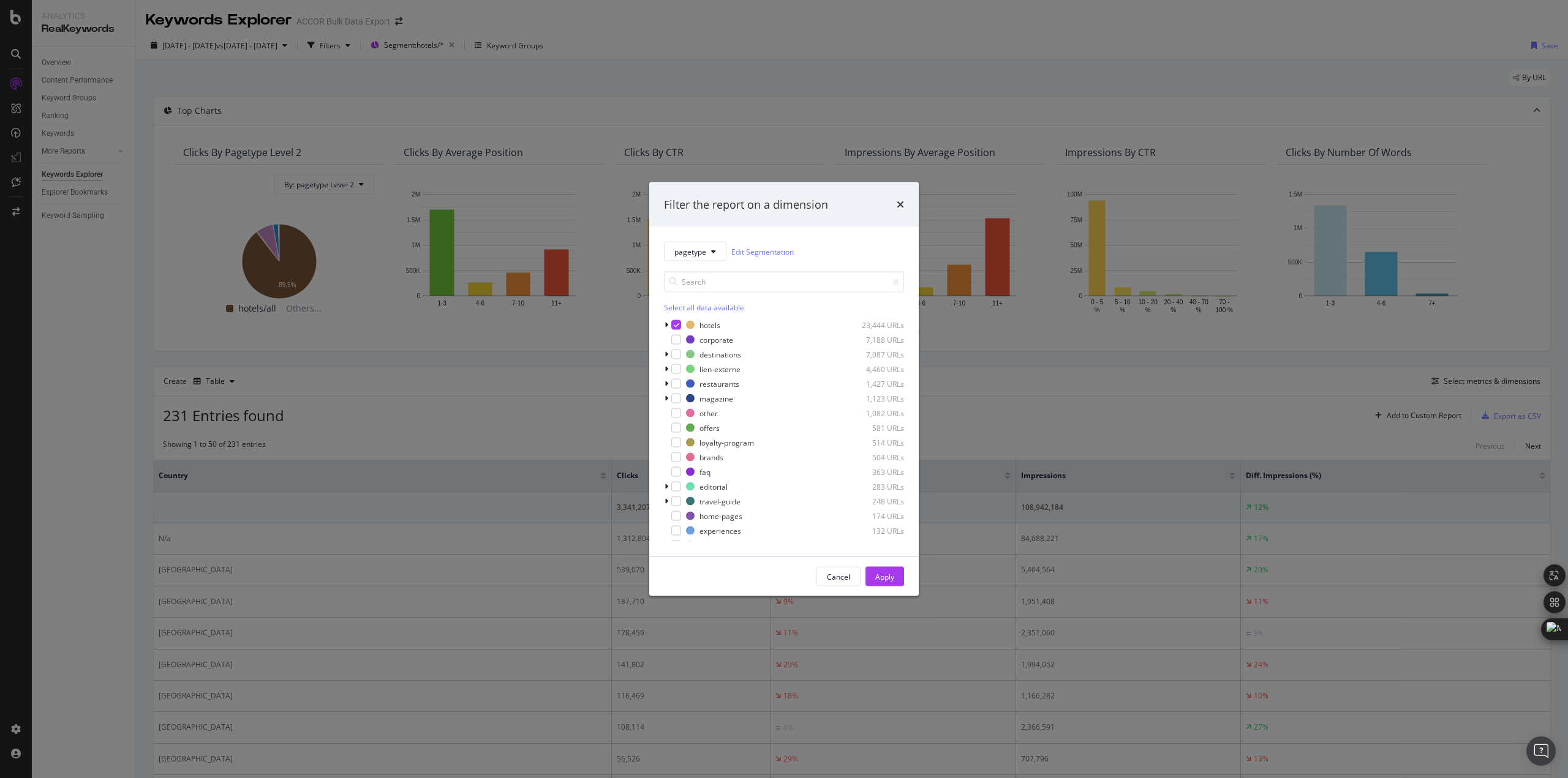
click at [557, 71] on div "Filter the report on a dimension pagetype Edit Segmentation Select all data ava…" at bounding box center [784, 389] width 1568 height 778
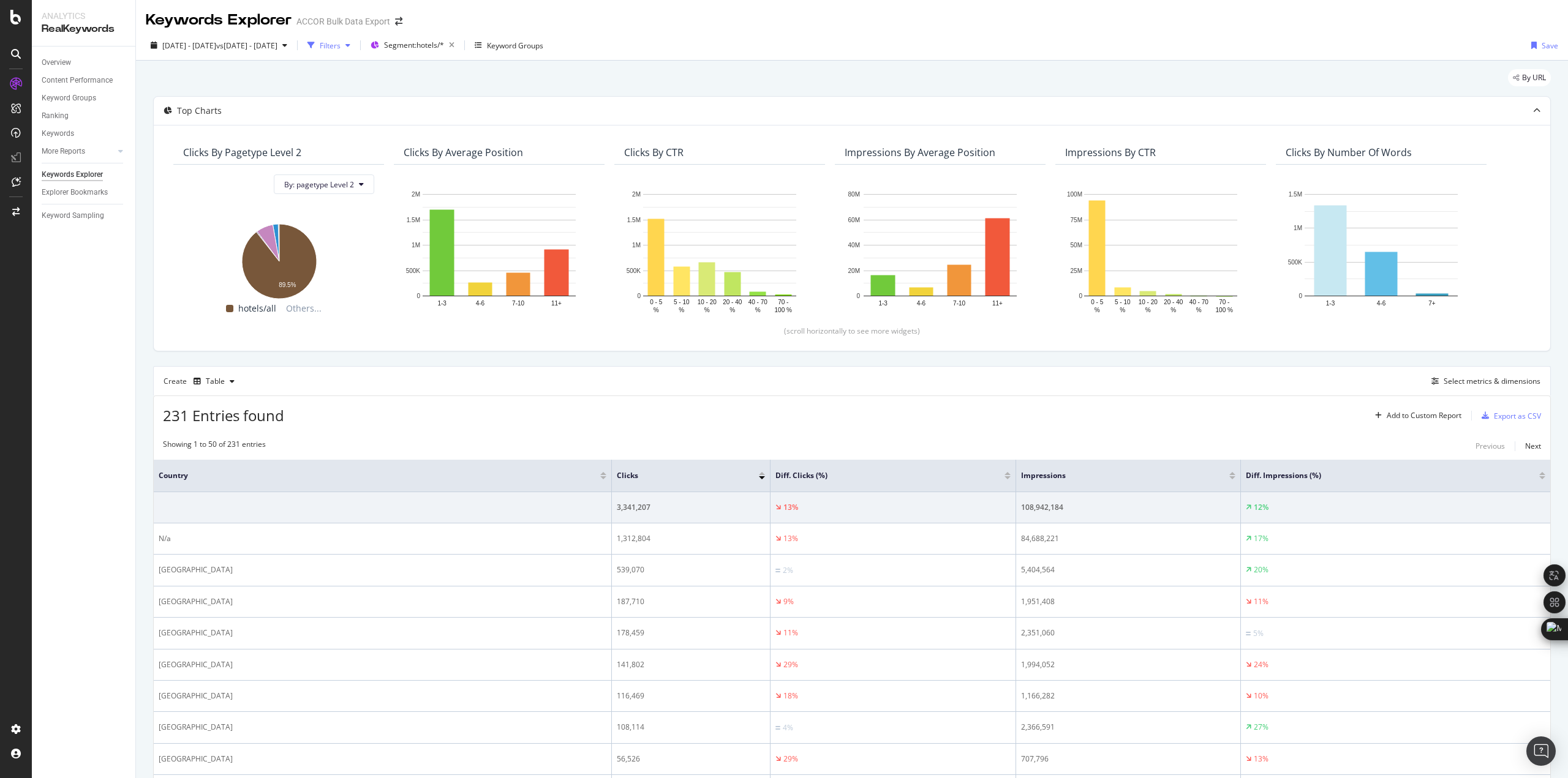
click at [340, 41] on div "Filters" at bounding box center [330, 45] width 20 height 10
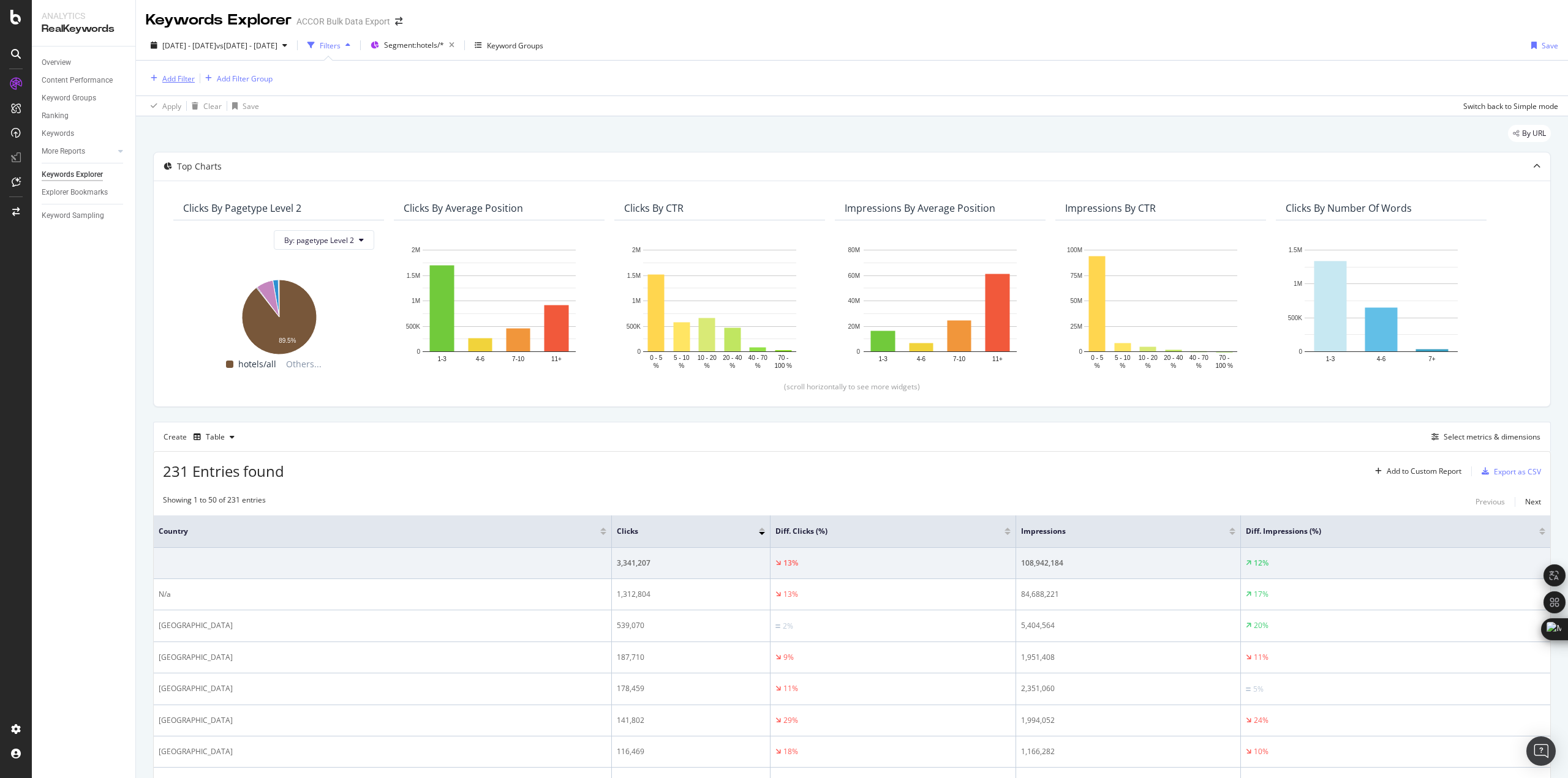
click at [185, 77] on div "Add Filter" at bounding box center [179, 78] width 33 height 10
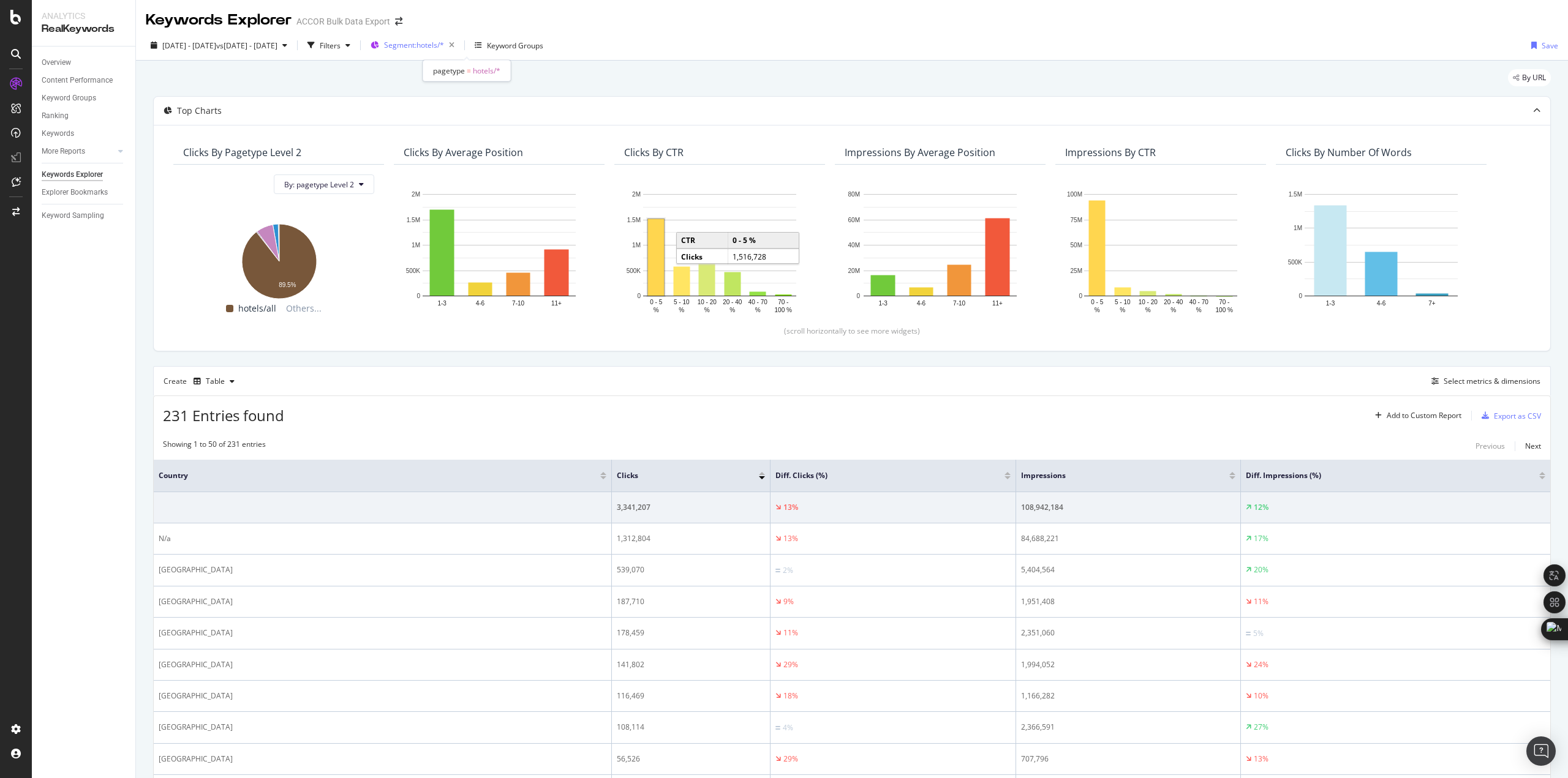
click at [445, 47] on span "Segment: hotels/*" at bounding box center [414, 45] width 60 height 10
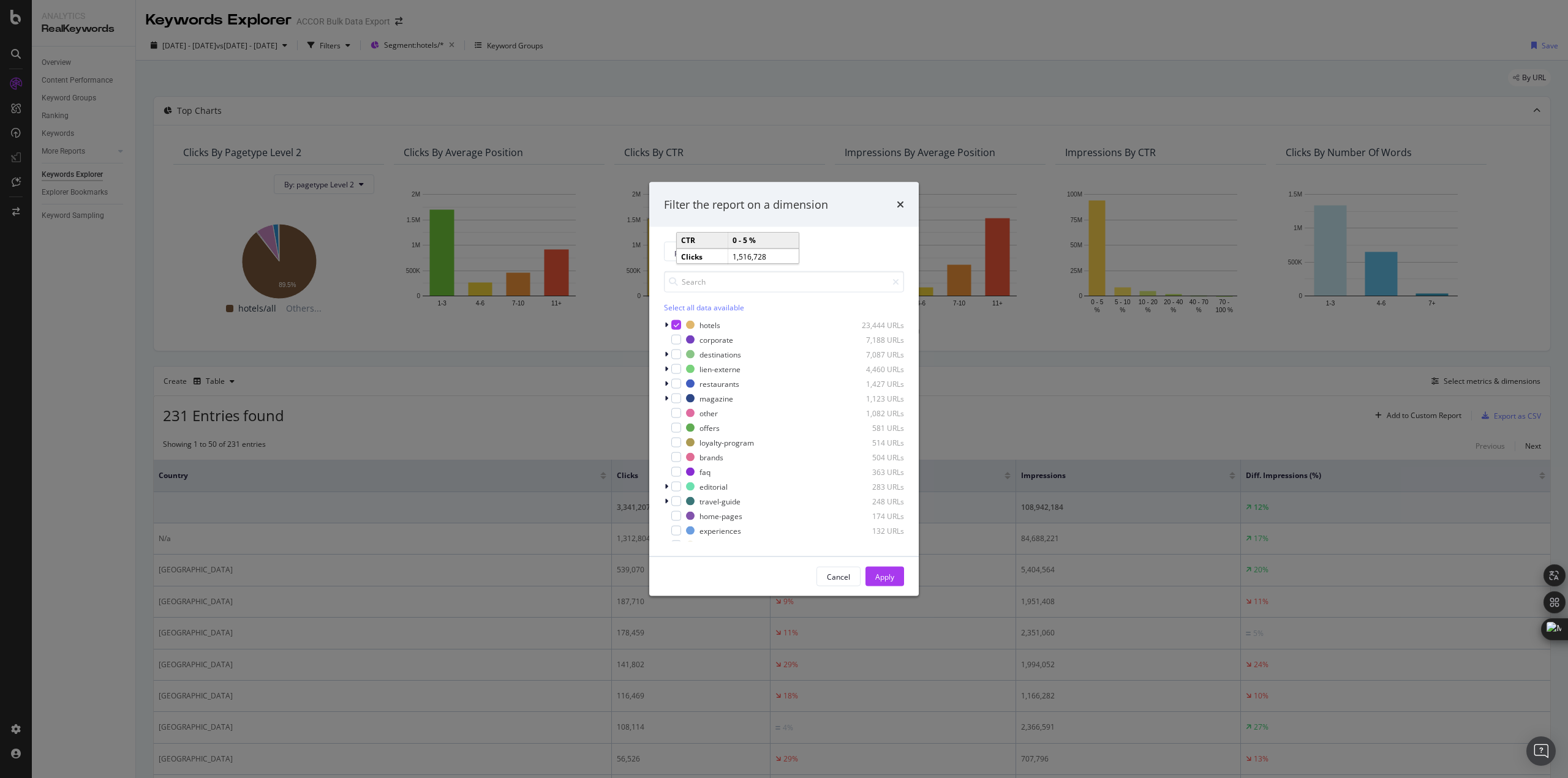
click at [676, 332] on div "hotels 23,444 URLs corporate 7,188 URLs destinations 7,087 URLs lien-externe 4,…" at bounding box center [784, 430] width 240 height 223
click at [676, 329] on div "modal" at bounding box center [676, 324] width 10 height 10
click at [889, 580] on div "Apply" at bounding box center [884, 576] width 19 height 10
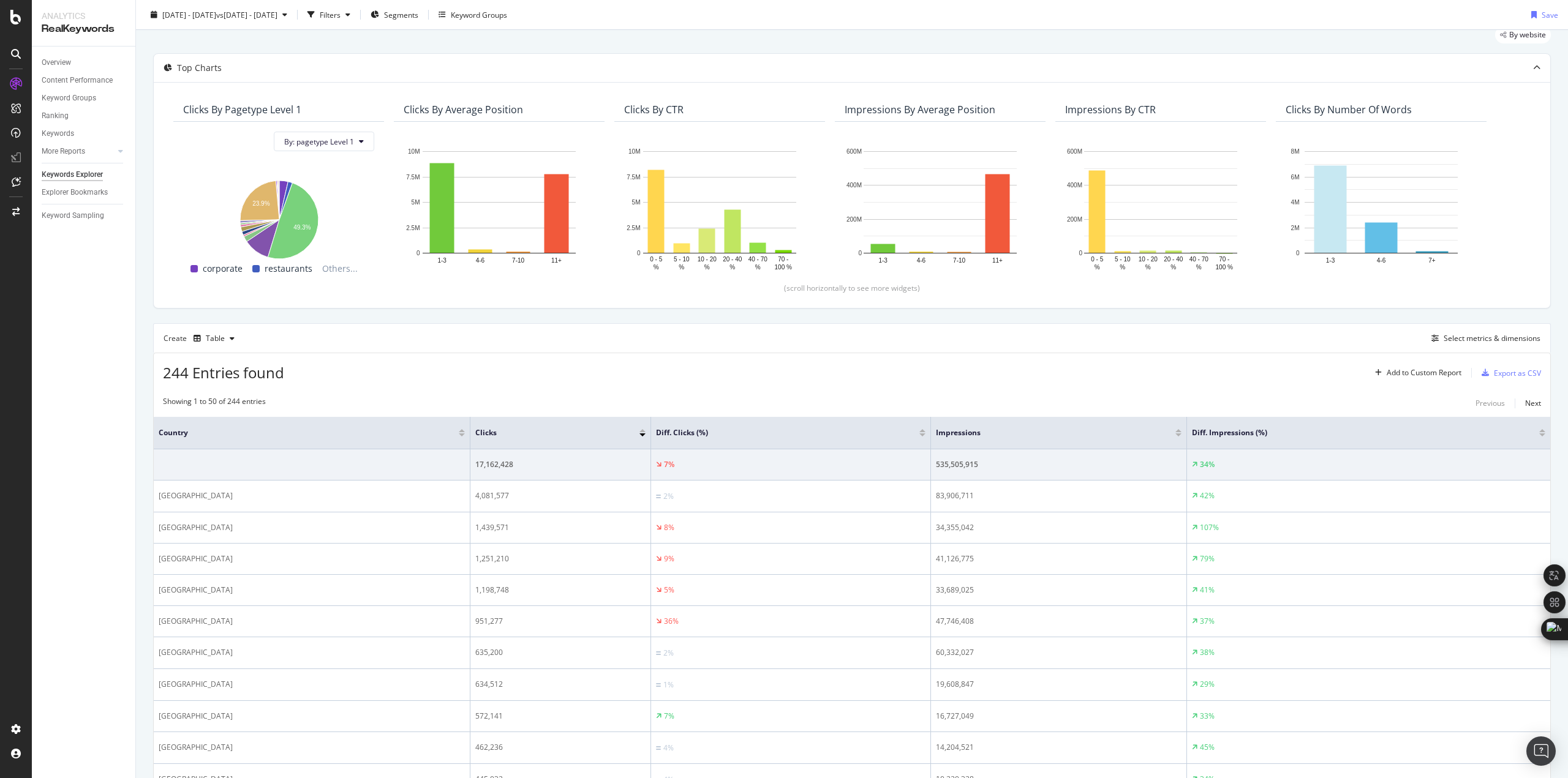
scroll to position [123, 0]
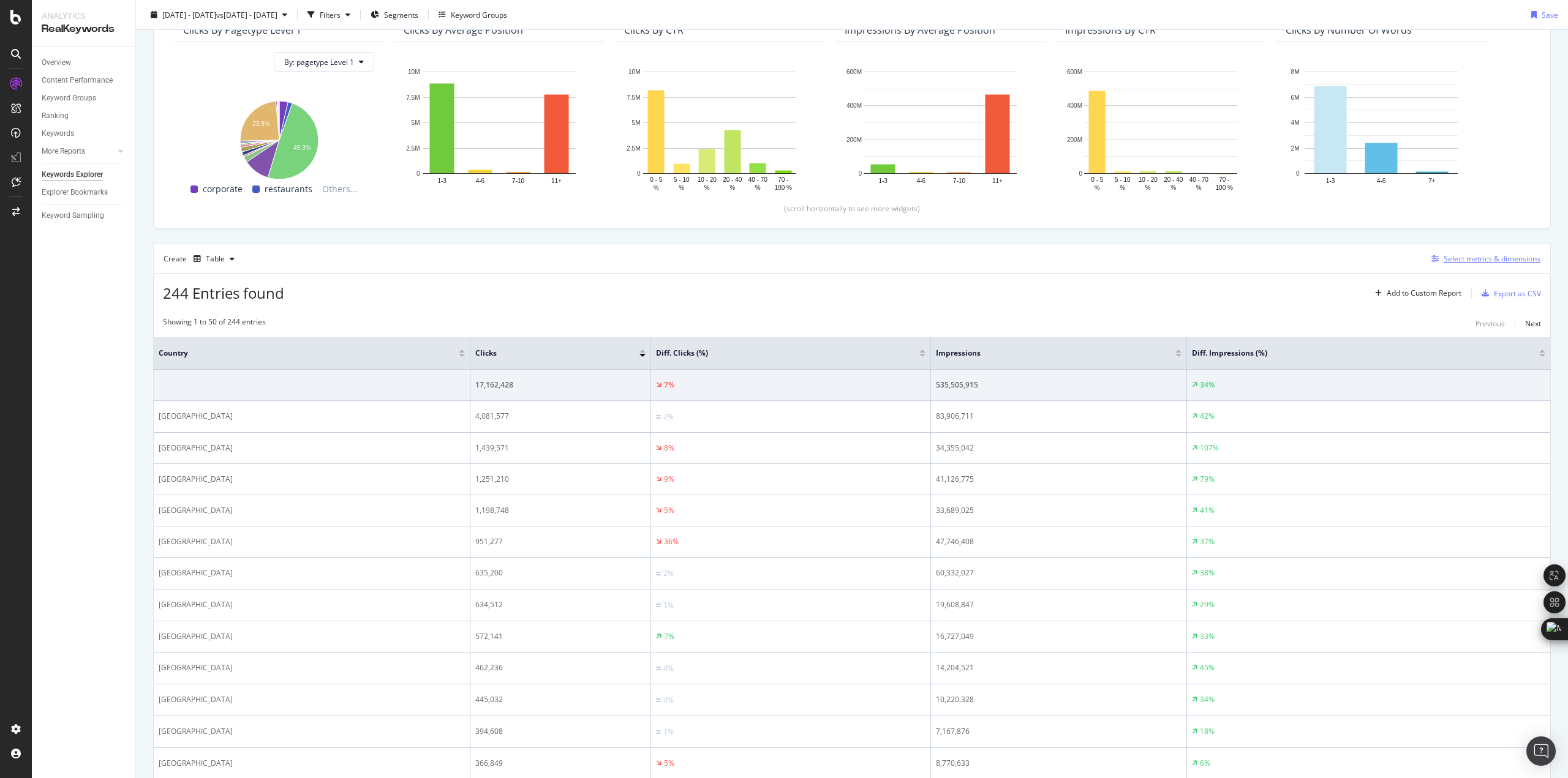
click at [1490, 256] on div "Select metrics & dimensions" at bounding box center [1492, 258] width 97 height 10
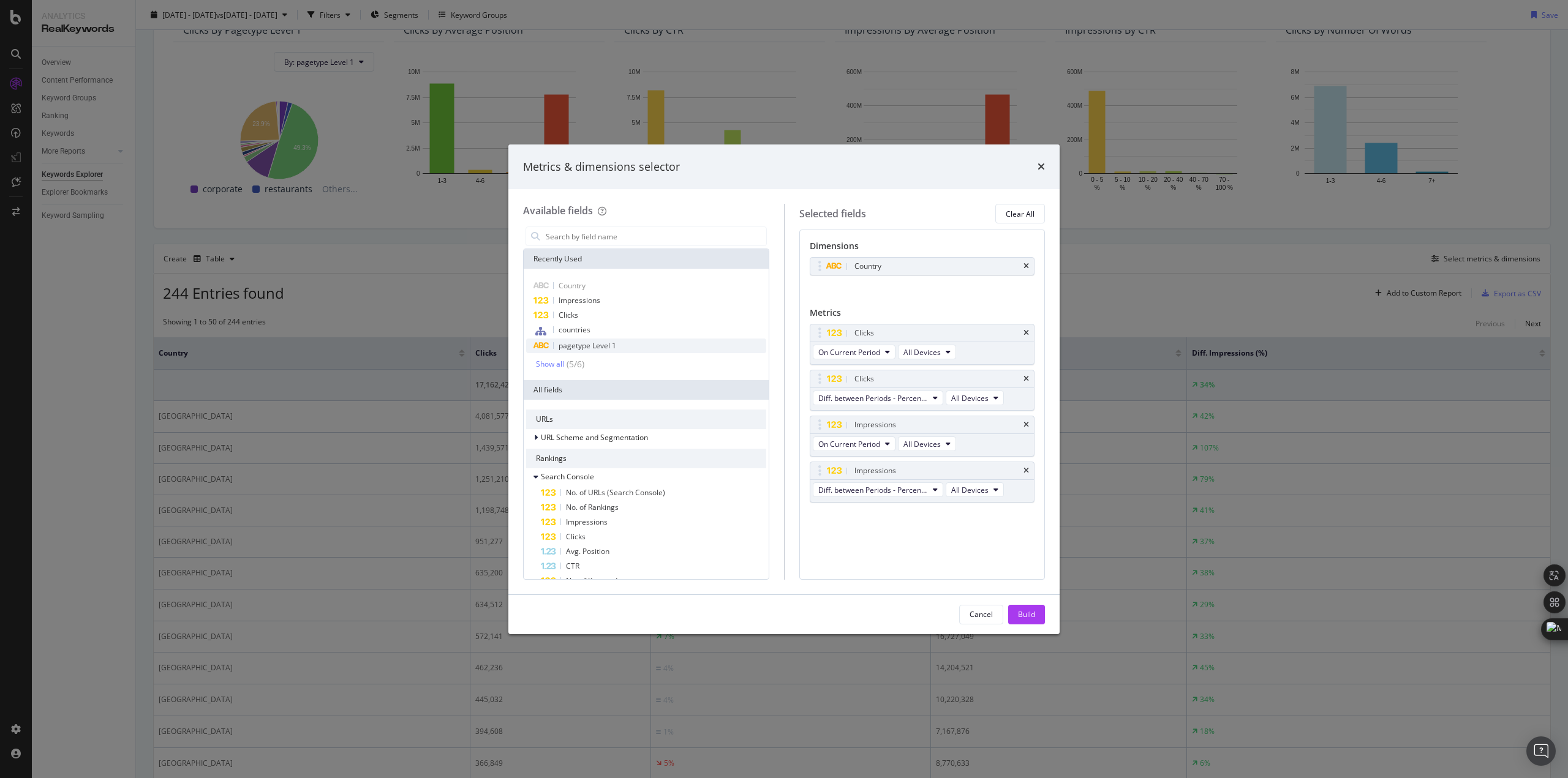
click at [575, 351] on div "pagetype Level 1" at bounding box center [646, 346] width 240 height 15
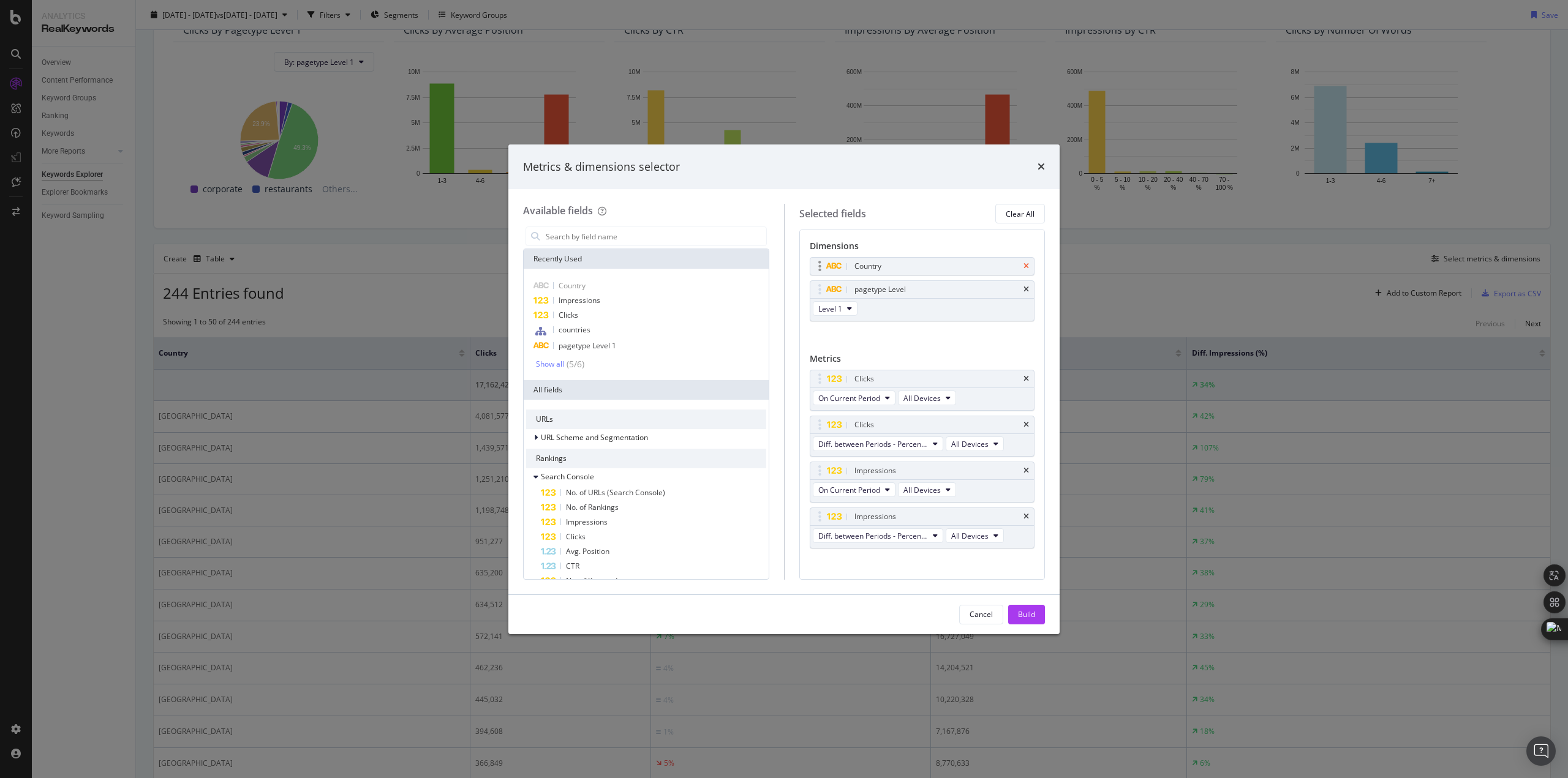
click at [1024, 266] on icon "times" at bounding box center [1027, 267] width 6 height 7
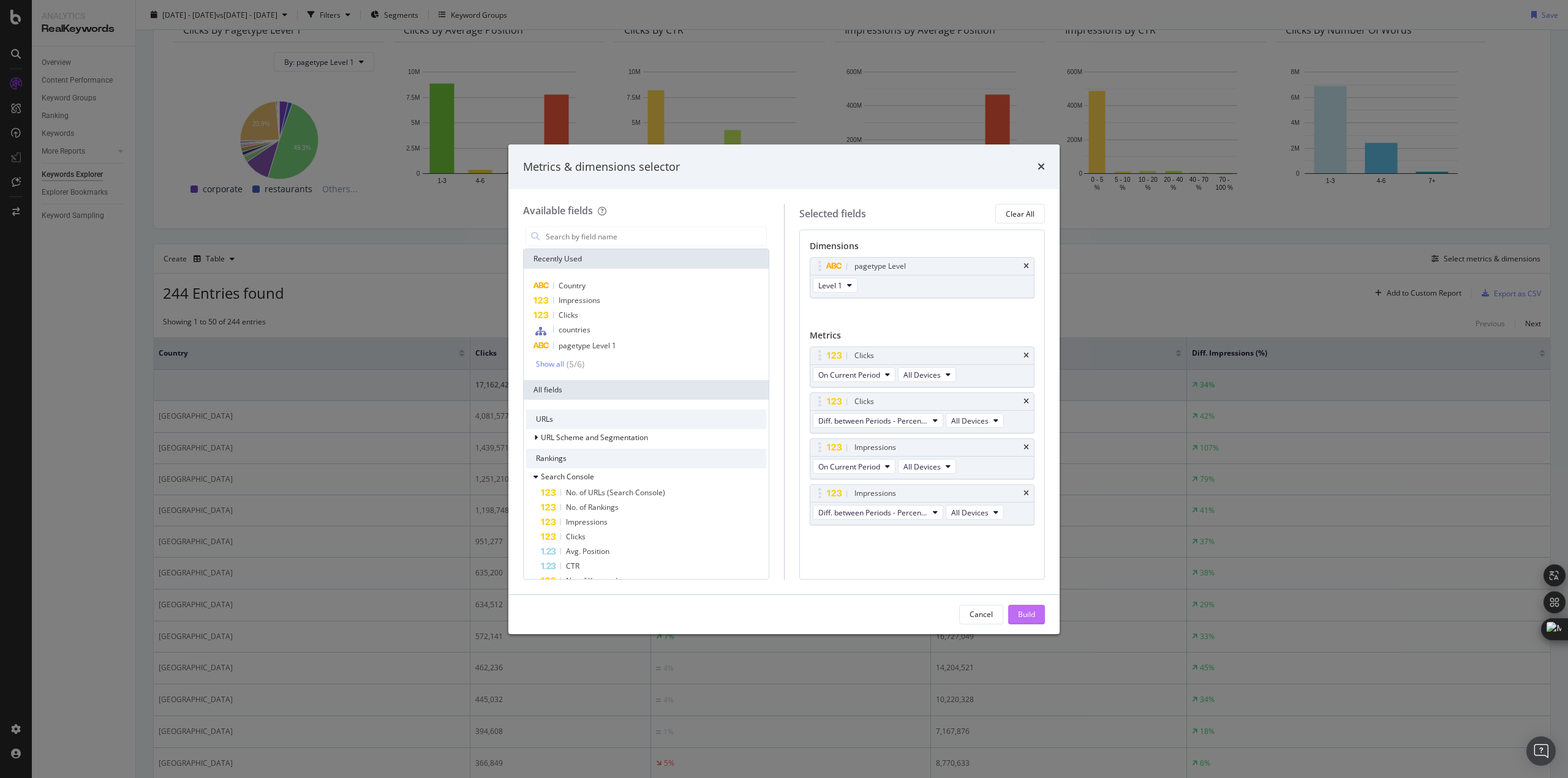
click at [1022, 613] on div "Build" at bounding box center [1027, 613] width 17 height 10
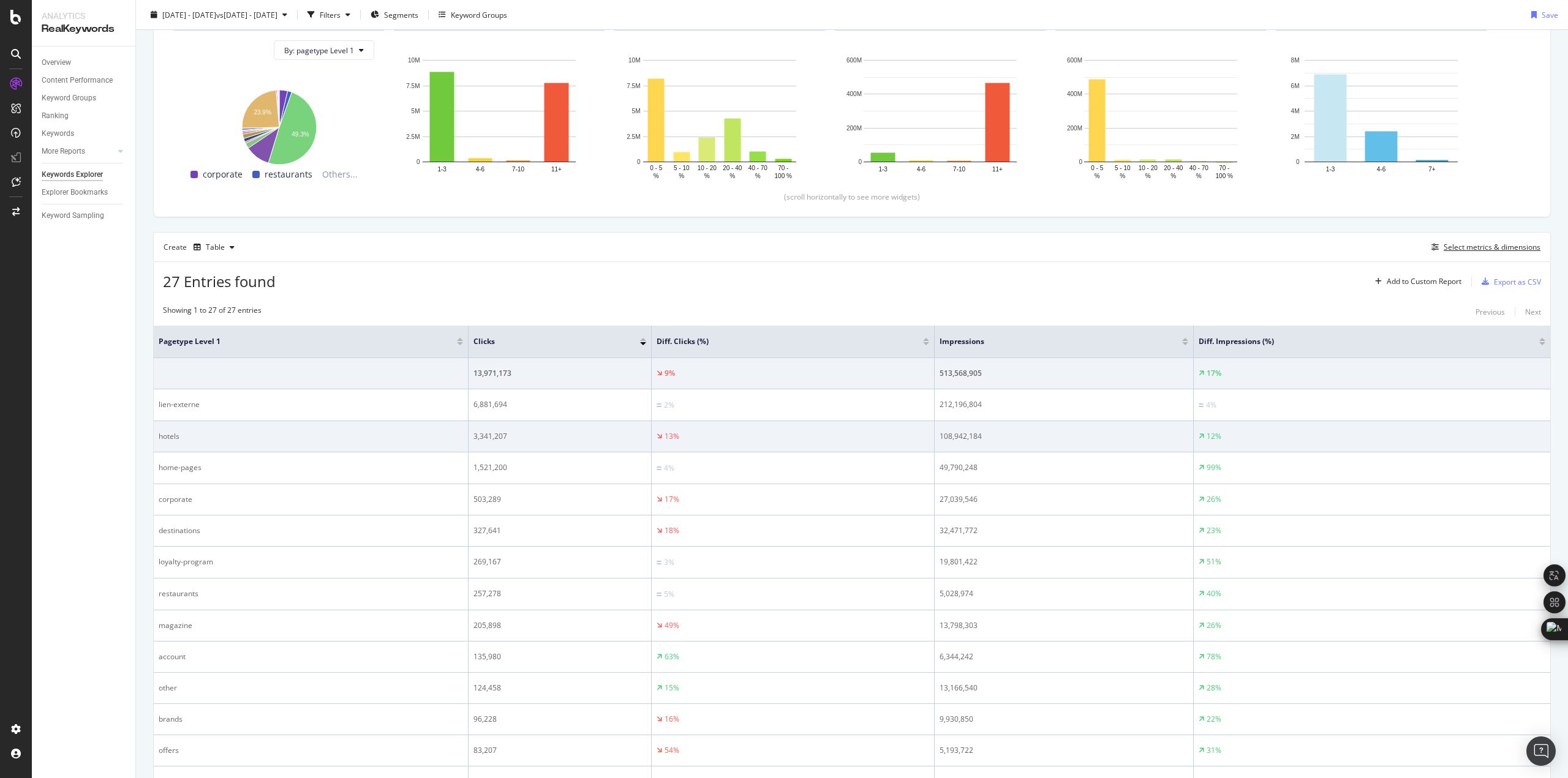
scroll to position [184, 0]
